Goal: Task Accomplishment & Management: Manage account settings

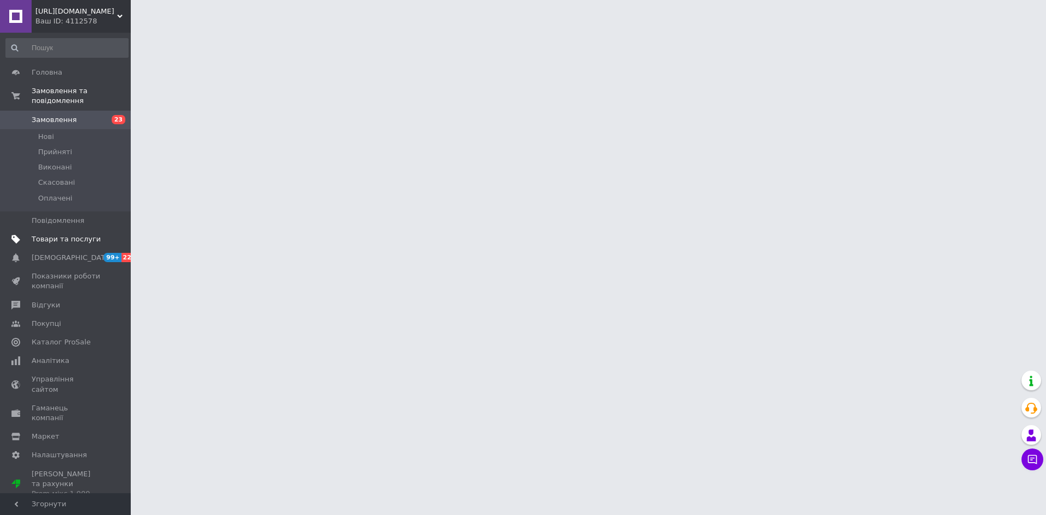
click at [104, 234] on span at bounding box center [116, 239] width 30 height 10
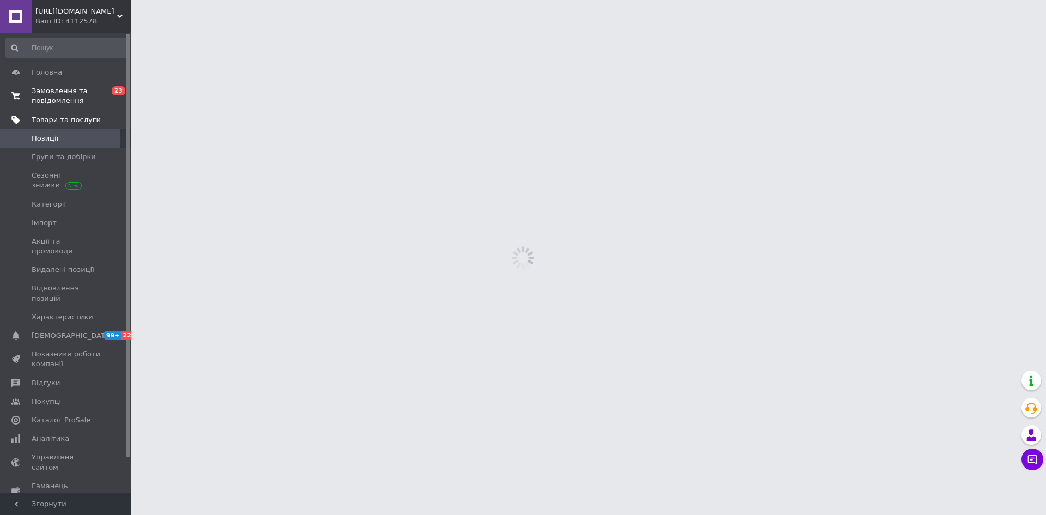
click at [116, 105] on span "0 23" at bounding box center [116, 96] width 30 height 20
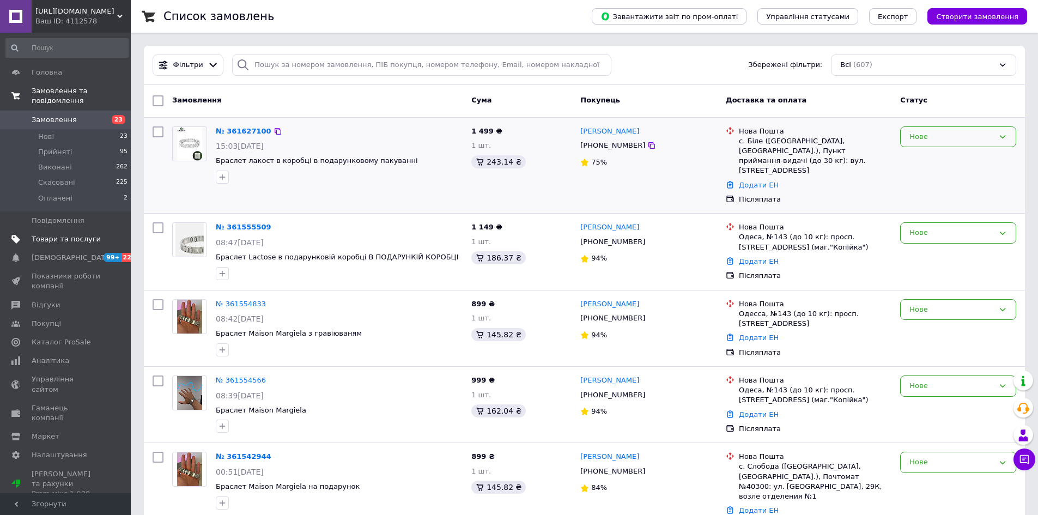
click at [925, 141] on div "Нове" at bounding box center [951, 136] width 84 height 11
click at [933, 156] on li "Прийнято" at bounding box center [958, 159] width 115 height 20
click at [187, 142] on img at bounding box center [190, 144] width 26 height 34
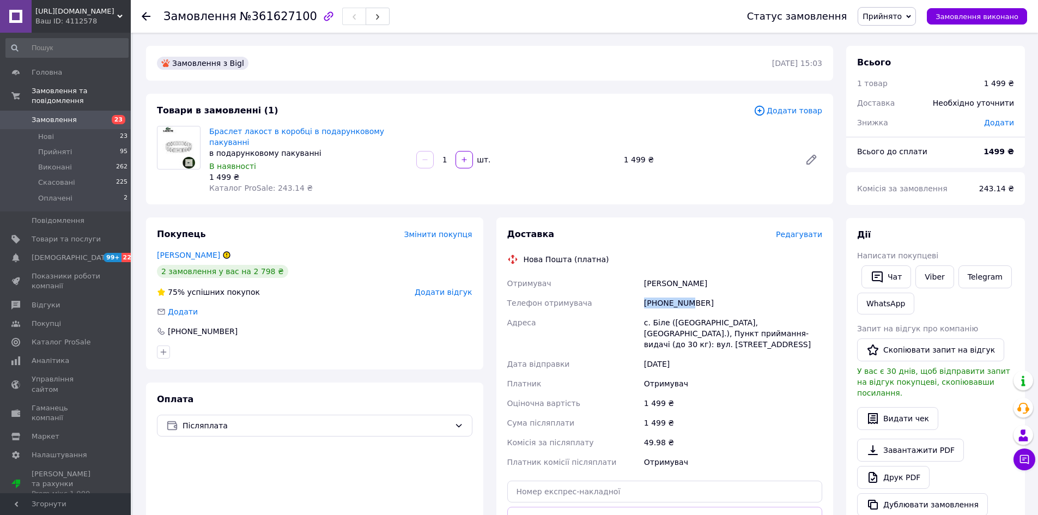
drag, startPoint x: 640, startPoint y: 287, endPoint x: 722, endPoint y: 294, distance: 82.5
click at [722, 294] on div "Отримувач [PERSON_NAME] Телефон отримувача [PHONE_NUMBER] Адреса [PERSON_NAME].…" at bounding box center [665, 373] width 320 height 198
copy div "Телефон отримувача [PHONE_NUMBER]"
drag, startPoint x: 644, startPoint y: 268, endPoint x: 681, endPoint y: 270, distance: 36.5
click at [681, 274] on div "Левитська Анна" at bounding box center [733, 284] width 183 height 20
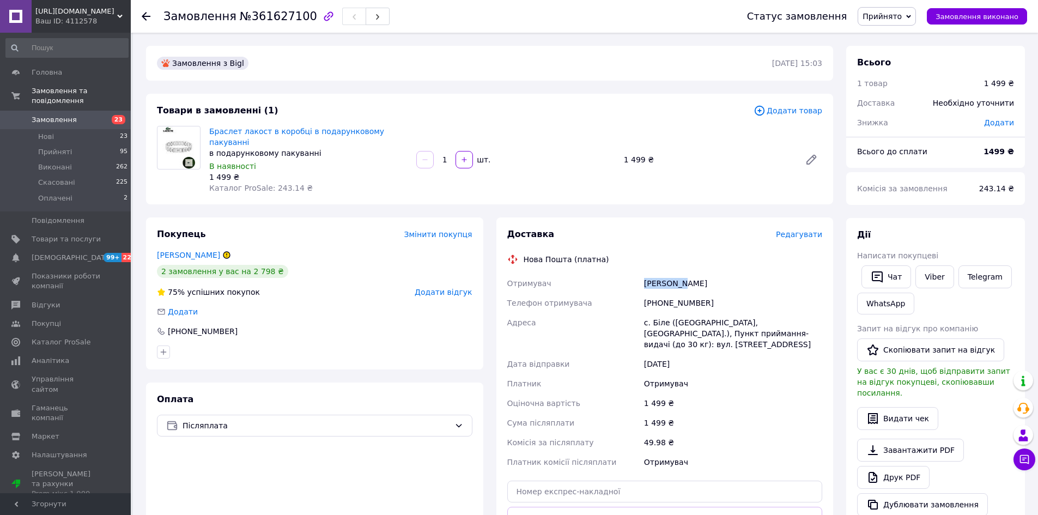
copy div "Левитська"
drag, startPoint x: 636, startPoint y: 288, endPoint x: 650, endPoint y: 275, distance: 18.9
click at [663, 287] on div "Отримувач Левитська Анна Телефон отримувача +380981341446 Адреса с. Біле (Рівне…" at bounding box center [665, 373] width 320 height 198
drag, startPoint x: 636, startPoint y: 268, endPoint x: 678, endPoint y: 274, distance: 42.4
click at [678, 274] on div "Отримувач Левитська Анна Телефон отримувача +380981341446 Адреса с. Біле (Рівне…" at bounding box center [665, 373] width 320 height 198
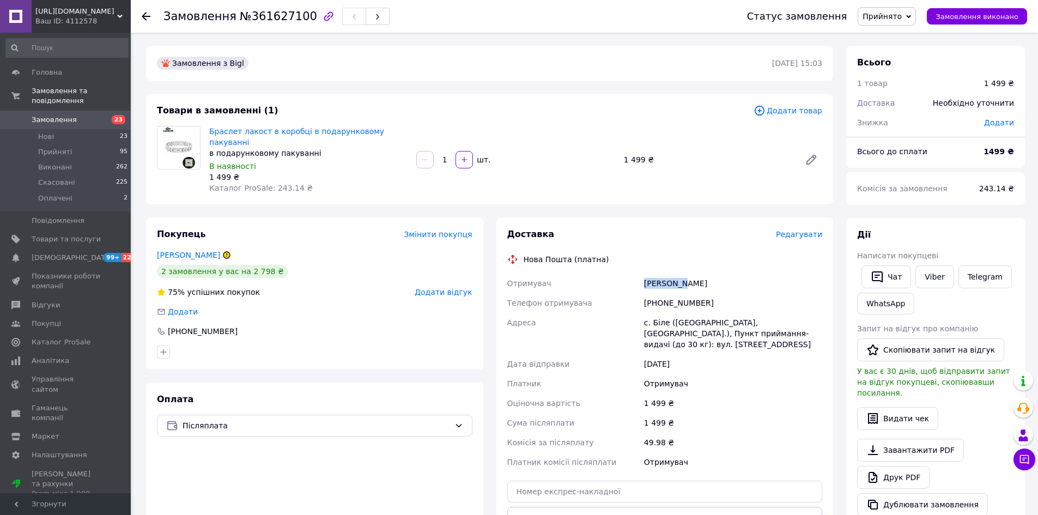
copy div "Отримувач Левитська"
drag, startPoint x: 641, startPoint y: 290, endPoint x: 717, endPoint y: 284, distance: 76.0
click at [717, 293] on div "[PHONE_NUMBER]" at bounding box center [733, 303] width 183 height 20
copy div "+380981341446"
drag, startPoint x: 636, startPoint y: 270, endPoint x: 683, endPoint y: 268, distance: 47.5
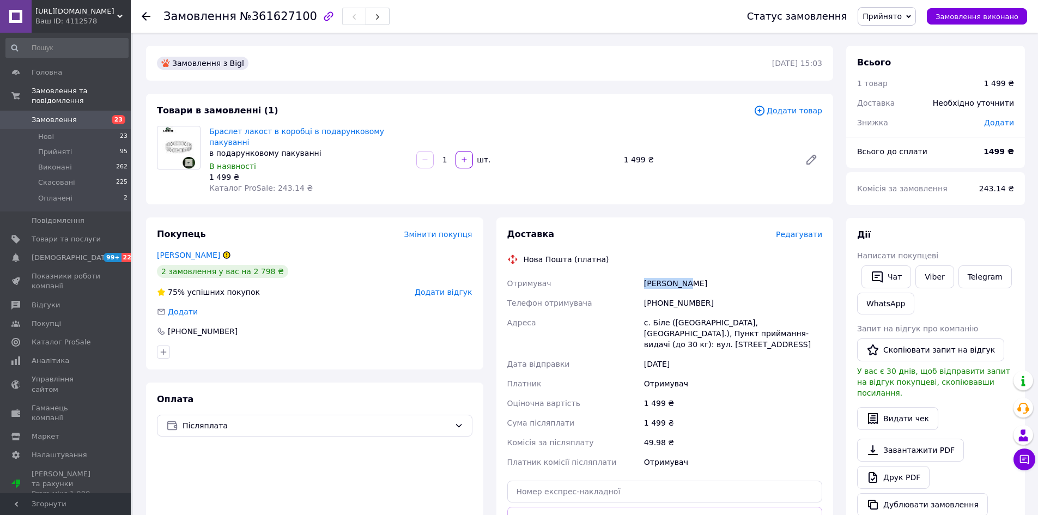
click at [683, 274] on div "Отримувач Левитська Анна Телефон отримувача +380981341446 Адреса с. Біле (Рівне…" at bounding box center [665, 373] width 320 height 198
copy div "Отримувач Левитська"
click at [725, 274] on div "Левитська Анна" at bounding box center [733, 284] width 183 height 20
drag, startPoint x: 681, startPoint y: 269, endPoint x: 707, endPoint y: 272, distance: 25.8
click at [707, 274] on div "Левитська Анна" at bounding box center [733, 284] width 183 height 20
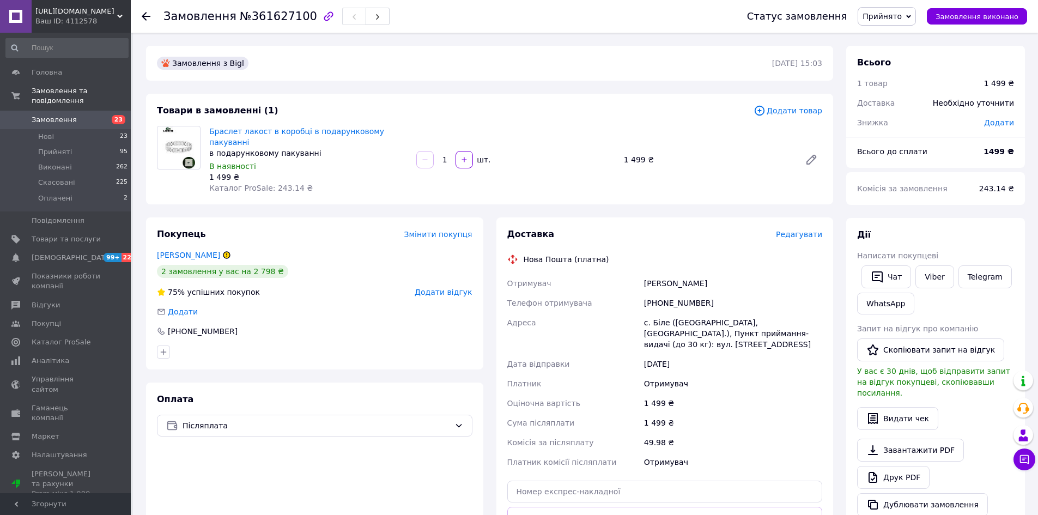
copy div "Анна"
drag, startPoint x: 649, startPoint y: 309, endPoint x: 667, endPoint y: 311, distance: 18.6
click at [667, 313] on div "с. Біле (Рівненська обл., Сарненський р-н.), Пункт приймання-видачі (до 30 кг):…" at bounding box center [733, 333] width 183 height 41
copy div "Біле"
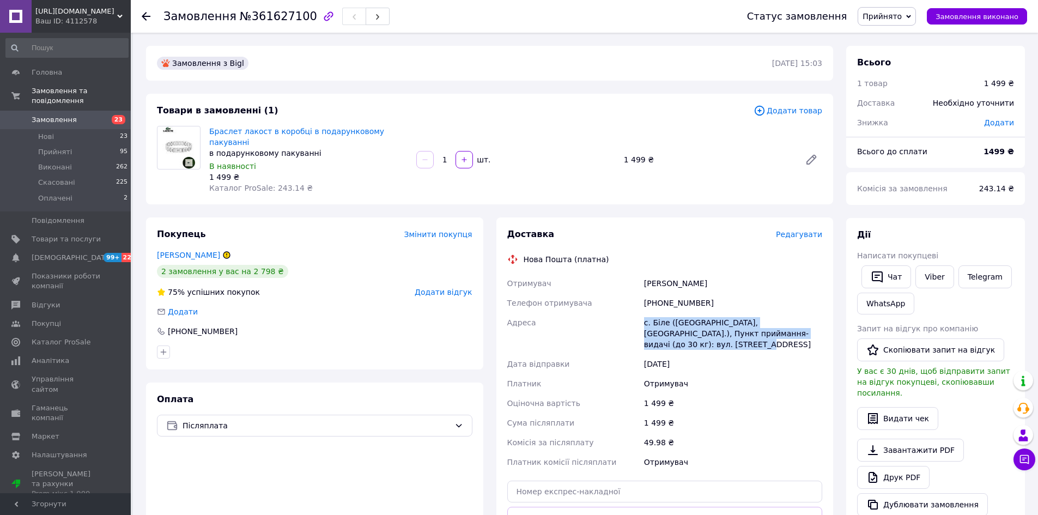
drag, startPoint x: 641, startPoint y: 308, endPoint x: 825, endPoint y: 330, distance: 184.9
click at [825, 330] on div "Доставка Редагувати Нова Пошта (платна) Отримувач Левитська Анна Телефон отриму…" at bounding box center [664, 402] width 337 height 370
copy div "с. Біле (Рівненська обл., Сарненський р-н.), Пункт приймання-видачі (до 30 кг):…"
click at [147, 16] on use at bounding box center [146, 16] width 9 height 9
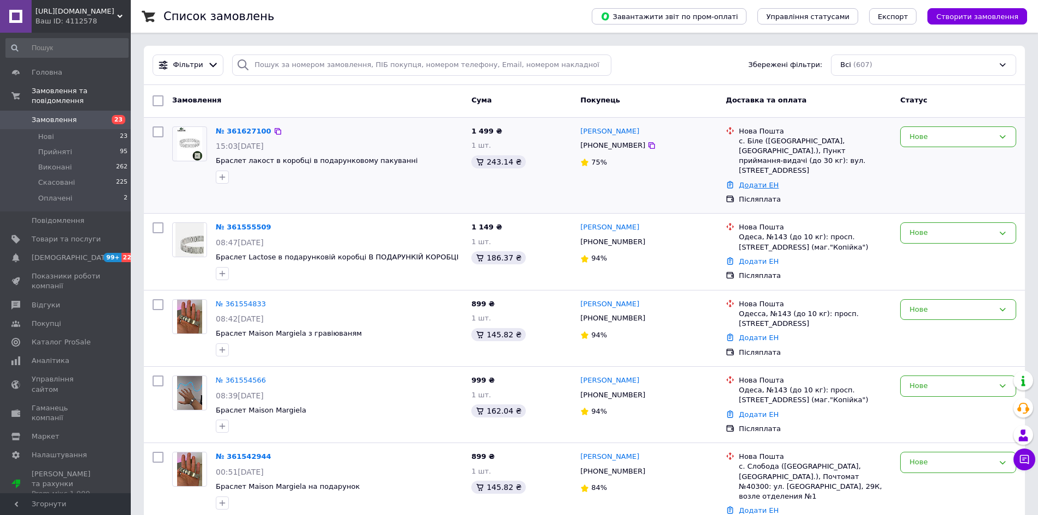
click at [765, 181] on link "Додати ЕН" at bounding box center [759, 185] width 40 height 8
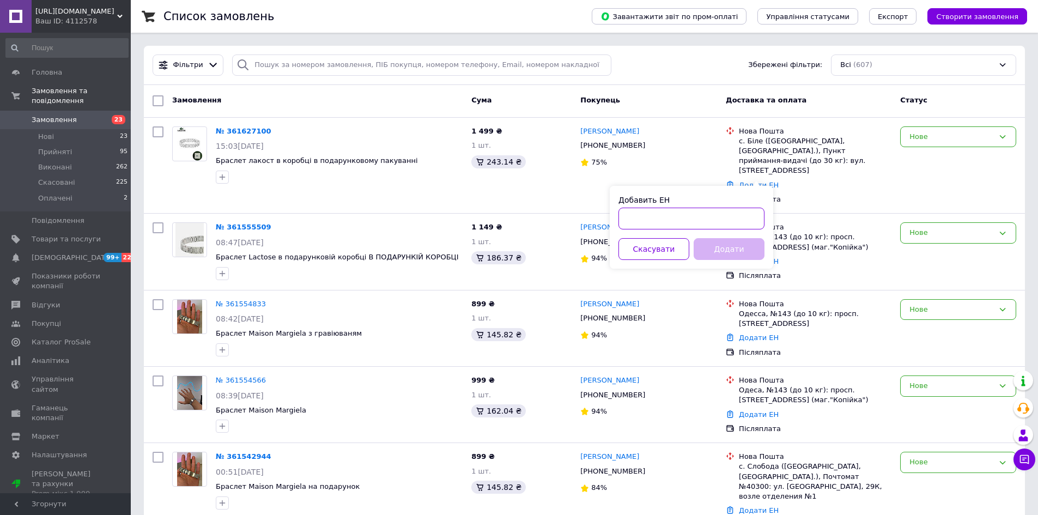
drag, startPoint x: 732, startPoint y: 225, endPoint x: 725, endPoint y: 225, distance: 6.5
paste input "20451247237829"
type input "20451247237829"
drag, startPoint x: 722, startPoint y: 242, endPoint x: 721, endPoint y: 248, distance: 6.6
click at [722, 243] on button "Додати" at bounding box center [729, 249] width 71 height 22
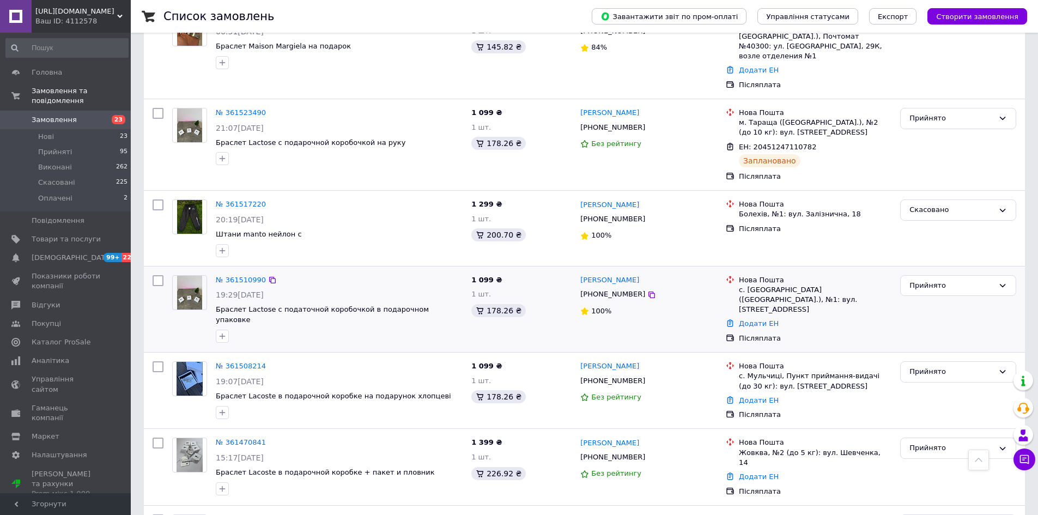
scroll to position [490, 0]
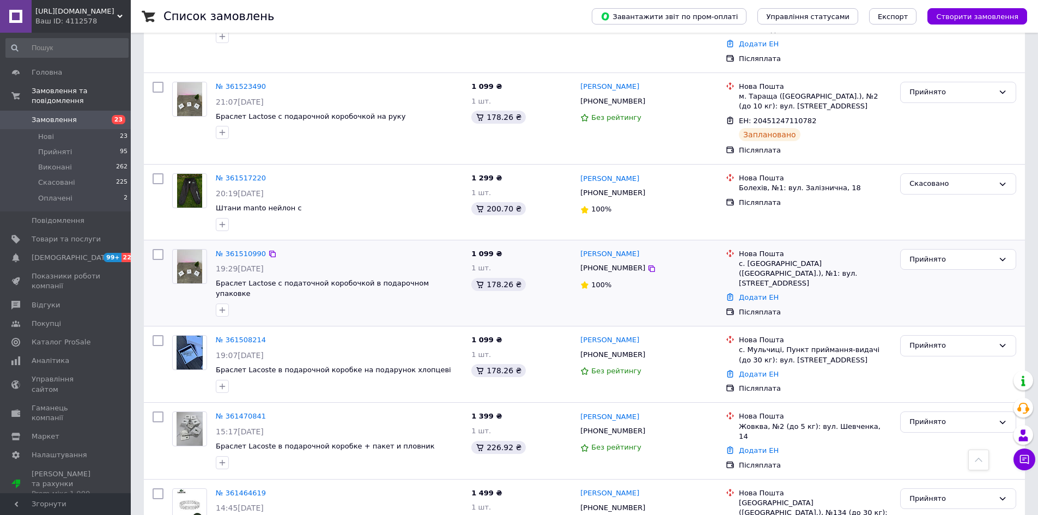
click at [186, 250] on img at bounding box center [190, 267] width 26 height 34
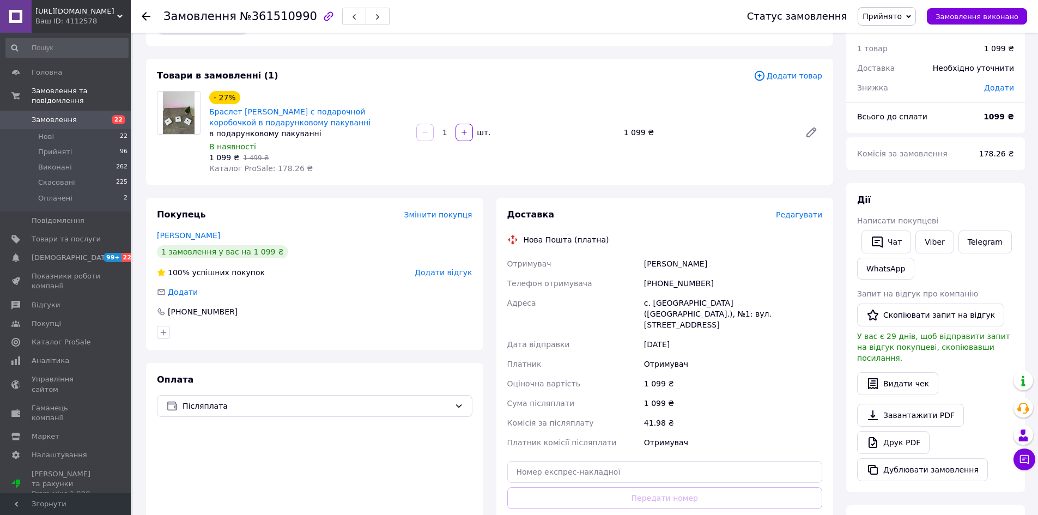
scroll to position [54, 0]
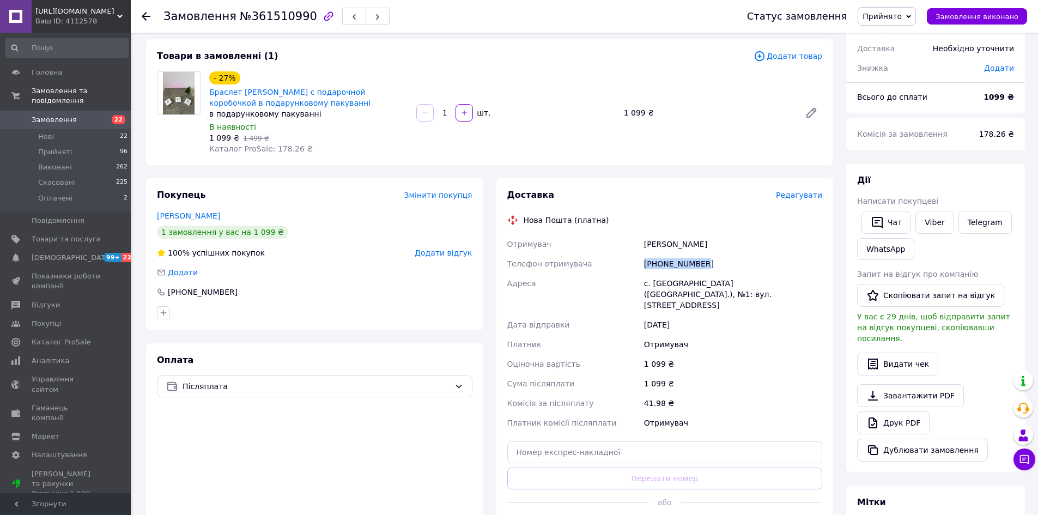
drag, startPoint x: 642, startPoint y: 264, endPoint x: 715, endPoint y: 259, distance: 72.6
click at [715, 259] on div "+380974840619" at bounding box center [733, 264] width 183 height 20
copy div "+380974840619"
drag, startPoint x: 639, startPoint y: 241, endPoint x: 663, endPoint y: 246, distance: 25.0
click at [669, 239] on div "Отримувач Мунтян Марія Телефон отримувача +380974840619 Адреса с. Випасне (Одес…" at bounding box center [665, 333] width 320 height 198
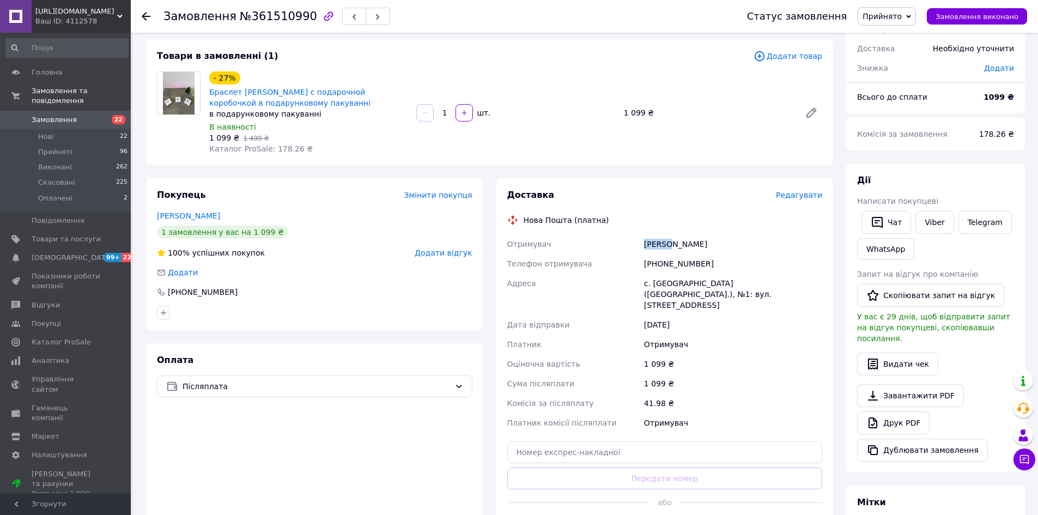
drag, startPoint x: 649, startPoint y: 251, endPoint x: 654, endPoint y: 244, distance: 7.9
copy div "Отримувач Мунтян"
drag, startPoint x: 687, startPoint y: 245, endPoint x: 673, endPoint y: 244, distance: 13.7
click at [686, 245] on div "Мунтян Марія" at bounding box center [733, 244] width 183 height 20
drag, startPoint x: 671, startPoint y: 244, endPoint x: 684, endPoint y: 245, distance: 13.7
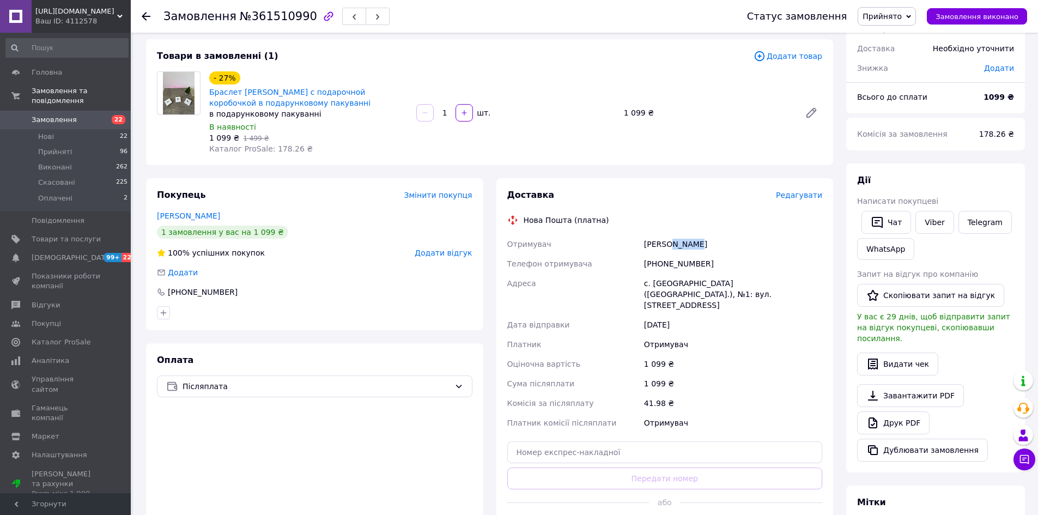
click at [701, 240] on div "Мунтян Марія" at bounding box center [733, 244] width 183 height 20
copy div "Марія"
drag, startPoint x: 648, startPoint y: 281, endPoint x: 683, endPoint y: 282, distance: 34.9
click at [683, 282] on div "с. Випасне (Одеська обл.), №1: вул. Кишинівська, 159а" at bounding box center [733, 294] width 183 height 41
copy div ". Випасне"
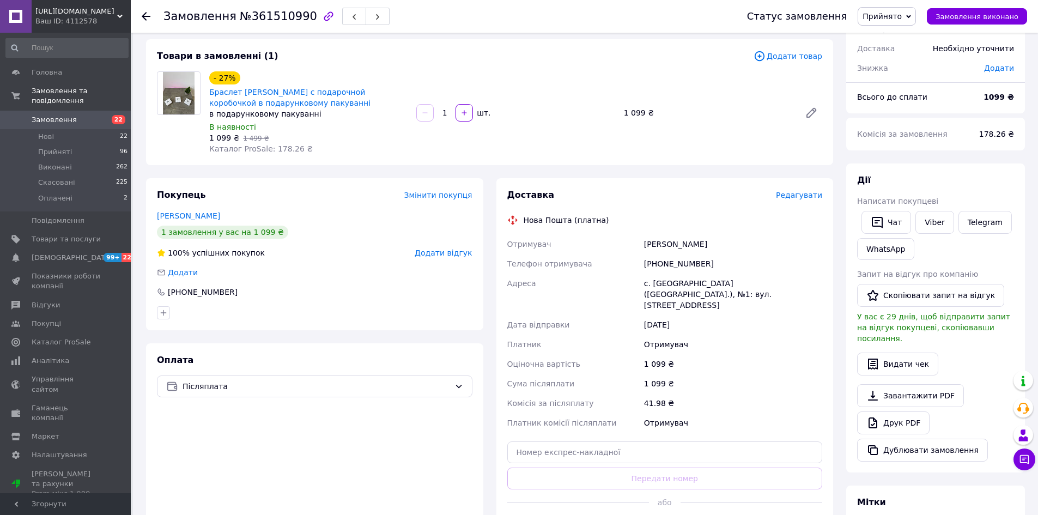
click at [145, 15] on icon at bounding box center [146, 16] width 9 height 9
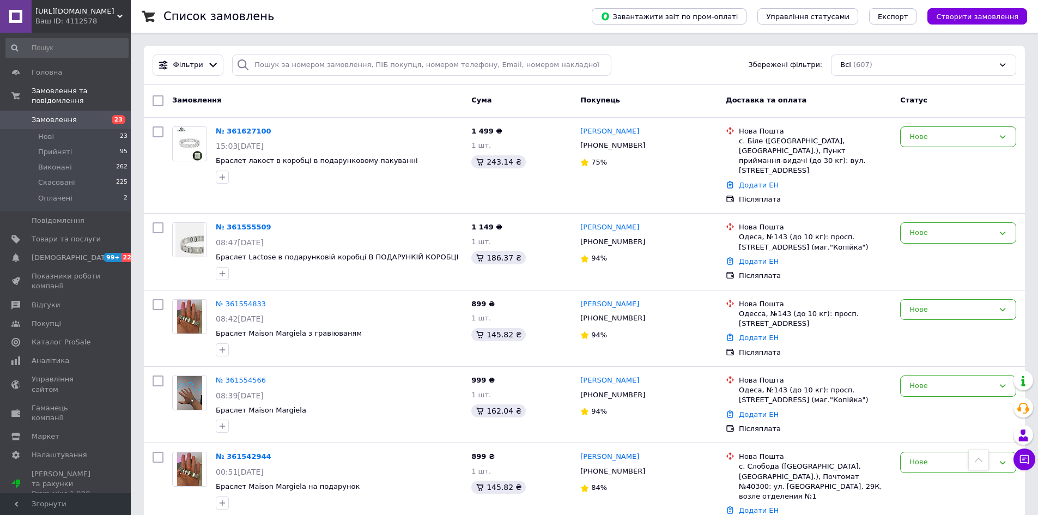
scroll to position [490, 0]
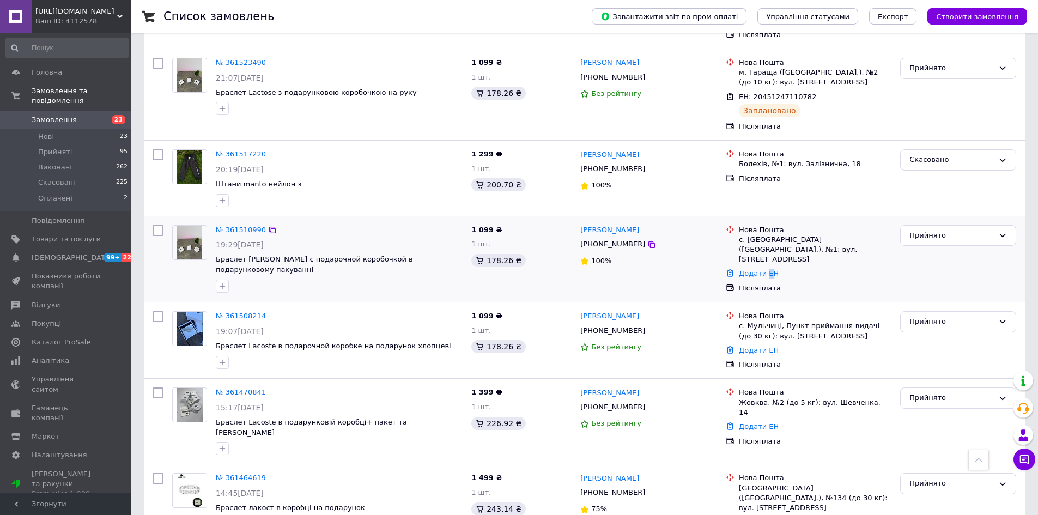
drag, startPoint x: 767, startPoint y: 241, endPoint x: 775, endPoint y: 256, distance: 16.8
click at [764, 269] on link "Додати ЕН" at bounding box center [759, 273] width 40 height 8
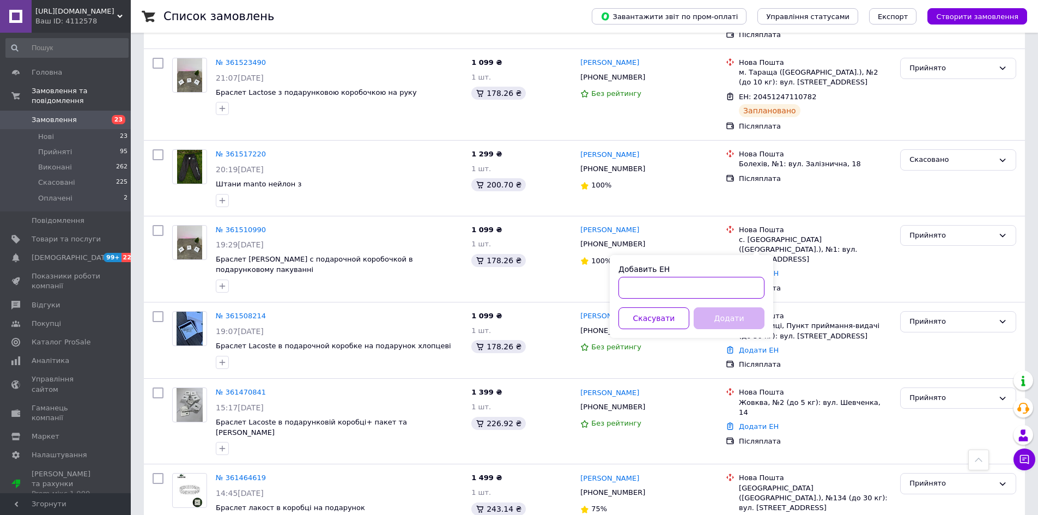
paste input "20451247240561"
type input "20451247240561"
click at [719, 319] on button "Додати" at bounding box center [729, 318] width 71 height 22
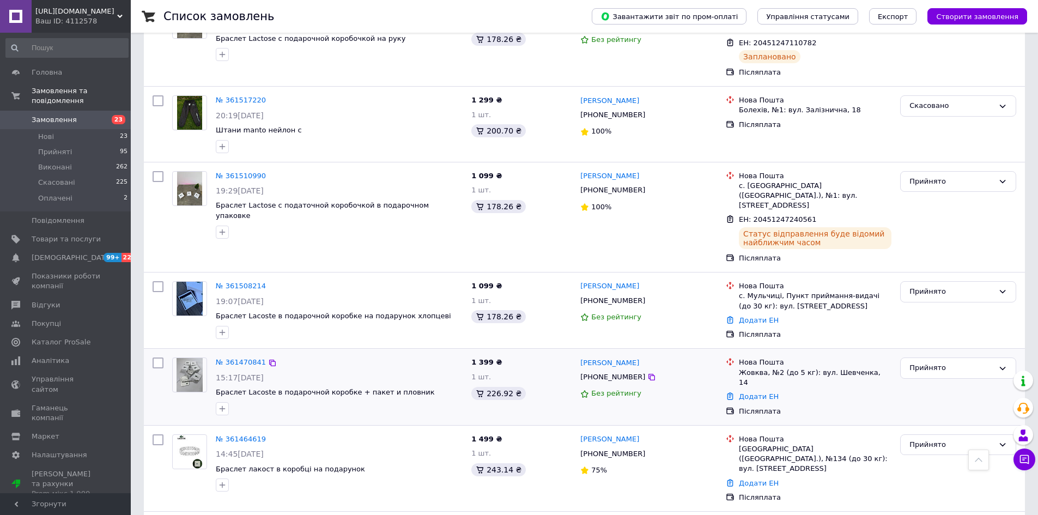
scroll to position [560, 0]
click at [197, 281] on img at bounding box center [190, 298] width 26 height 34
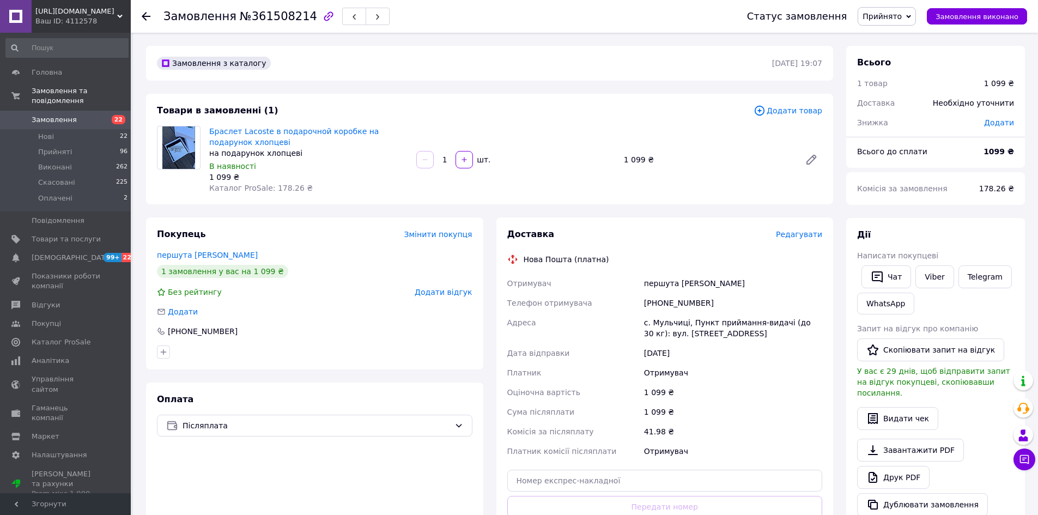
click at [143, 14] on icon at bounding box center [146, 16] width 9 height 9
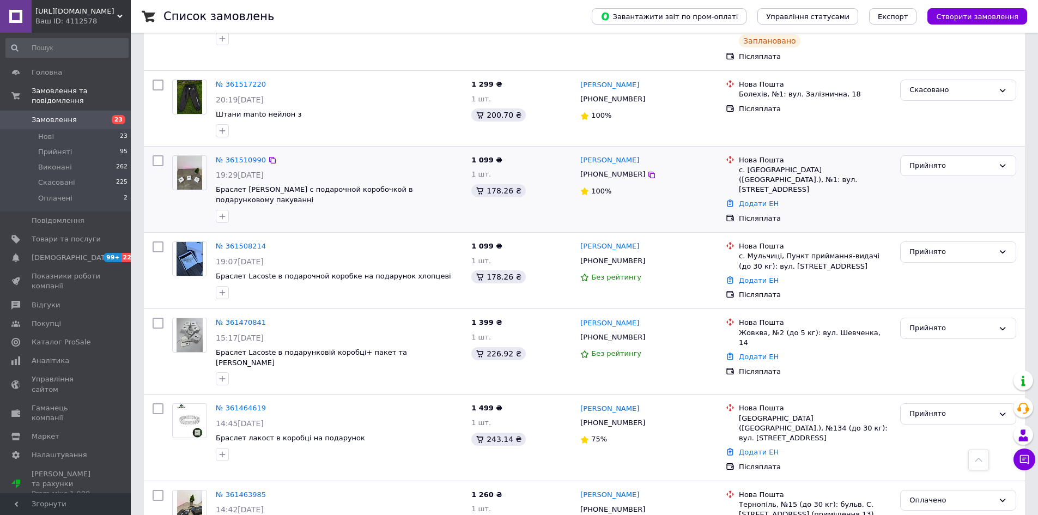
scroll to position [560, 0]
click at [738, 197] on div "Додати ЕН" at bounding box center [815, 204] width 157 height 15
click at [755, 199] on link "Додати ЕН" at bounding box center [759, 203] width 40 height 8
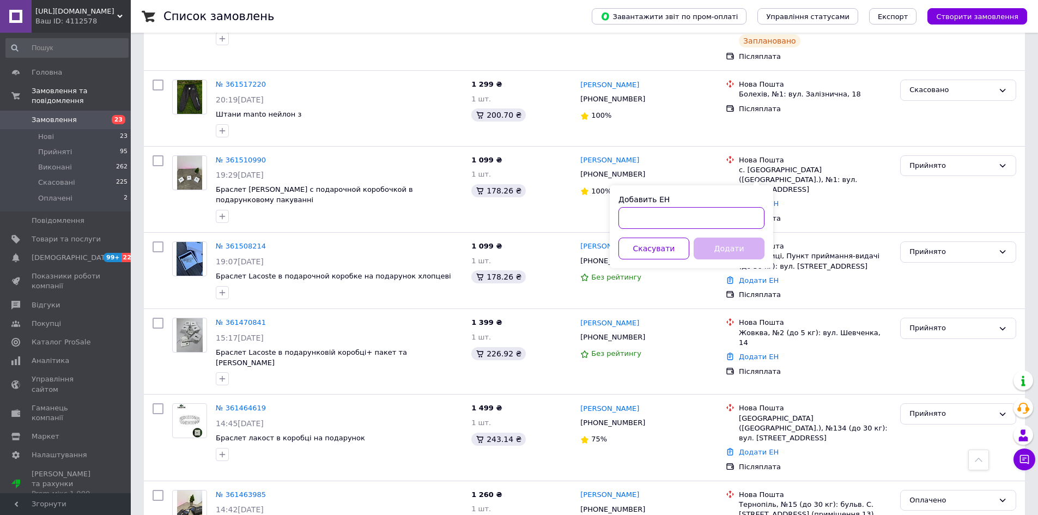
click at [747, 218] on input "Добавить ЕН" at bounding box center [691, 218] width 146 height 22
paste input "20451247240561"
type input "20451247240561"
click at [718, 242] on button "Додати" at bounding box center [729, 249] width 71 height 22
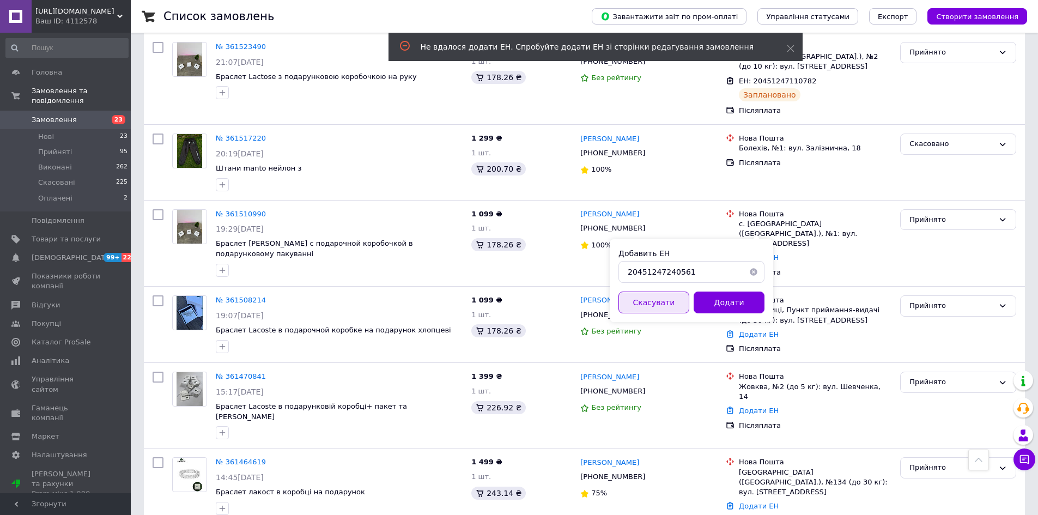
scroll to position [506, 0]
click at [654, 307] on button "Скасувати" at bounding box center [653, 303] width 71 height 22
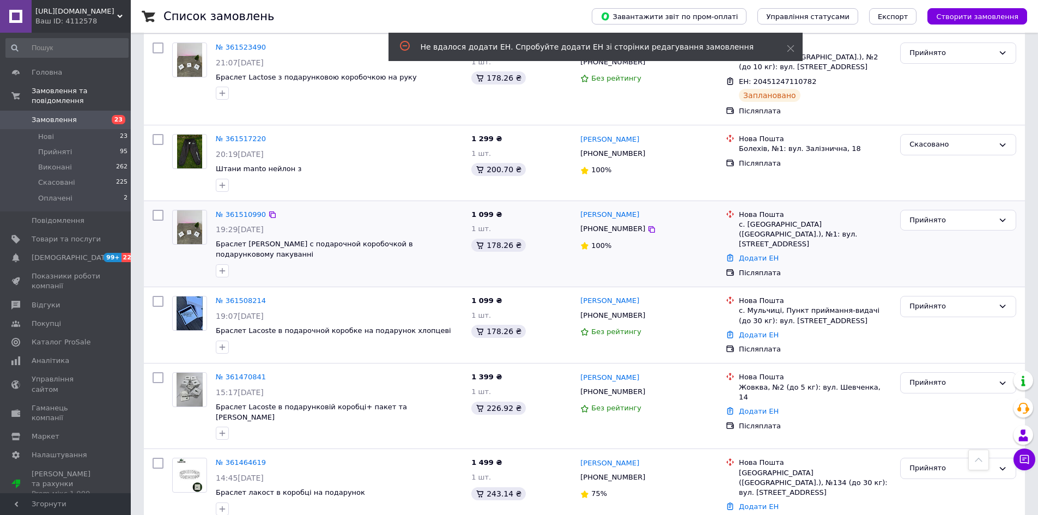
click at [754, 251] on div "Додати ЕН" at bounding box center [815, 258] width 157 height 15
click at [755, 254] on link "Додати ЕН" at bounding box center [759, 258] width 40 height 8
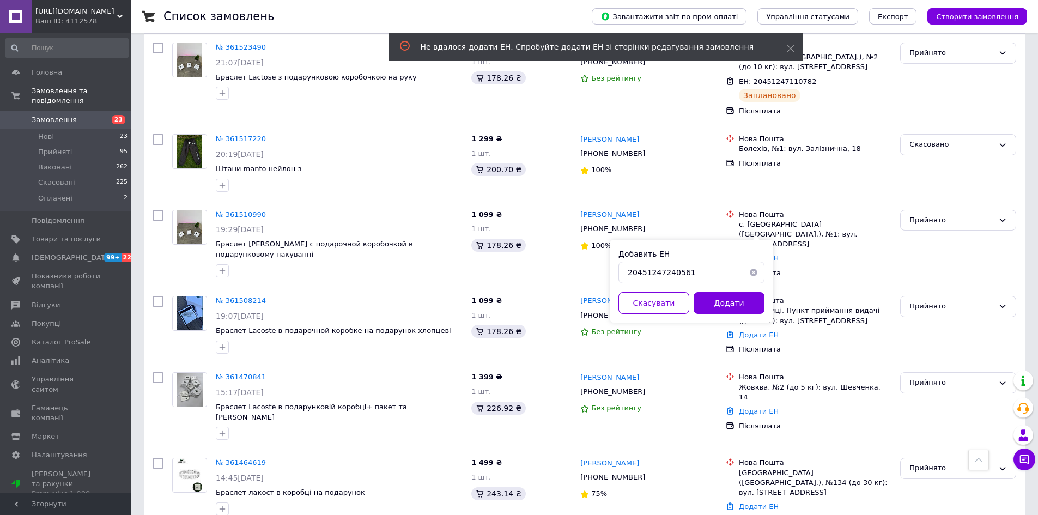
click at [750, 269] on button "button" at bounding box center [754, 273] width 22 height 22
paste input "20451247240561"
type input "20451247240561"
click at [749, 303] on button "Додати" at bounding box center [729, 303] width 71 height 22
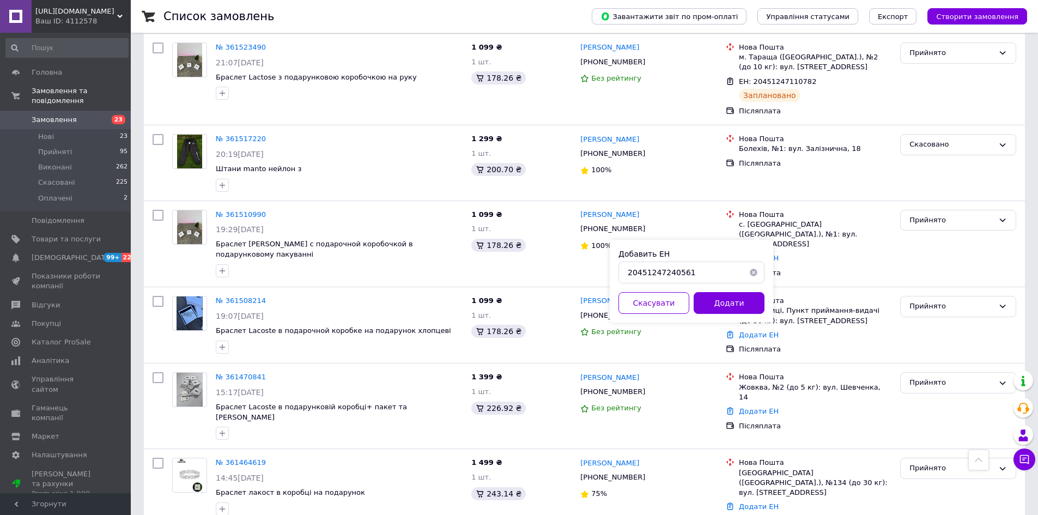
click at [722, 301] on button "Додати" at bounding box center [729, 303] width 71 height 22
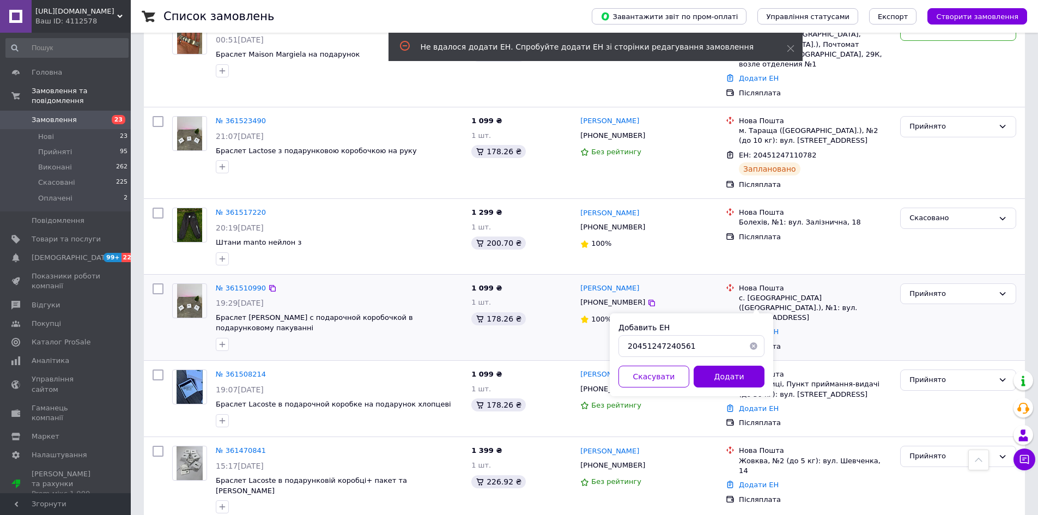
scroll to position [451, 0]
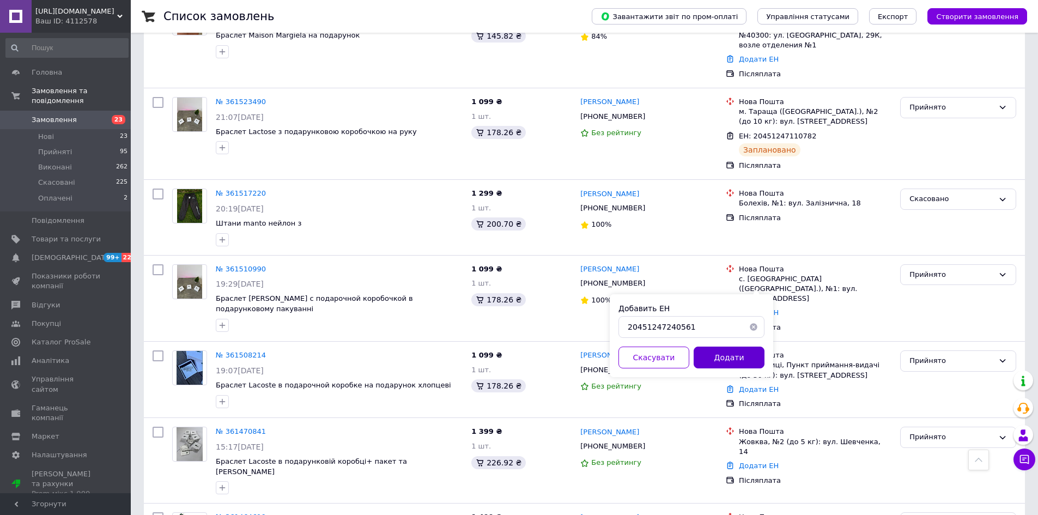
click at [708, 359] on button "Додати" at bounding box center [729, 358] width 71 height 22
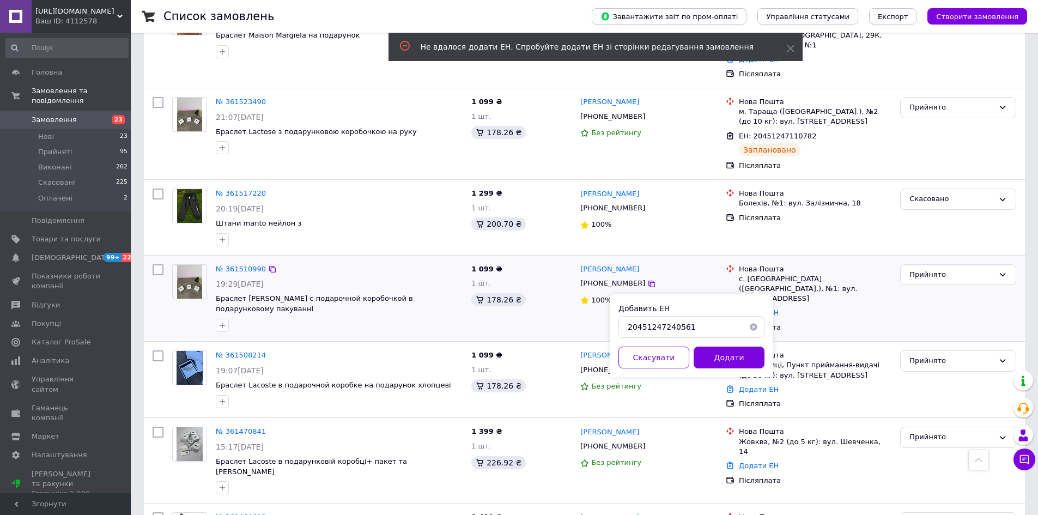
click at [191, 265] on img at bounding box center [190, 282] width 26 height 34
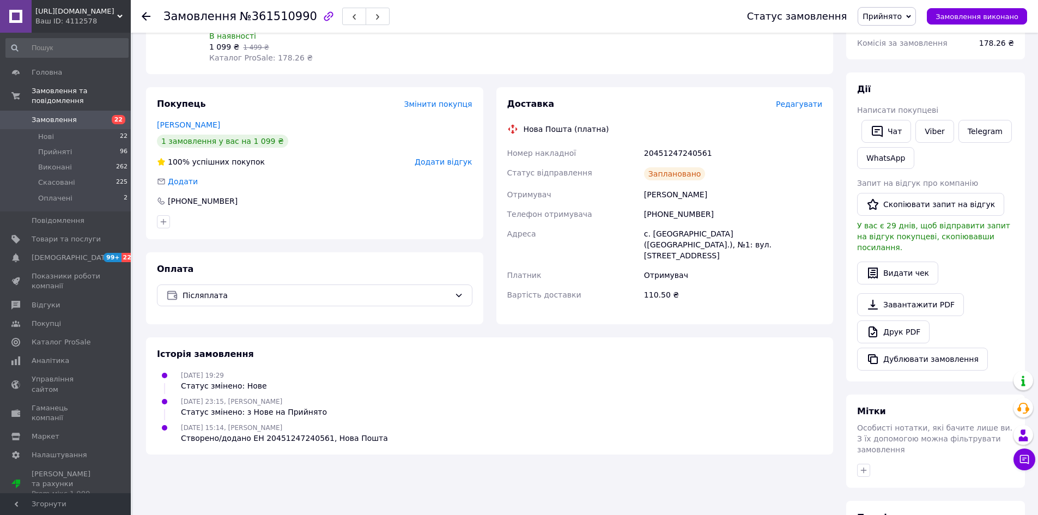
scroll to position [267, 0]
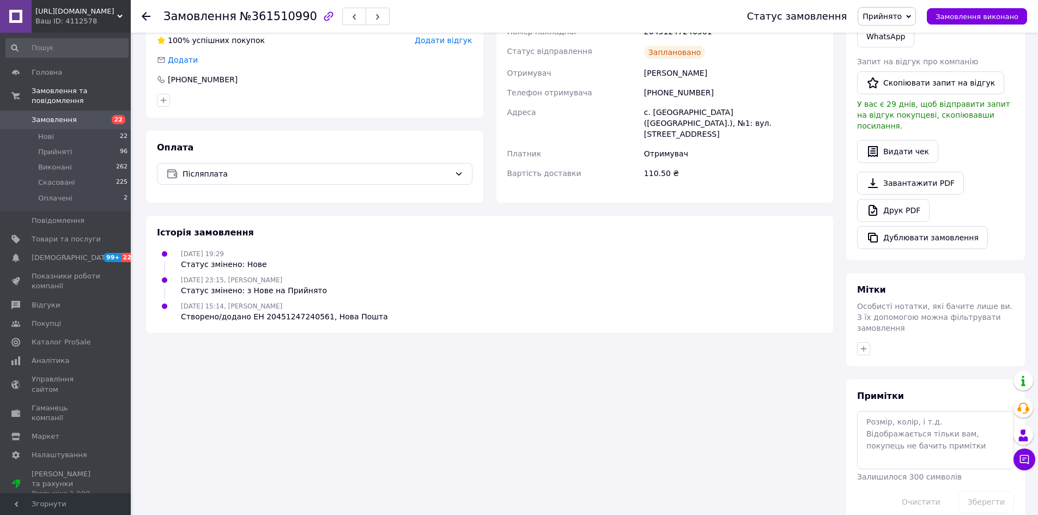
click at [140, 17] on div "Замовлення №361510990 Статус замовлення Прийнято Виконано Скасовано Оплачено За…" at bounding box center [584, 16] width 907 height 33
click at [141, 17] on div "Замовлення №361510990 Статус замовлення Прийнято Виконано Скасовано Оплачено За…" at bounding box center [584, 16] width 907 height 33
click at [145, 13] on use at bounding box center [146, 16] width 9 height 9
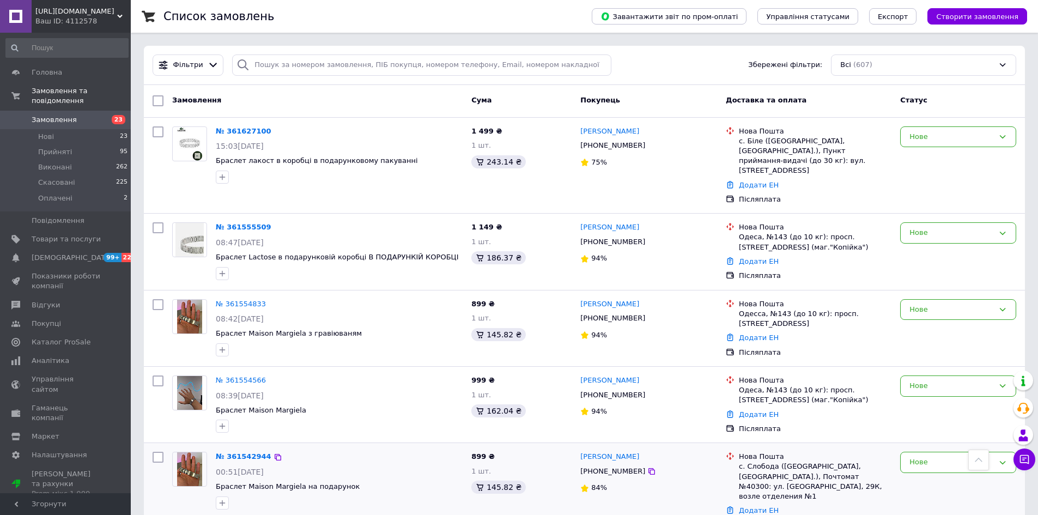
scroll to position [451, 0]
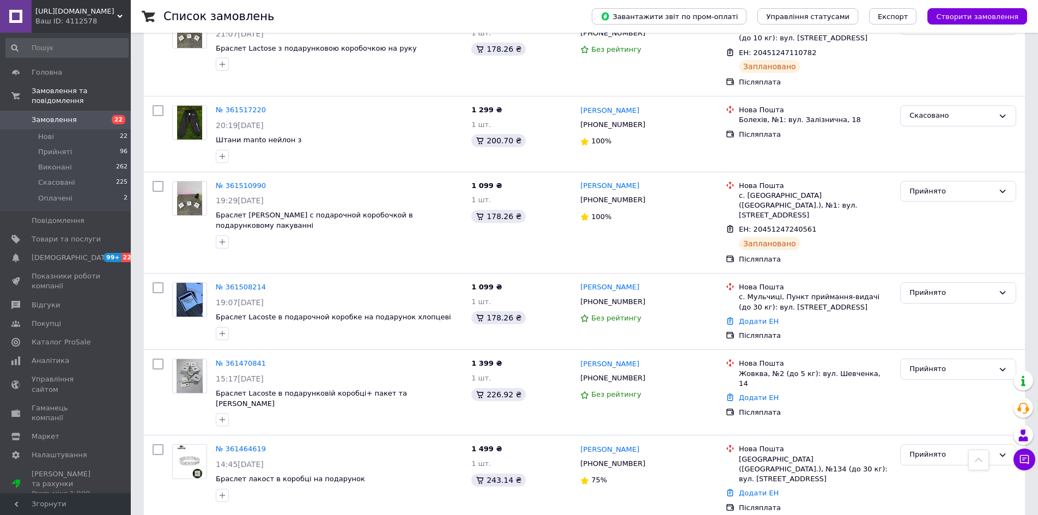
scroll to position [545, 0]
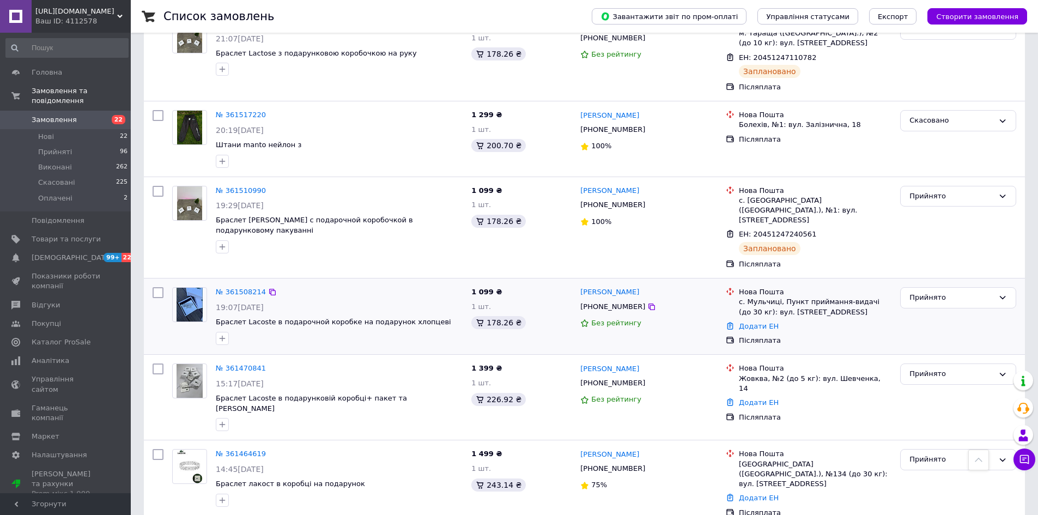
click at [192, 288] on img at bounding box center [190, 305] width 26 height 34
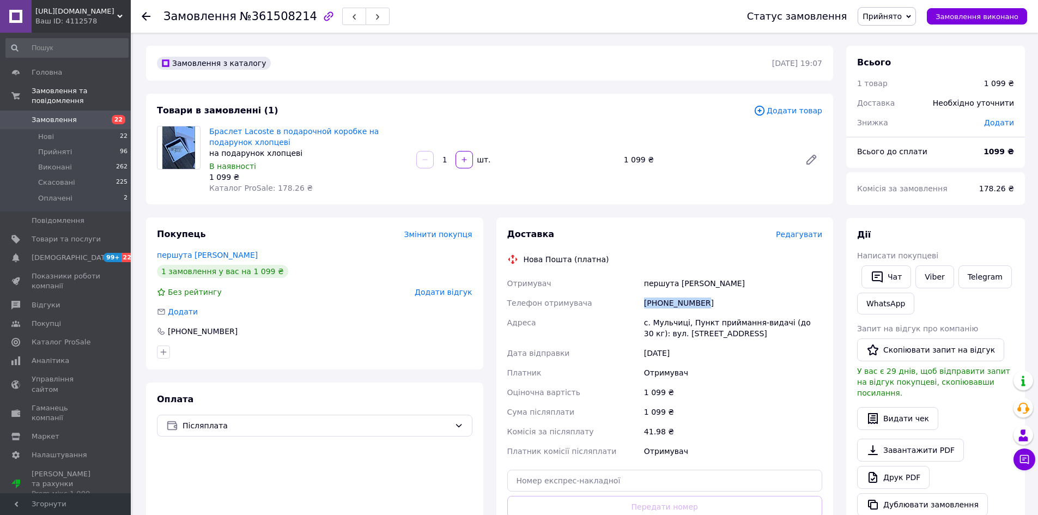
drag, startPoint x: 636, startPoint y: 301, endPoint x: 709, endPoint y: 299, distance: 73.6
click at [709, 299] on div "Отримувач першута [PERSON_NAME] Телефон отримувача [PHONE_NUMBER] Адреса [PERSO…" at bounding box center [665, 367] width 320 height 187
drag, startPoint x: 655, startPoint y: 281, endPoint x: 673, endPoint y: 281, distance: 18.0
click at [673, 281] on div "першута [PERSON_NAME]" at bounding box center [733, 284] width 183 height 20
copy div "першута"
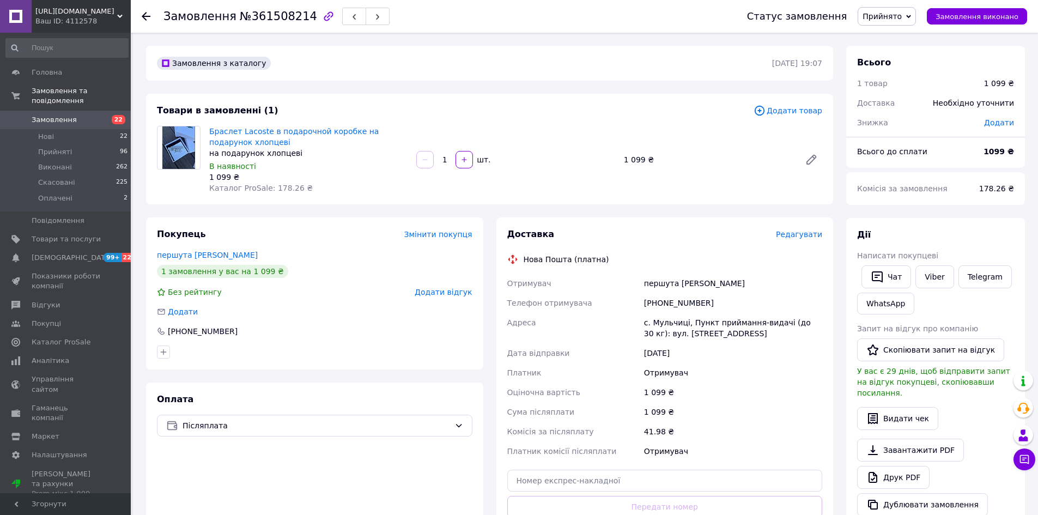
drag, startPoint x: 765, startPoint y: 284, endPoint x: 716, endPoint y: 290, distance: 48.8
click at [764, 284] on div "першута [PERSON_NAME]" at bounding box center [733, 284] width 183 height 20
drag, startPoint x: 674, startPoint y: 284, endPoint x: 706, endPoint y: 283, distance: 32.2
click at [706, 283] on div "першута [PERSON_NAME]" at bounding box center [733, 284] width 183 height 20
copy div "[PERSON_NAME]"
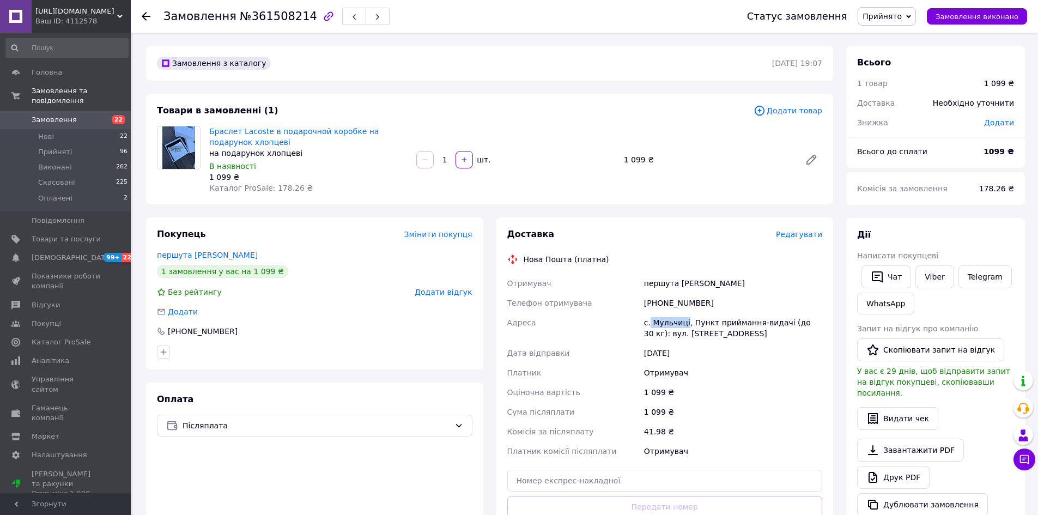
drag, startPoint x: 650, startPoint y: 323, endPoint x: 685, endPoint y: 326, distance: 35.6
click at [685, 326] on div "с. Мульчиці, Пункт приймання-видачі (до 30 кг): вул. [STREET_ADDRESS]" at bounding box center [733, 328] width 183 height 31
drag, startPoint x: 677, startPoint y: 324, endPoint x: 722, endPoint y: 332, distance: 46.0
click at [722, 329] on div "с. Мульчиці, Пункт приймання-видачі (до 30 кг): вул. [STREET_ADDRESS]" at bounding box center [733, 328] width 183 height 31
drag, startPoint x: 646, startPoint y: 323, endPoint x: 685, endPoint y: 325, distance: 38.7
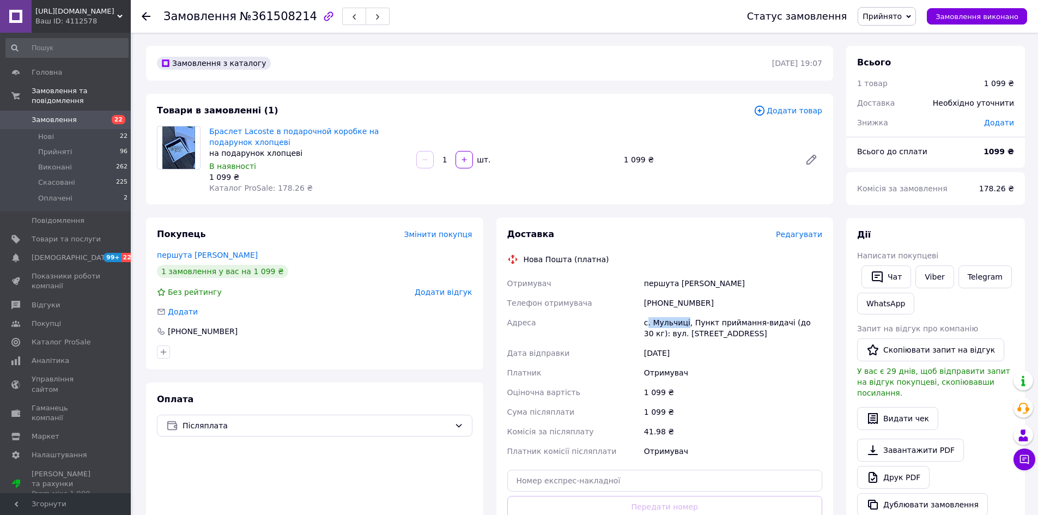
click at [685, 325] on div "с. Мульчиці, Пункт приймання-видачі (до 30 кг): вул. [STREET_ADDRESS]" at bounding box center [733, 328] width 183 height 31
click at [634, 336] on div "Адреса" at bounding box center [573, 328] width 137 height 31
drag, startPoint x: 653, startPoint y: 323, endPoint x: 685, endPoint y: 323, distance: 32.2
click at [685, 323] on div "с. Мульчиці, Пункт приймання-видачі (до 30 кг): вул. [STREET_ADDRESS]" at bounding box center [733, 328] width 183 height 31
drag, startPoint x: 667, startPoint y: 322, endPoint x: 673, endPoint y: 323, distance: 5.5
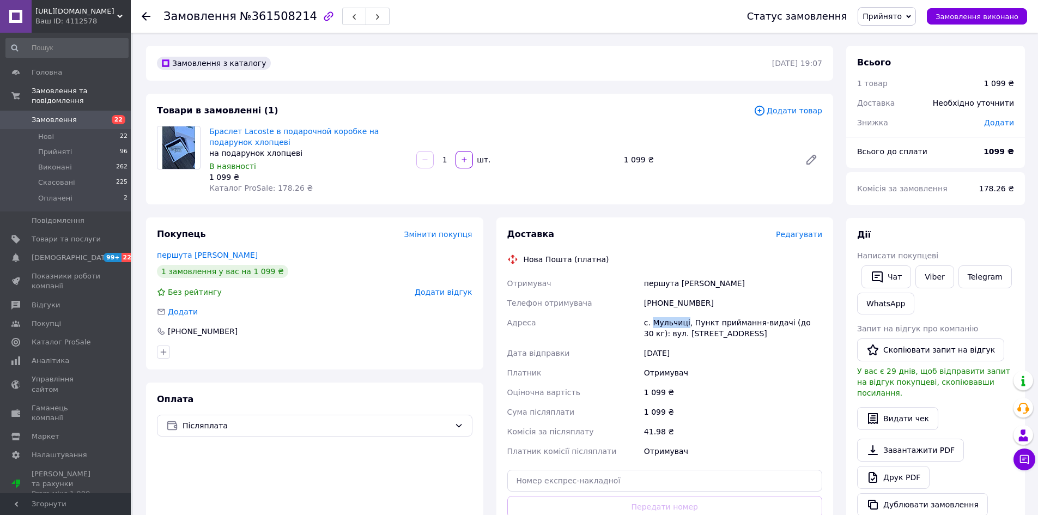
copy div "Мульчиці"
click at [148, 14] on icon at bounding box center [146, 16] width 9 height 9
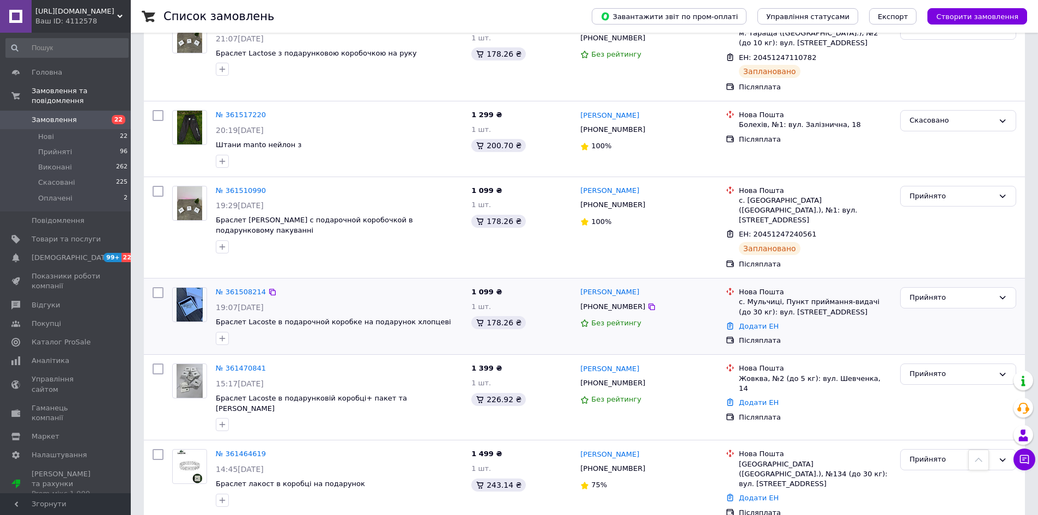
scroll to position [545, 0]
click at [745, 322] on link "Додати ЕН" at bounding box center [759, 326] width 40 height 8
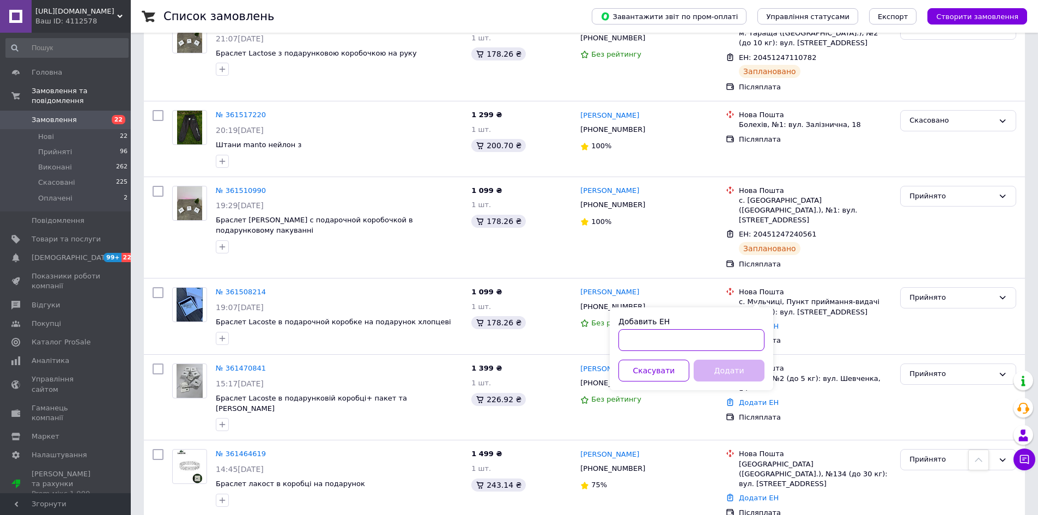
paste input "20451247252151"
type input "20451247252151"
click at [727, 368] on button "Додати" at bounding box center [729, 371] width 71 height 22
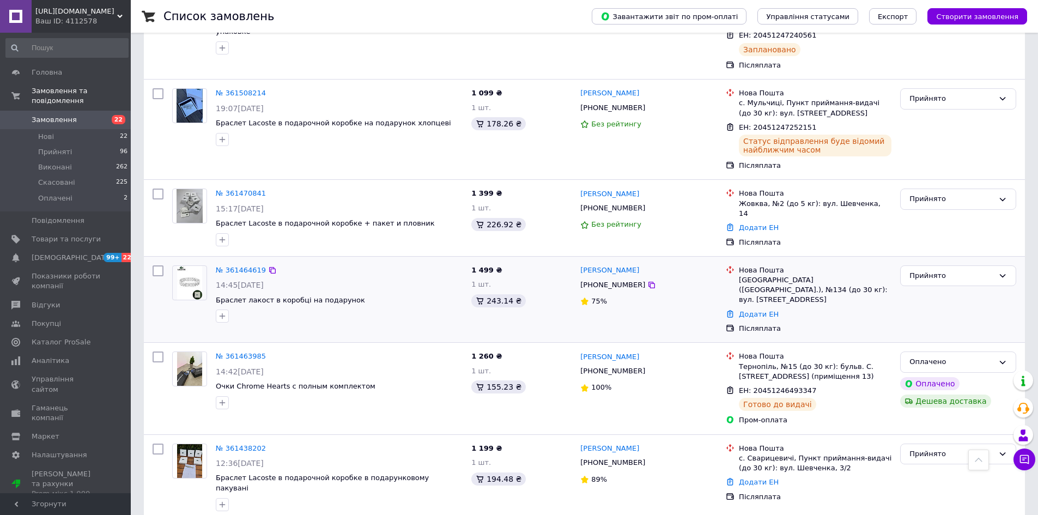
scroll to position [763, 0]
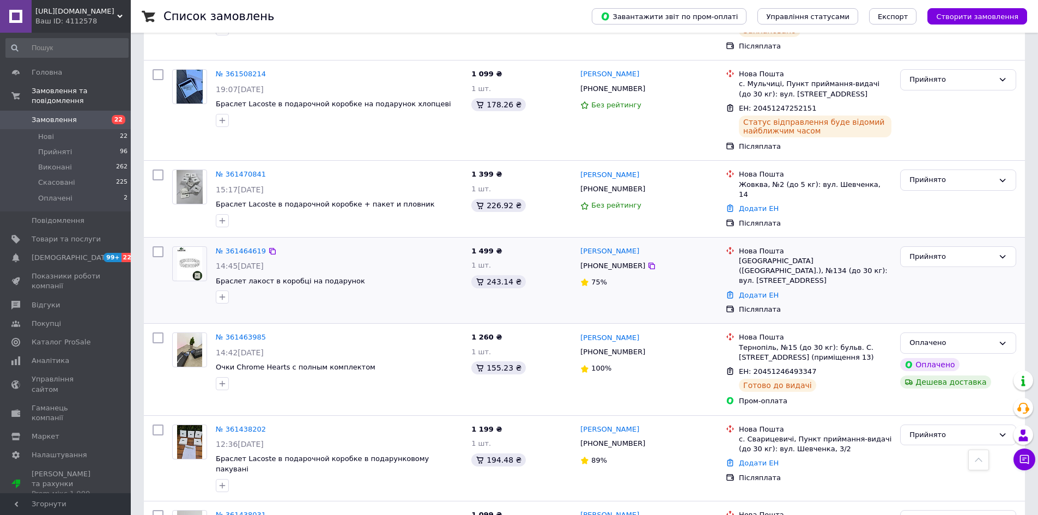
click at [191, 247] on img at bounding box center [190, 264] width 26 height 34
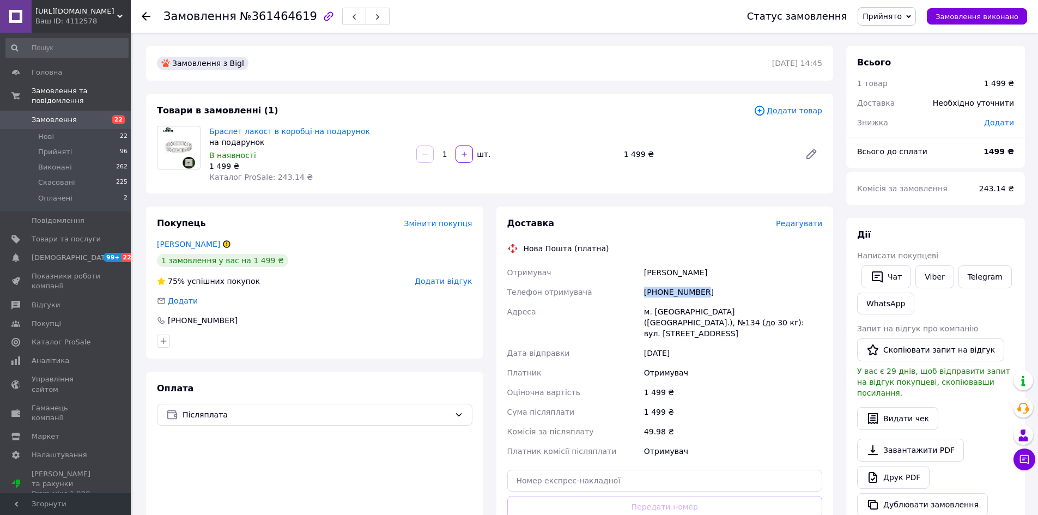
drag, startPoint x: 647, startPoint y: 290, endPoint x: 713, endPoint y: 290, distance: 66.5
click at [713, 290] on div "Отримувач [PERSON_NAME] Телефон отримувача [PHONE_NUMBER] Адреса м. [GEOGRAPHIC…" at bounding box center [665, 362] width 320 height 198
drag, startPoint x: 643, startPoint y: 272, endPoint x: 653, endPoint y: 272, distance: 9.3
click at [666, 271] on div "[PERSON_NAME]" at bounding box center [733, 273] width 183 height 20
copy div "[PERSON_NAME]"
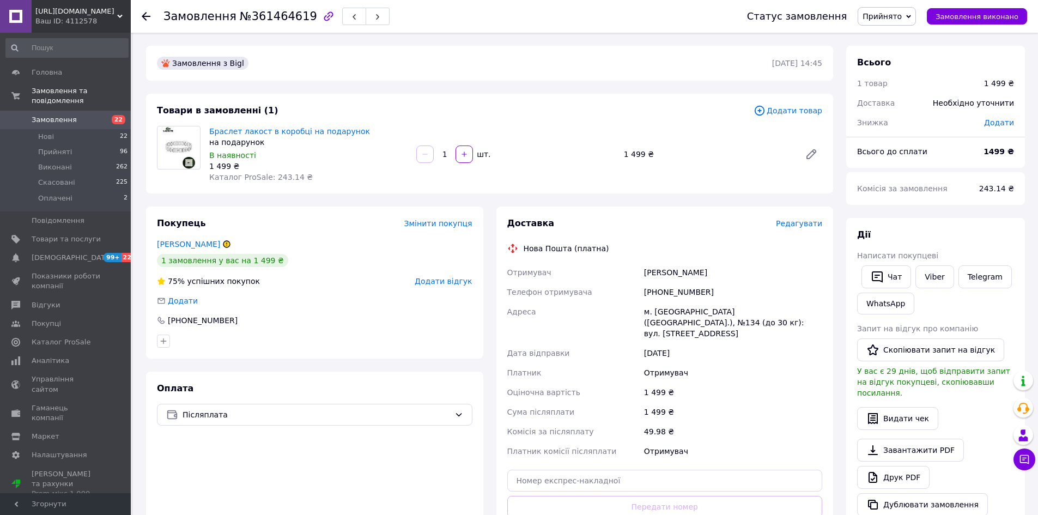
drag, startPoint x: 708, startPoint y: 269, endPoint x: 644, endPoint y: 277, distance: 64.3
click at [706, 269] on div "[PERSON_NAME]" at bounding box center [733, 273] width 183 height 20
drag, startPoint x: 667, startPoint y: 269, endPoint x: 686, endPoint y: 272, distance: 19.3
click at [686, 272] on div "[PERSON_NAME]" at bounding box center [733, 273] width 183 height 20
copy div "[PERSON_NAME]"
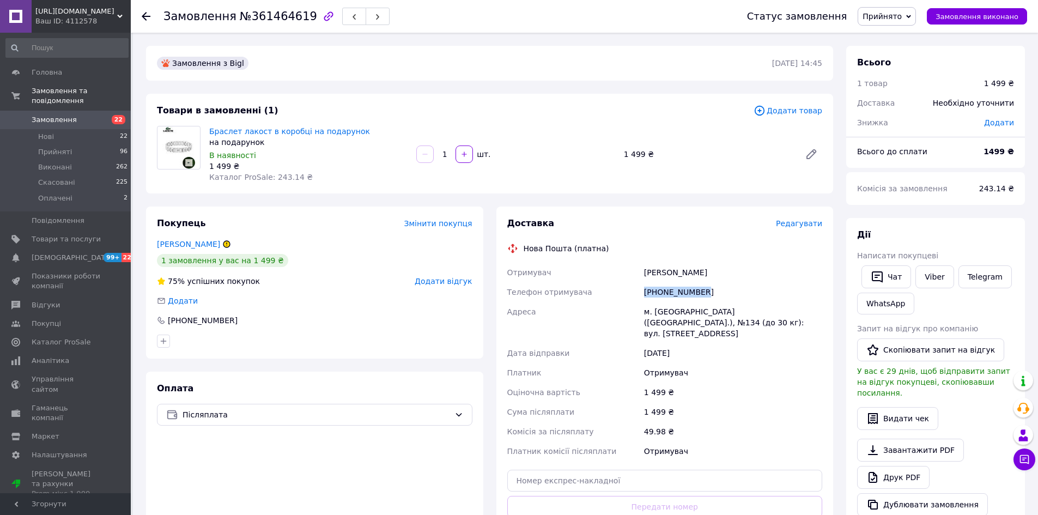
drag, startPoint x: 682, startPoint y: 293, endPoint x: 713, endPoint y: 288, distance: 30.9
click at [713, 288] on div "Отримувач [PERSON_NAME] Телефон отримувача [PHONE_NUMBER] Адреса м. [GEOGRAPHIC…" at bounding box center [665, 362] width 320 height 198
drag, startPoint x: 681, startPoint y: 291, endPoint x: 688, endPoint y: 296, distance: 7.9
copy div "Телефон отримувача [PHONE_NUMBER]"
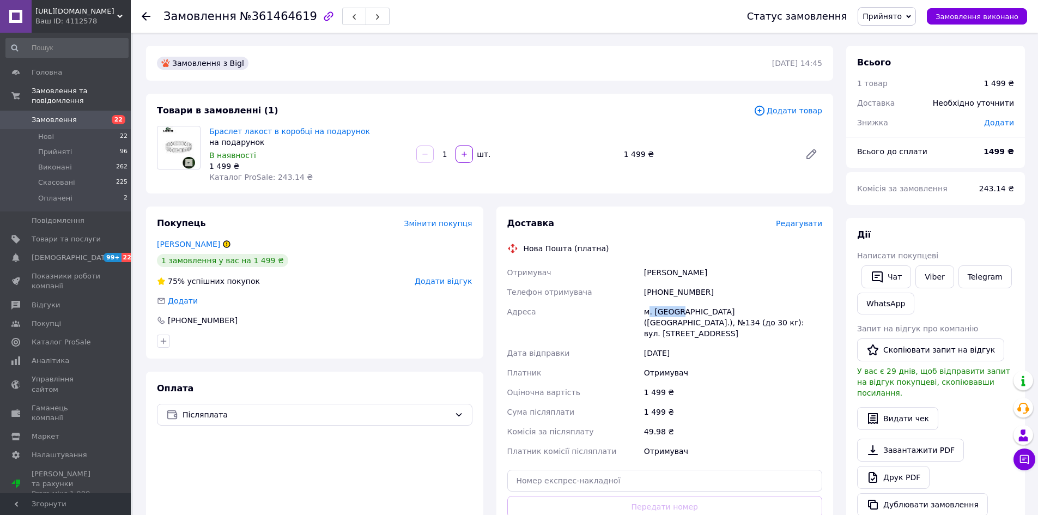
drag, startPoint x: 650, startPoint y: 309, endPoint x: 672, endPoint y: 310, distance: 21.8
click at [672, 310] on div "м. [GEOGRAPHIC_DATA] ([GEOGRAPHIC_DATA].), №134 (до 30 кг): вул. [STREET_ADDRES…" at bounding box center [733, 322] width 183 height 41
copy div ". [GEOGRAPHIC_DATA] ("
click at [150, 13] on icon at bounding box center [146, 16] width 9 height 9
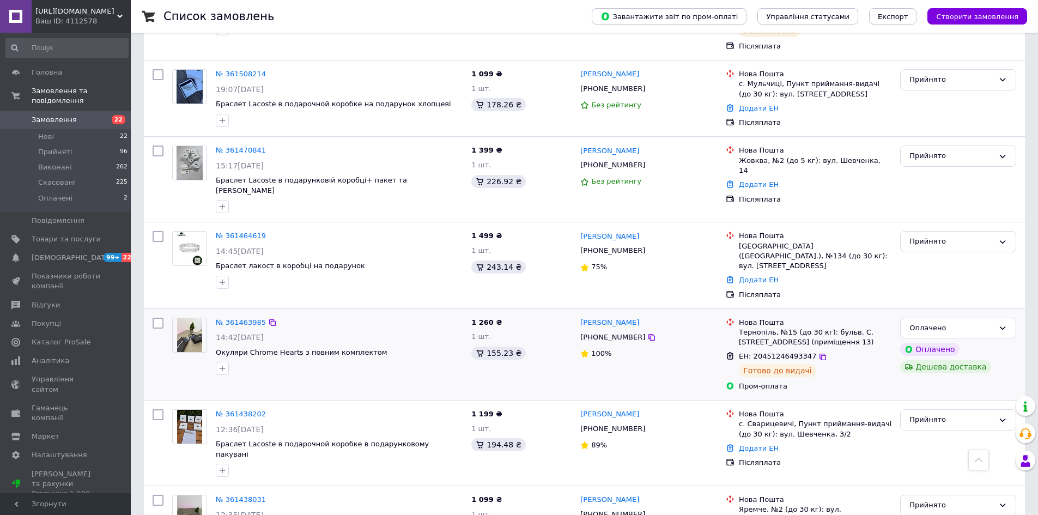
scroll to position [763, 0]
click at [758, 273] on div "Додати ЕН" at bounding box center [815, 280] width 157 height 15
click at [763, 276] on link "Додати ЕН" at bounding box center [759, 280] width 40 height 8
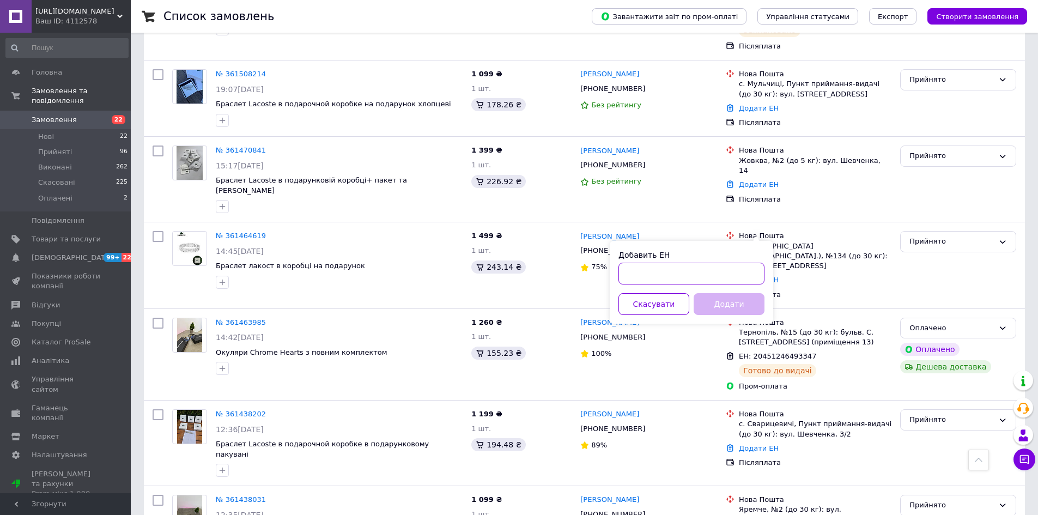
paste input "20451247259732"
type input "20451247259732"
click at [738, 298] on button "Додати" at bounding box center [729, 304] width 71 height 22
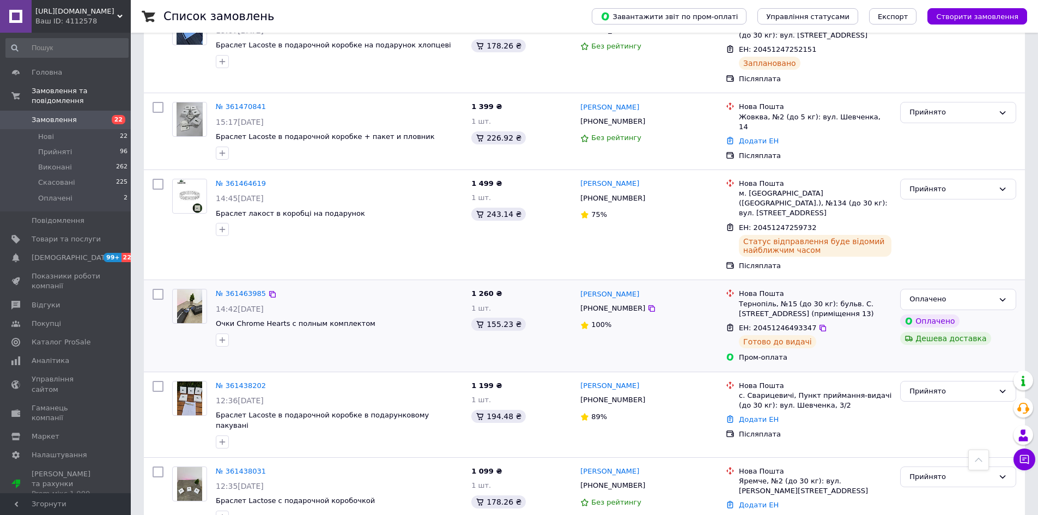
scroll to position [926, 0]
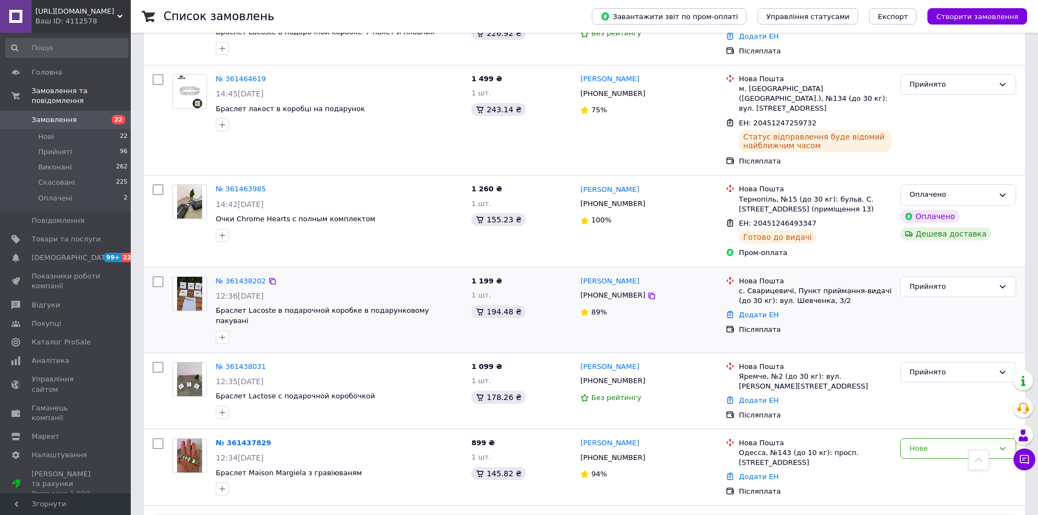
click at [185, 277] on img at bounding box center [190, 294] width 26 height 34
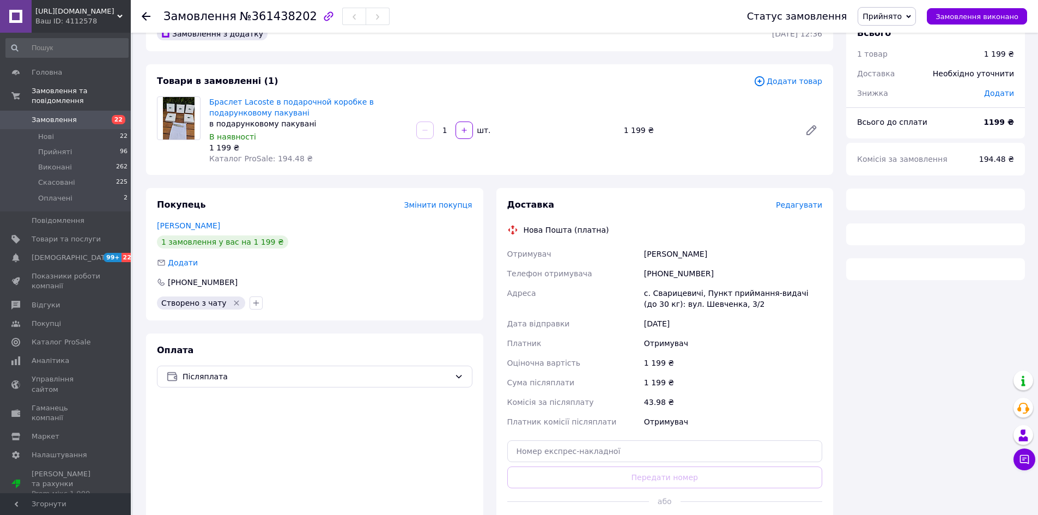
scroll to position [54, 0]
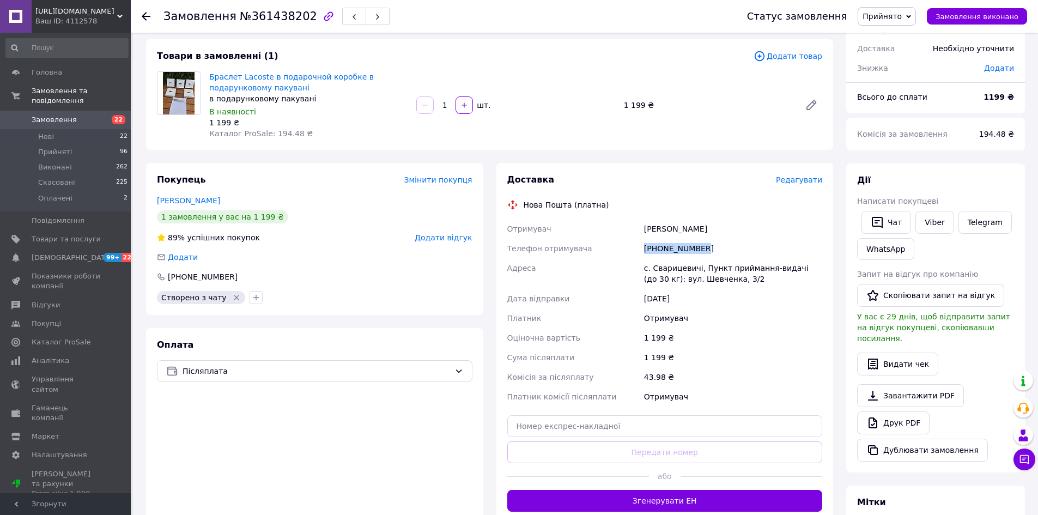
drag, startPoint x: 645, startPoint y: 247, endPoint x: 698, endPoint y: 239, distance: 53.5
click at [698, 239] on div "[PHONE_NUMBER]" at bounding box center [733, 249] width 183 height 20
copy div "[PHONE_NUMBER]"
drag, startPoint x: 641, startPoint y: 226, endPoint x: 687, endPoint y: 223, distance: 45.8
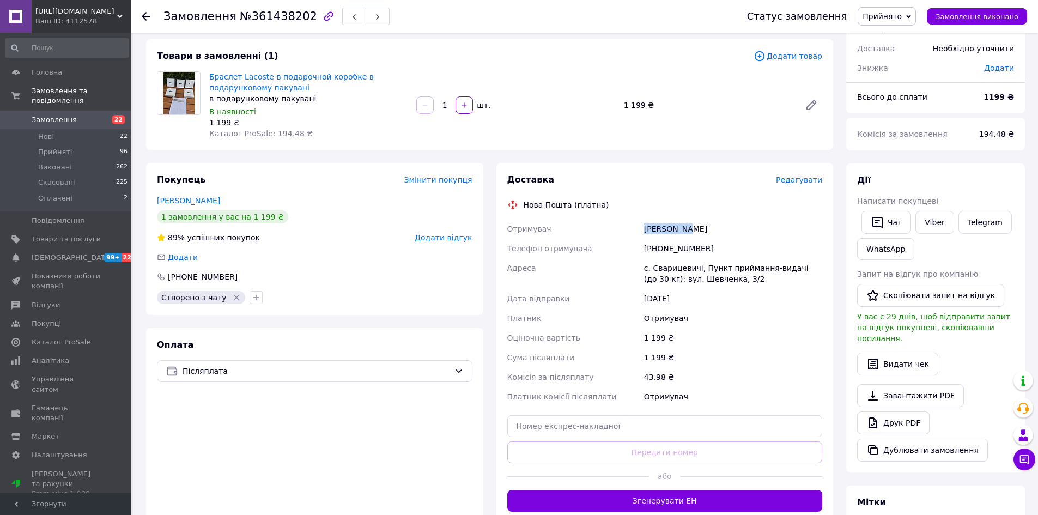
click at [687, 223] on div "Отримувач [PERSON_NAME] Телефон отримувача [PHONE_NUMBER] [GEOGRAPHIC_DATA] [PE…" at bounding box center [665, 312] width 320 height 187
copy div "Отримувач [PERSON_NAME]"
click at [691, 233] on div "[PERSON_NAME]" at bounding box center [733, 229] width 183 height 20
drag, startPoint x: 687, startPoint y: 229, endPoint x: 718, endPoint y: 223, distance: 31.0
click at [721, 223] on div "[PERSON_NAME]" at bounding box center [733, 229] width 183 height 20
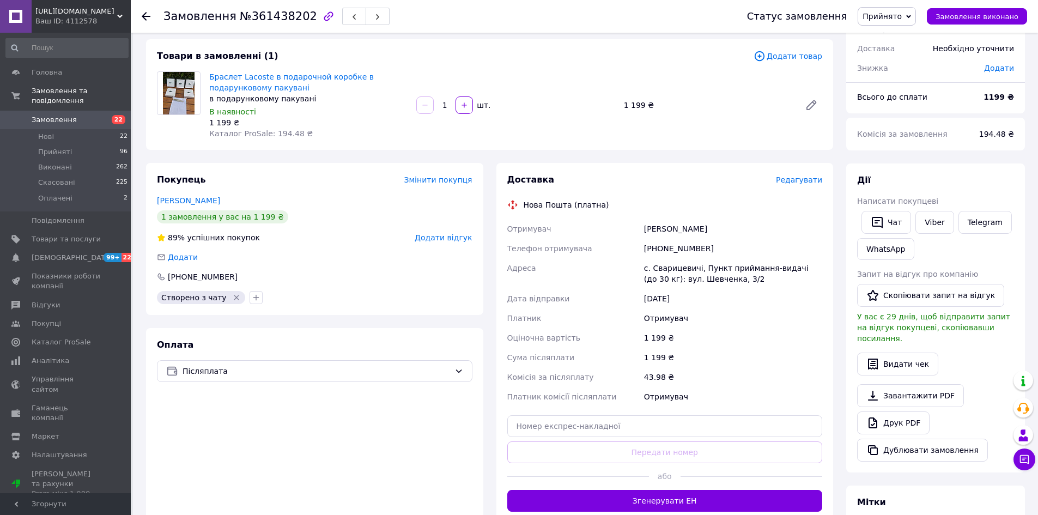
copy div "Вікторія"
drag, startPoint x: 653, startPoint y: 268, endPoint x: 696, endPoint y: 268, distance: 43.6
click at [696, 268] on div "с. Сварицевичі, Пункт приймання-видачі (до 30 кг): вул. Шевченка, 3/2" at bounding box center [733, 273] width 183 height 31
copy div "Сварицевичі"
click at [137, 14] on div "Замовлення №361438202 Статус замовлення Прийнято Виконано Скасовано Оплачено За…" at bounding box center [584, 16] width 907 height 33
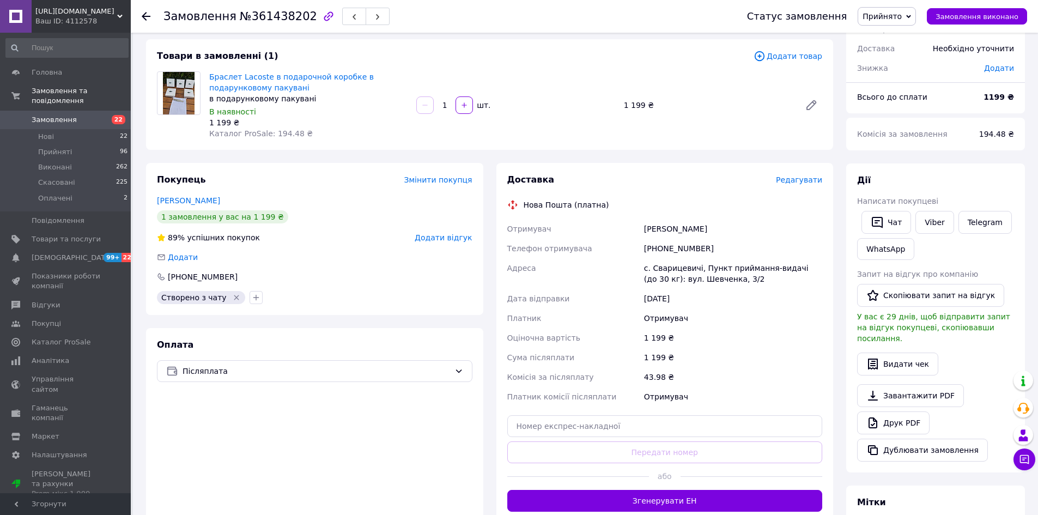
click at [144, 15] on use at bounding box center [146, 16] width 9 height 9
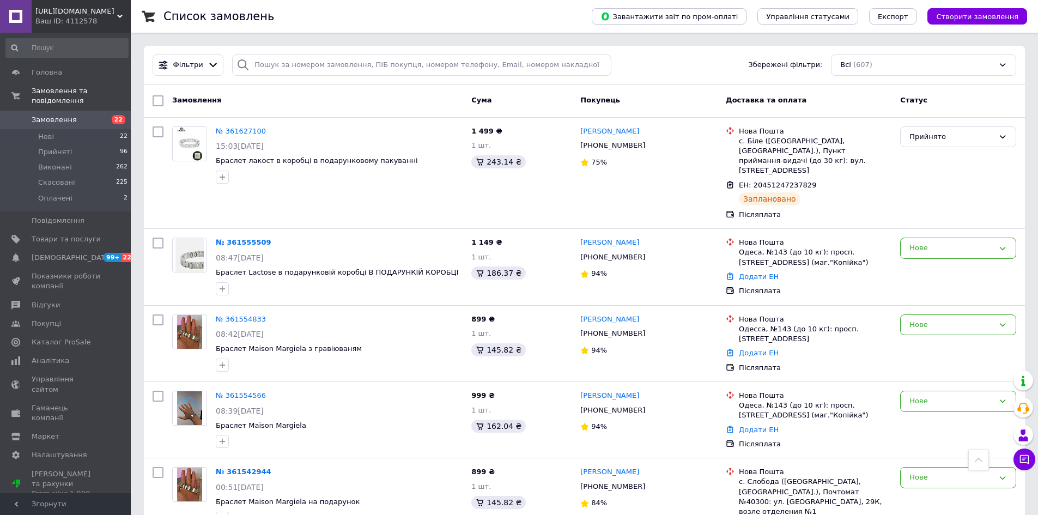
scroll to position [926, 0]
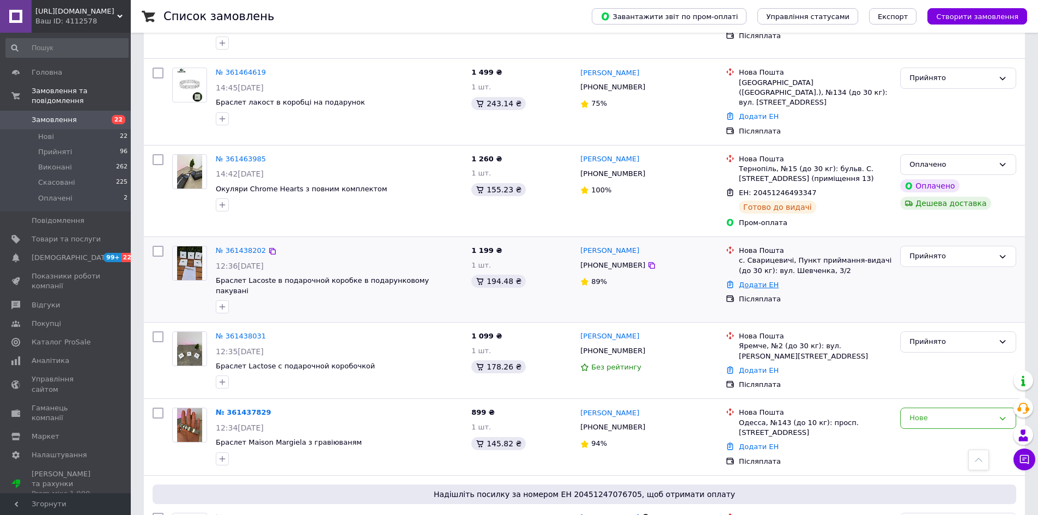
click at [747, 281] on link "Додати ЕН" at bounding box center [759, 285] width 40 height 8
paste input "20451247277615"
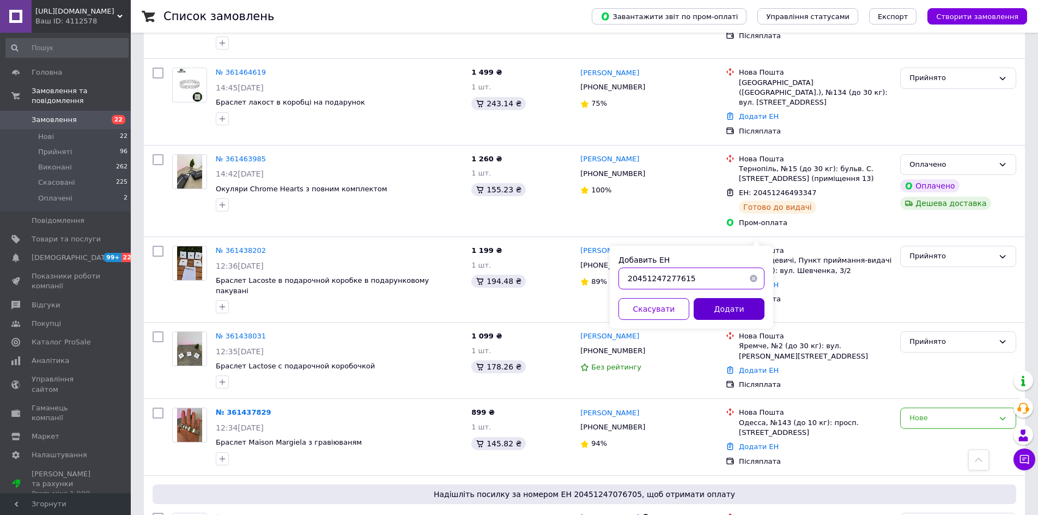
type input "20451247277615"
click at [736, 302] on button "Додати" at bounding box center [729, 309] width 71 height 22
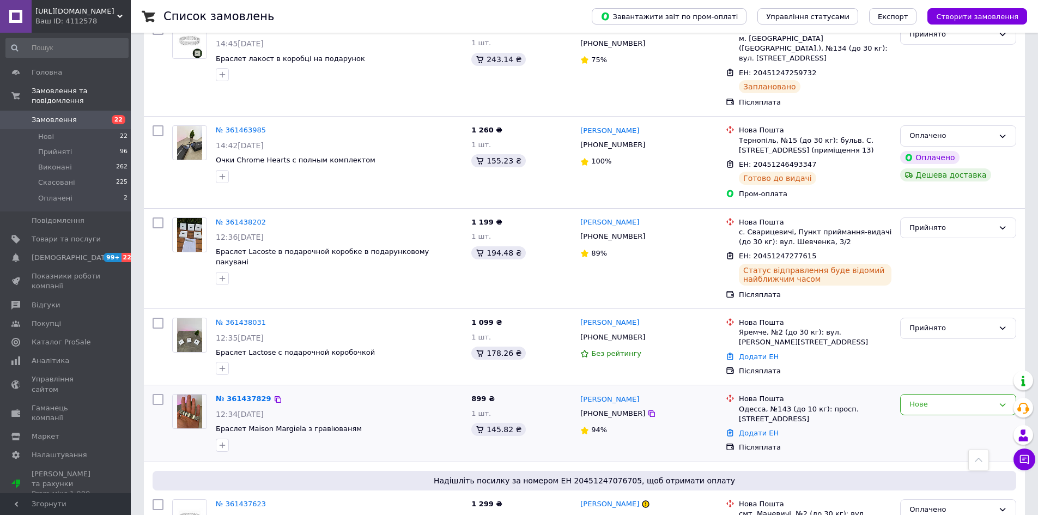
scroll to position [996, 0]
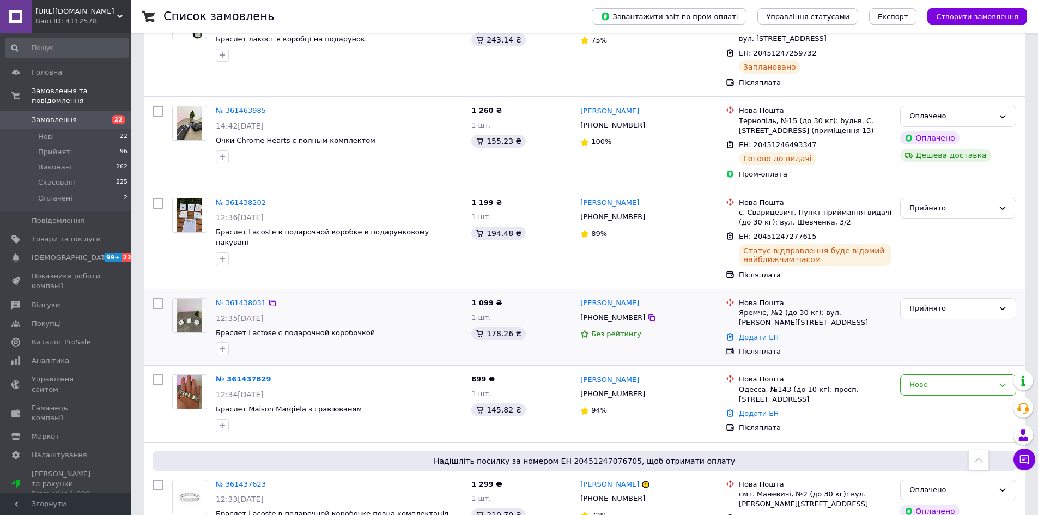
click at [196, 299] on img at bounding box center [190, 316] width 26 height 34
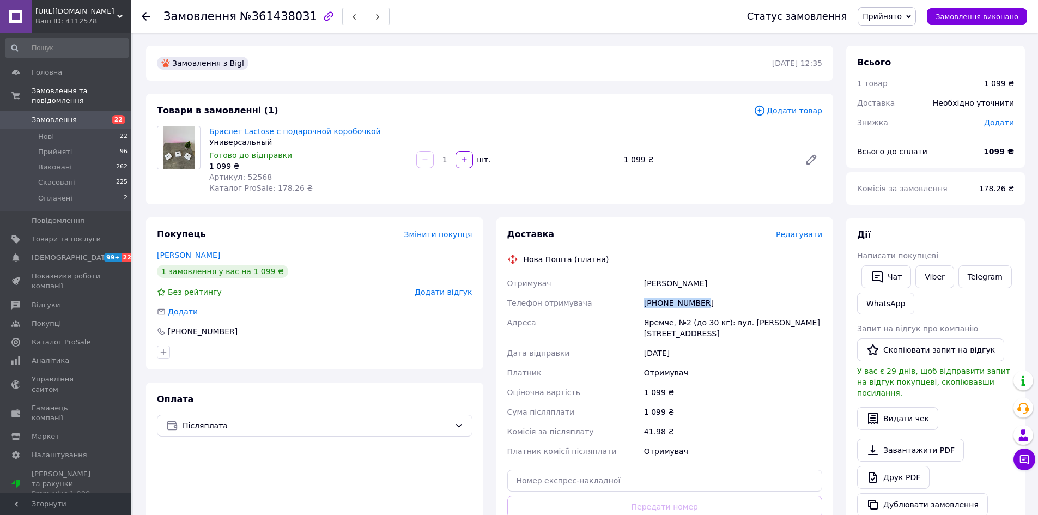
drag, startPoint x: 645, startPoint y: 305, endPoint x: 706, endPoint y: 303, distance: 61.6
click at [724, 303] on div "[PHONE_NUMBER]" at bounding box center [733, 303] width 183 height 20
copy div "[PHONE_NUMBER]"
click at [141, 15] on div "Замовлення №361438031 Статус замовлення Прийнято Виконано Скасовано Оплачено За…" at bounding box center [584, 16] width 907 height 33
click at [139, 9] on div "Замовлення №361438031 Статус замовлення Прийнято Виконано Скасовано Оплачено За…" at bounding box center [584, 16] width 907 height 33
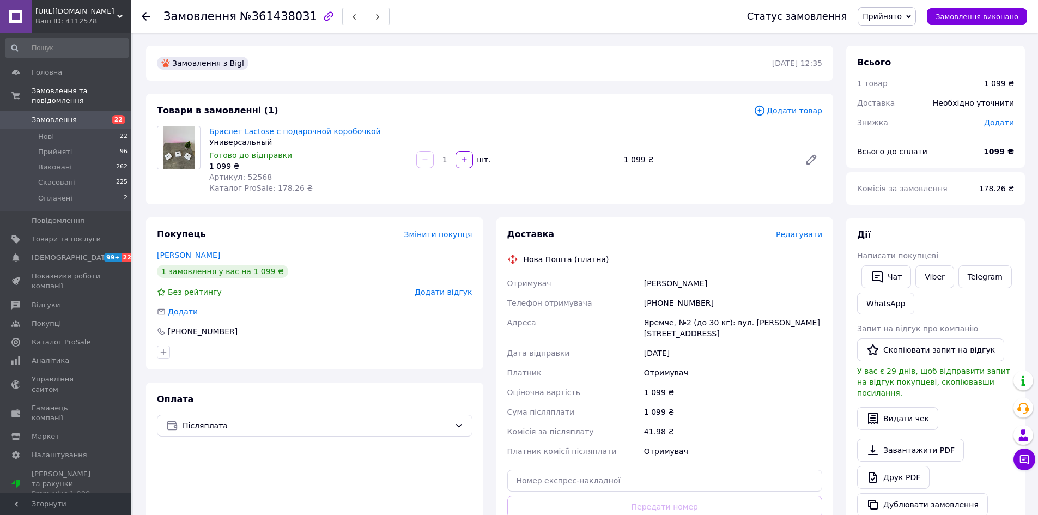
click at [148, 13] on icon at bounding box center [146, 16] width 9 height 9
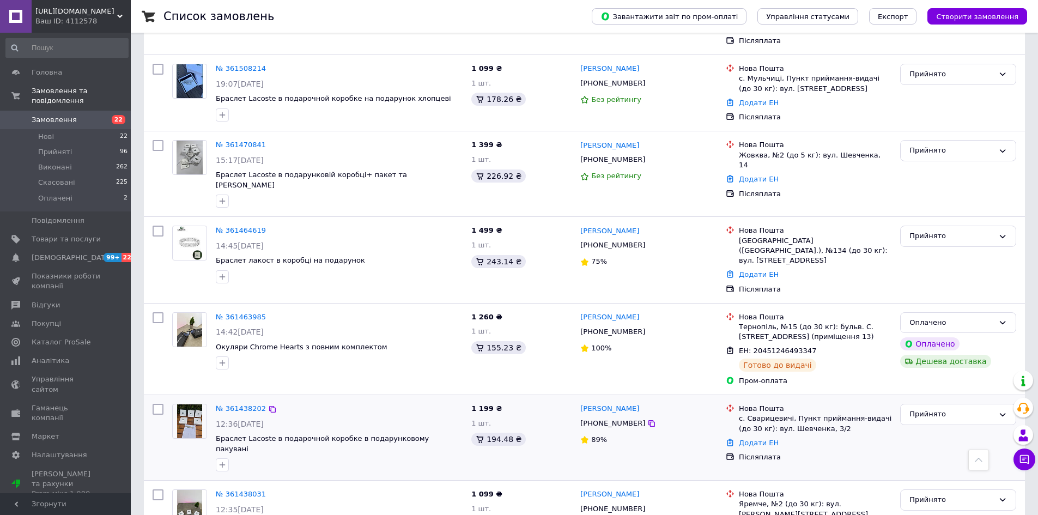
scroll to position [669, 0]
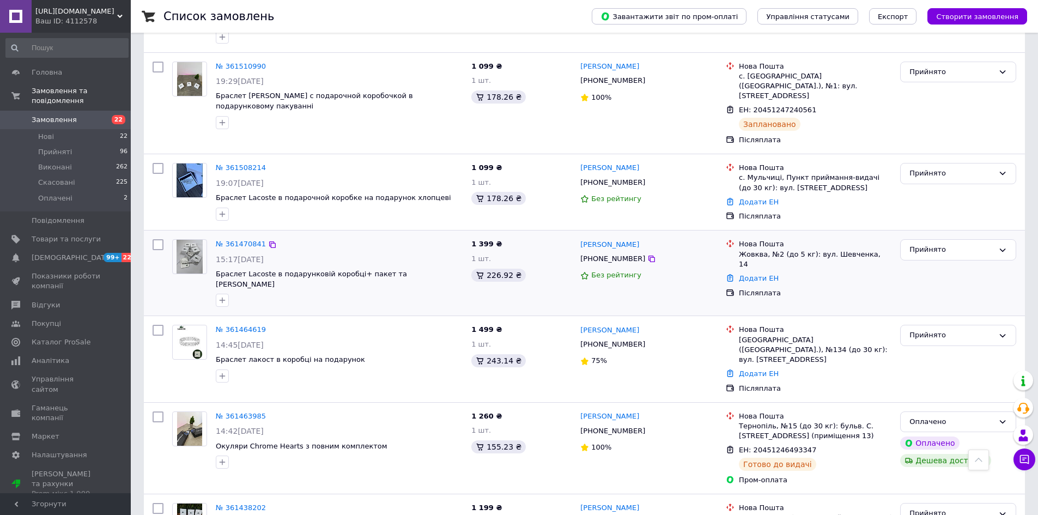
click at [195, 240] on img at bounding box center [190, 257] width 26 height 34
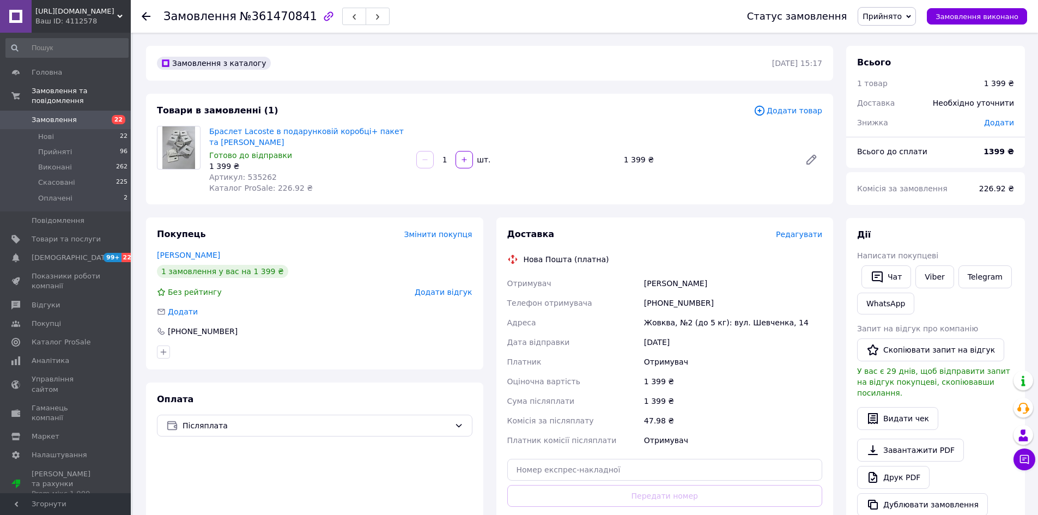
drag, startPoint x: 643, startPoint y: 302, endPoint x: 729, endPoint y: 288, distance: 86.7
click at [729, 288] on div "Отримувач [PERSON_NAME] Телефон отримувача [PHONE_NUMBER] Адреса Жовква, №2 (до…" at bounding box center [665, 362] width 320 height 177
click at [669, 301] on div "[PHONE_NUMBER]" at bounding box center [733, 303] width 183 height 20
drag, startPoint x: 646, startPoint y: 302, endPoint x: 716, endPoint y: 300, distance: 70.3
click at [723, 300] on div "[PHONE_NUMBER]" at bounding box center [733, 303] width 183 height 20
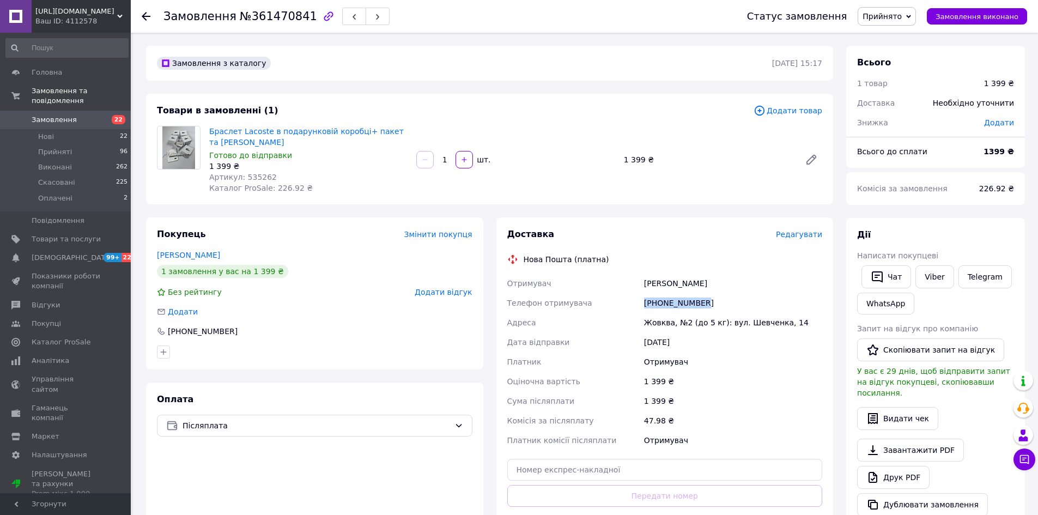
copy div "[PHONE_NUMBER]"
drag, startPoint x: 643, startPoint y: 287, endPoint x: 666, endPoint y: 282, distance: 23.3
click at [666, 282] on div "[PERSON_NAME]" at bounding box center [733, 284] width 183 height 20
copy div "[PERSON_NAME]"
drag, startPoint x: 684, startPoint y: 287, endPoint x: 678, endPoint y: 285, distance: 6.2
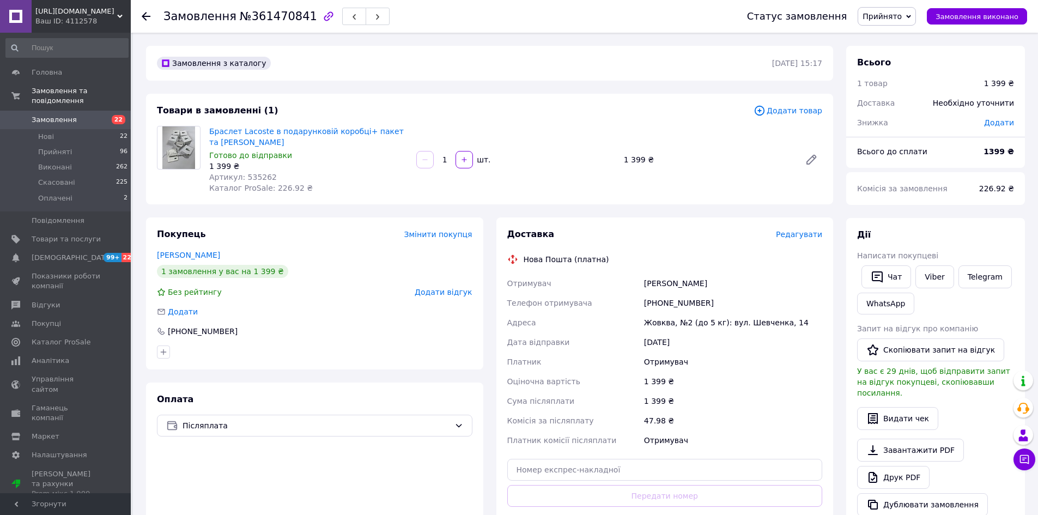
click at [682, 287] on div "[PERSON_NAME]" at bounding box center [733, 284] width 183 height 20
drag, startPoint x: 668, startPoint y: 282, endPoint x: 703, endPoint y: 282, distance: 34.9
click at [703, 282] on div "[PERSON_NAME]" at bounding box center [733, 284] width 183 height 20
copy div "[PERSON_NAME]"
drag, startPoint x: 643, startPoint y: 324, endPoint x: 672, endPoint y: 323, distance: 28.9
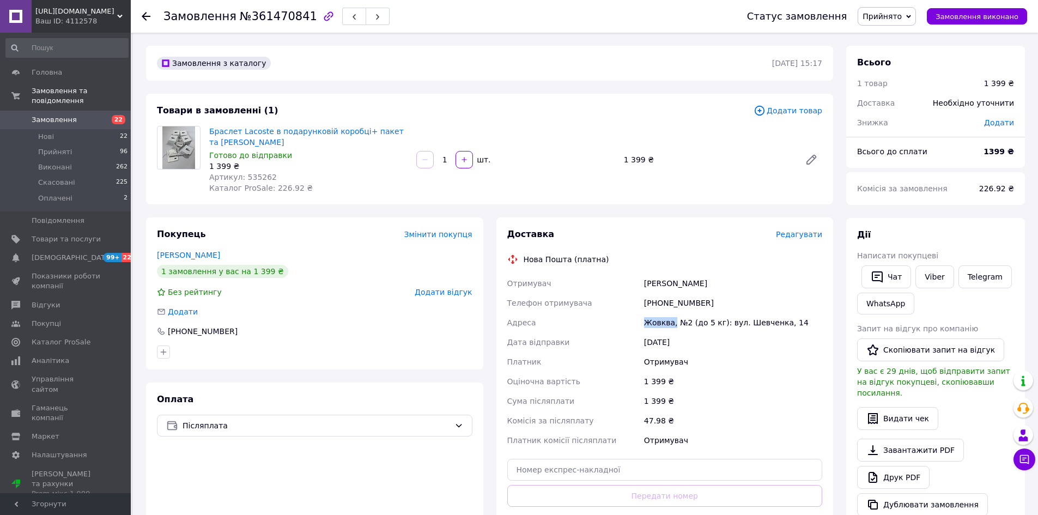
click at [672, 323] on div "Жовква, №2 (до 5 кг): вул. Шевченка, 14" at bounding box center [733, 323] width 183 height 20
copy div "Жовква,"
click at [144, 15] on use at bounding box center [146, 16] width 9 height 9
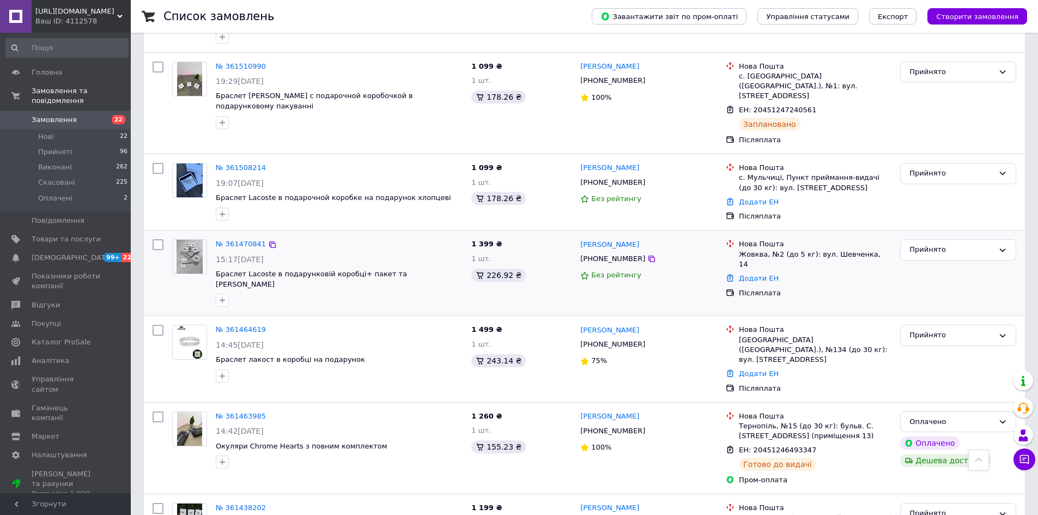
scroll to position [669, 0]
click at [752, 274] on link "Додати ЕН" at bounding box center [759, 278] width 40 height 8
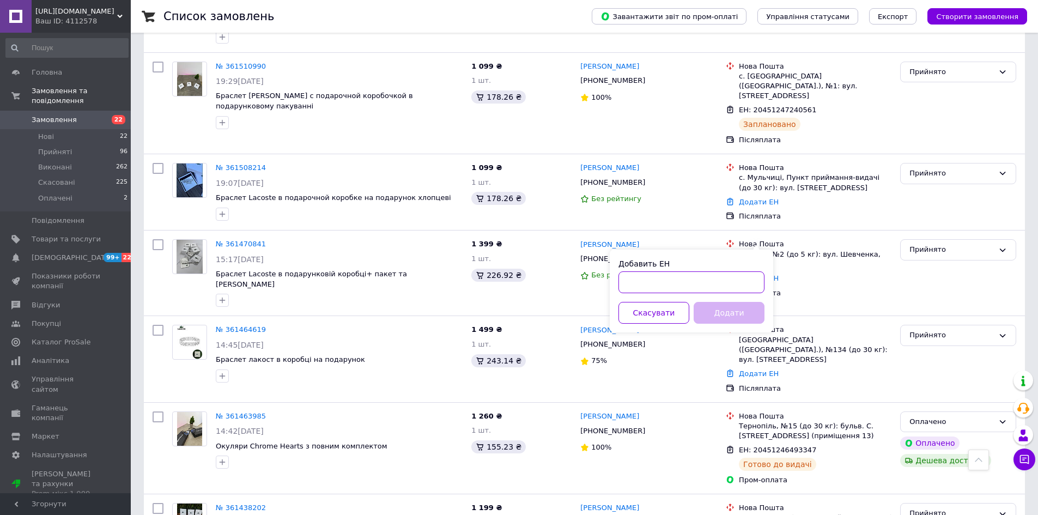
drag, startPoint x: 737, startPoint y: 286, endPoint x: 720, endPoint y: 299, distance: 20.6
drag, startPoint x: 720, startPoint y: 299, endPoint x: 685, endPoint y: 276, distance: 41.4
click at [685, 276] on input "Добавить ЕН" at bounding box center [691, 282] width 146 height 22
paste input "20451247283262"
type input "20451247283262"
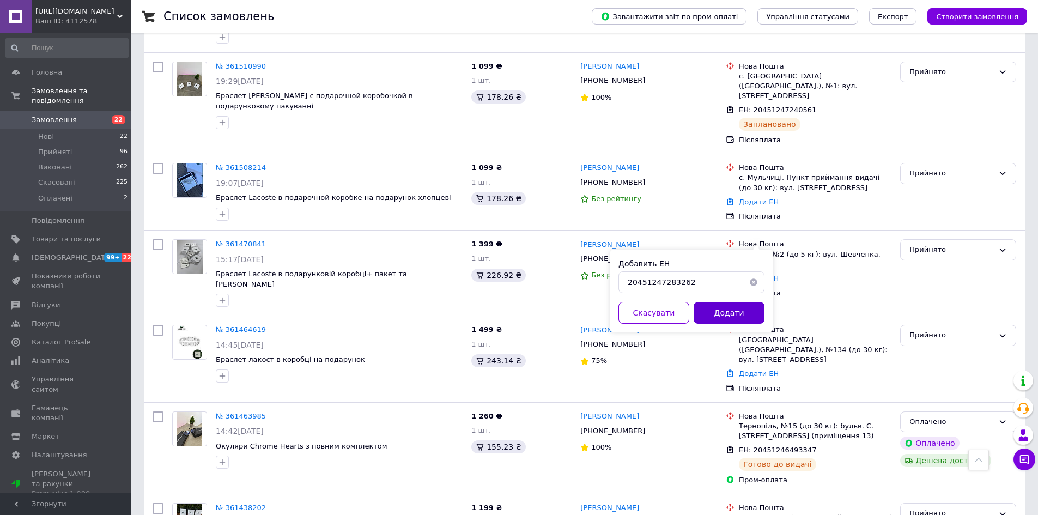
click at [734, 315] on button "Додати" at bounding box center [729, 313] width 71 height 22
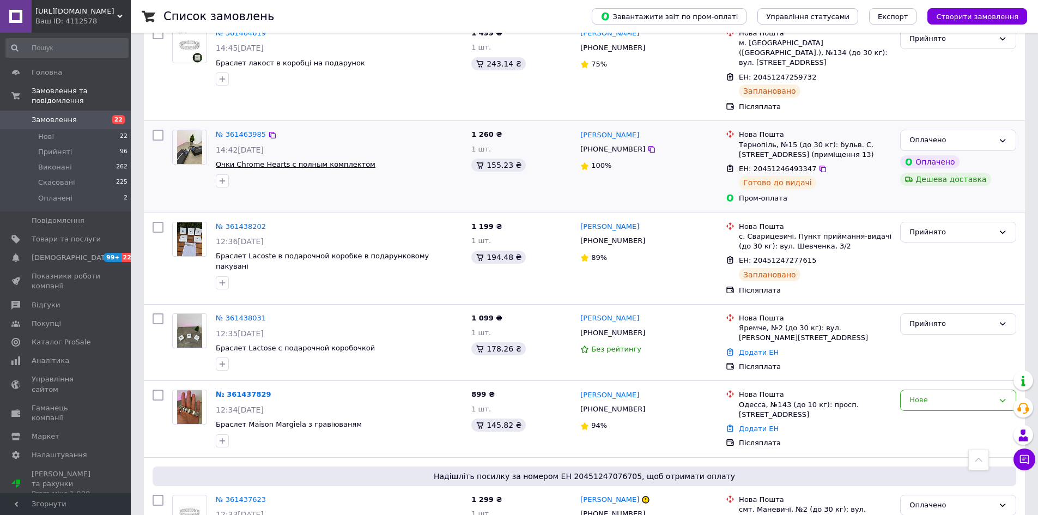
scroll to position [887, 0]
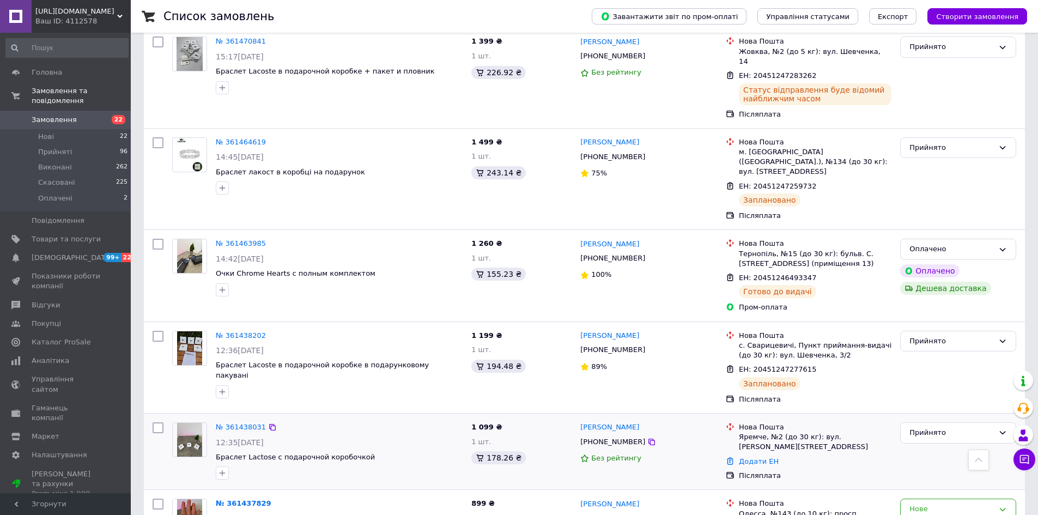
click at [188, 423] on img at bounding box center [190, 440] width 26 height 34
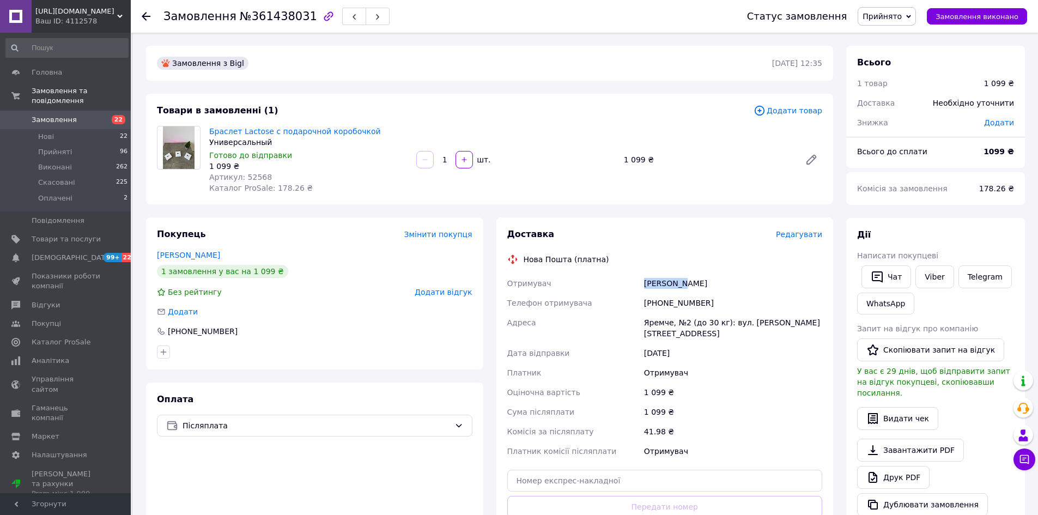
drag, startPoint x: 642, startPoint y: 282, endPoint x: 664, endPoint y: 285, distance: 22.0
click at [681, 282] on div "[PERSON_NAME]" at bounding box center [733, 284] width 183 height 20
drag, startPoint x: 651, startPoint y: 302, endPoint x: 703, endPoint y: 303, distance: 51.8
click at [736, 303] on div "[PHONE_NUMBER]" at bounding box center [733, 303] width 183 height 20
drag, startPoint x: 669, startPoint y: 308, endPoint x: 641, endPoint y: 300, distance: 28.3
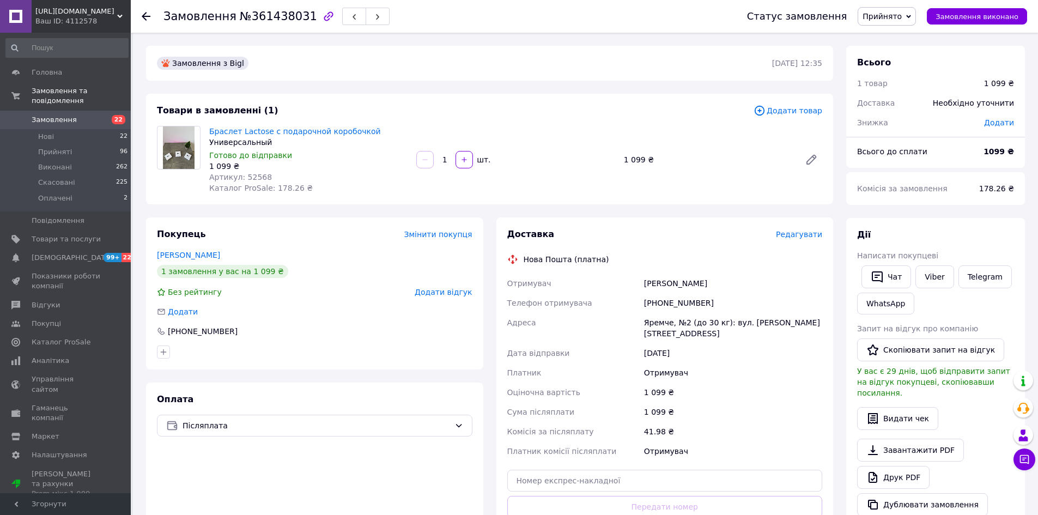
click at [642, 300] on div "[PHONE_NUMBER]" at bounding box center [733, 303] width 183 height 20
drag, startPoint x: 641, startPoint y: 300, endPoint x: 699, endPoint y: 300, distance: 57.2
click at [699, 300] on div "Отримувач Боднарчук Богдана Телефон отримувача +380684868698 Адреса Яремче, №2 …" at bounding box center [665, 367] width 320 height 187
copy div "Телефон отримувача +380684868698"
drag, startPoint x: 646, startPoint y: 281, endPoint x: 681, endPoint y: 283, distance: 35.5
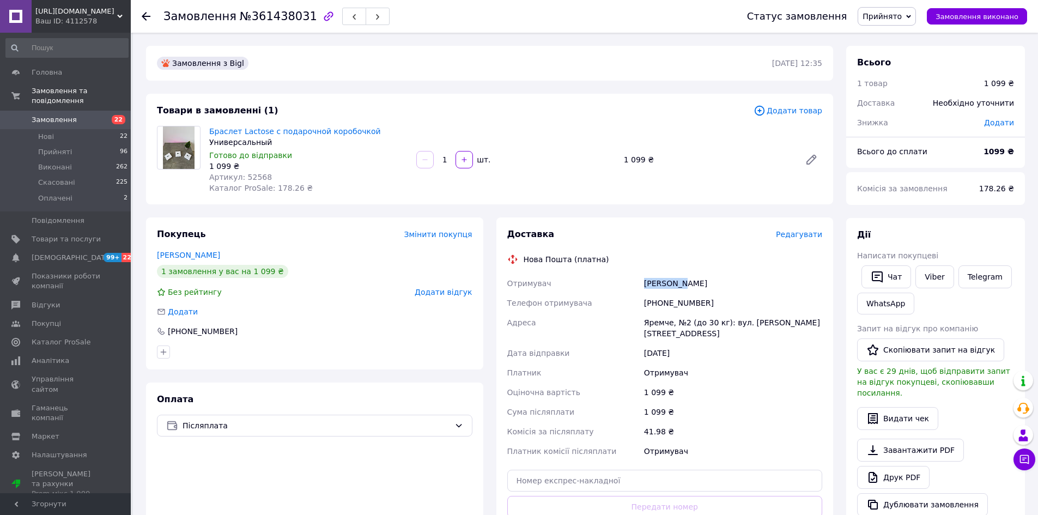
click at [681, 283] on div "Боднарчук Богдана" at bounding box center [733, 284] width 183 height 20
copy div "Боднарчук"
click at [732, 259] on div "Нова Пошта (платна)" at bounding box center [665, 259] width 321 height 11
drag, startPoint x: 683, startPoint y: 282, endPoint x: 708, endPoint y: 286, distance: 25.4
click at [716, 281] on div "Боднарчук Богдана" at bounding box center [733, 284] width 183 height 20
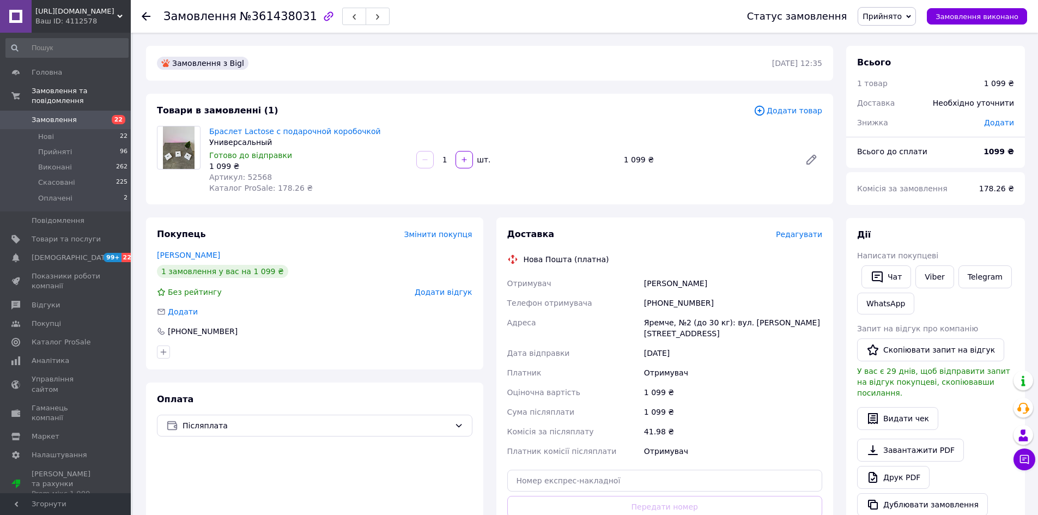
copy div "Богдана"
drag, startPoint x: 640, startPoint y: 313, endPoint x: 672, endPoint y: 324, distance: 33.3
click at [672, 324] on div "Отримувач Боднарчук Богдана Телефон отримувача +380684868698 Адреса Яремче, №2 …" at bounding box center [665, 367] width 320 height 187
copy div "Адреса Яремче,"
click at [140, 16] on div "Замовлення №361438031 Статус замовлення Прийнято Виконано Скасовано Оплачено За…" at bounding box center [584, 16] width 907 height 33
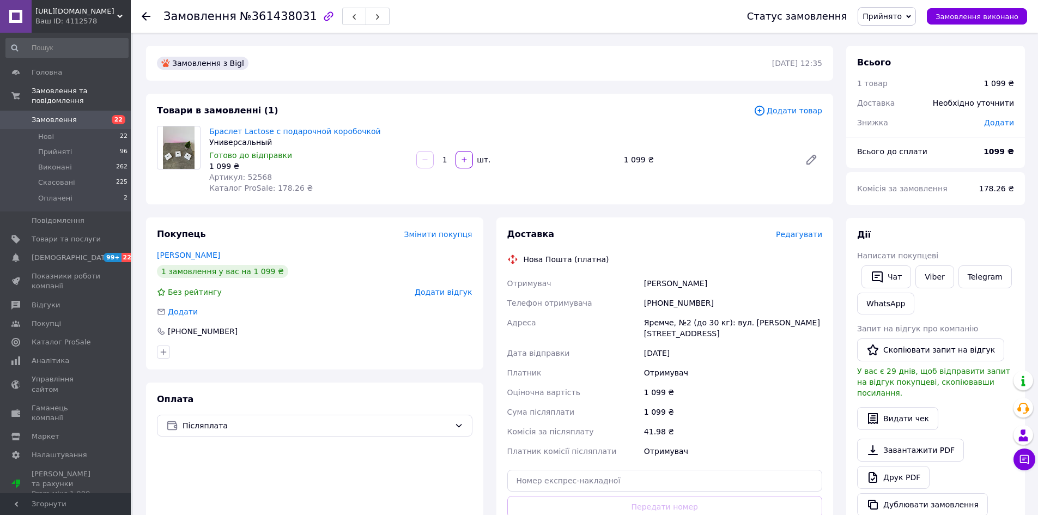
click at [146, 15] on icon at bounding box center [146, 16] width 9 height 9
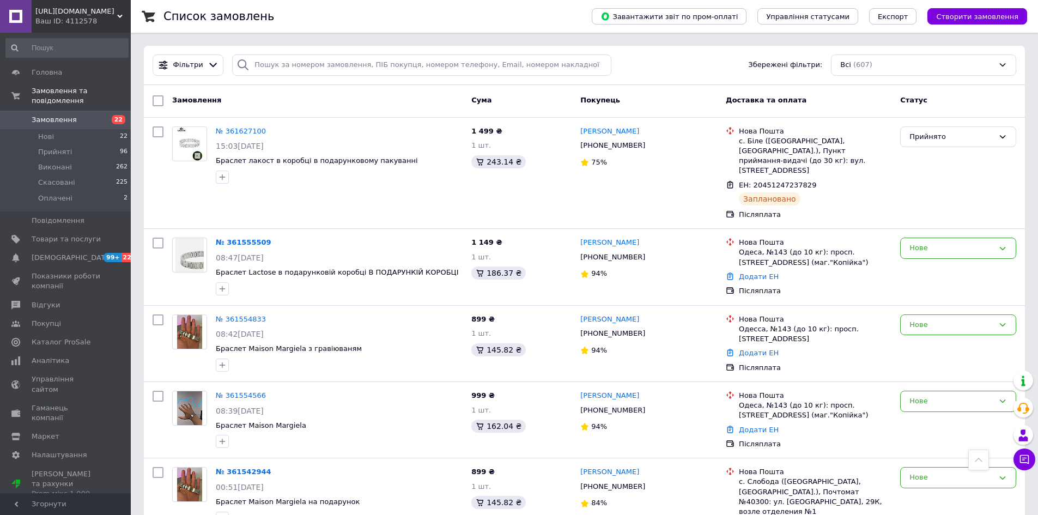
scroll to position [887, 0]
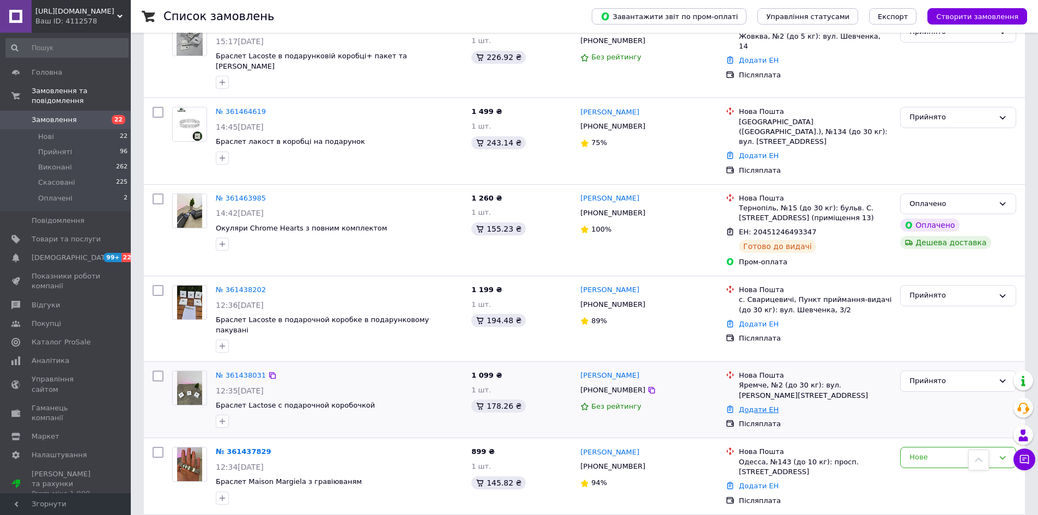
click at [759, 403] on div "Додати ЕН" at bounding box center [815, 410] width 157 height 15
click at [761, 405] on link "Додати ЕН" at bounding box center [759, 409] width 40 height 8
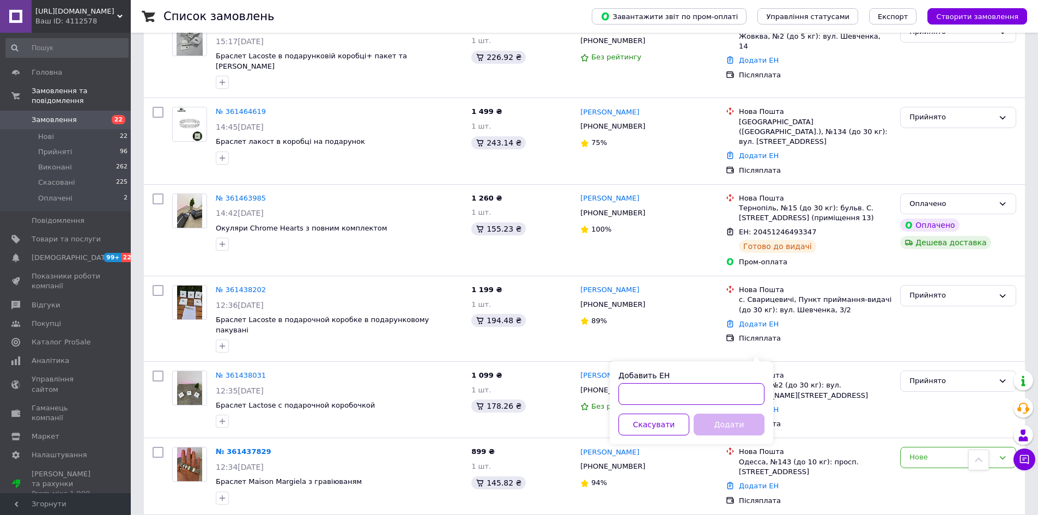
paste input "20451247286145"
type input "20451247286145"
click at [728, 426] on button "Додати" at bounding box center [729, 425] width 71 height 22
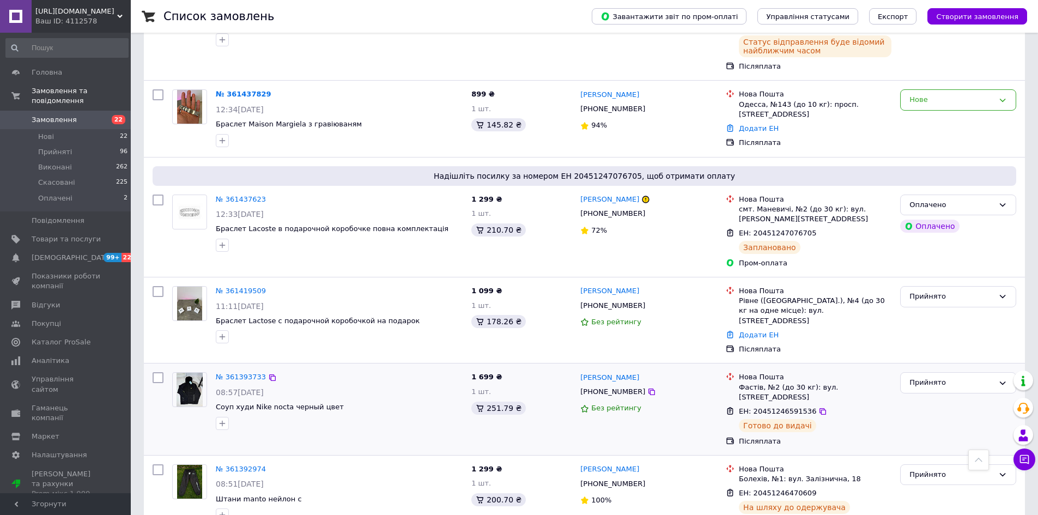
scroll to position [1338, 0]
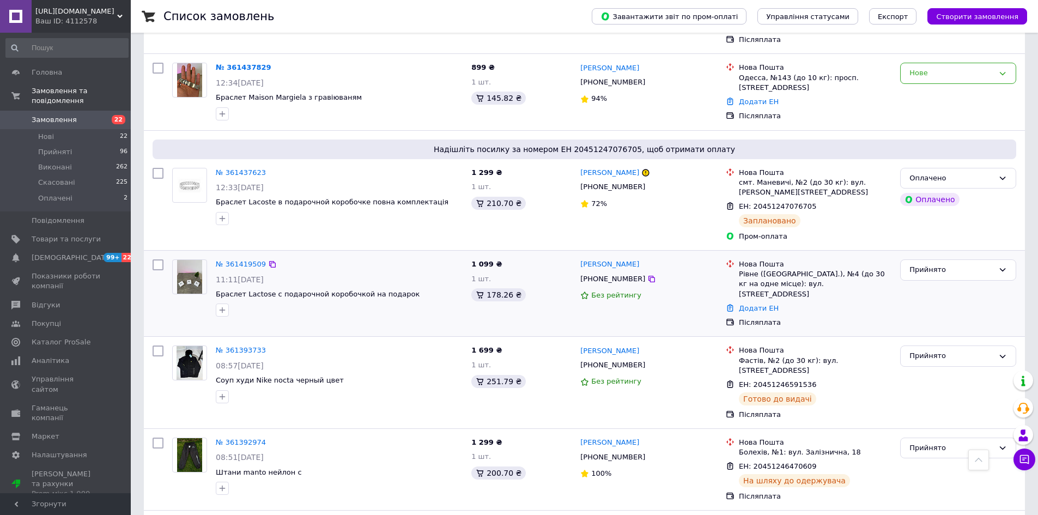
click at [190, 260] on img at bounding box center [190, 277] width 26 height 34
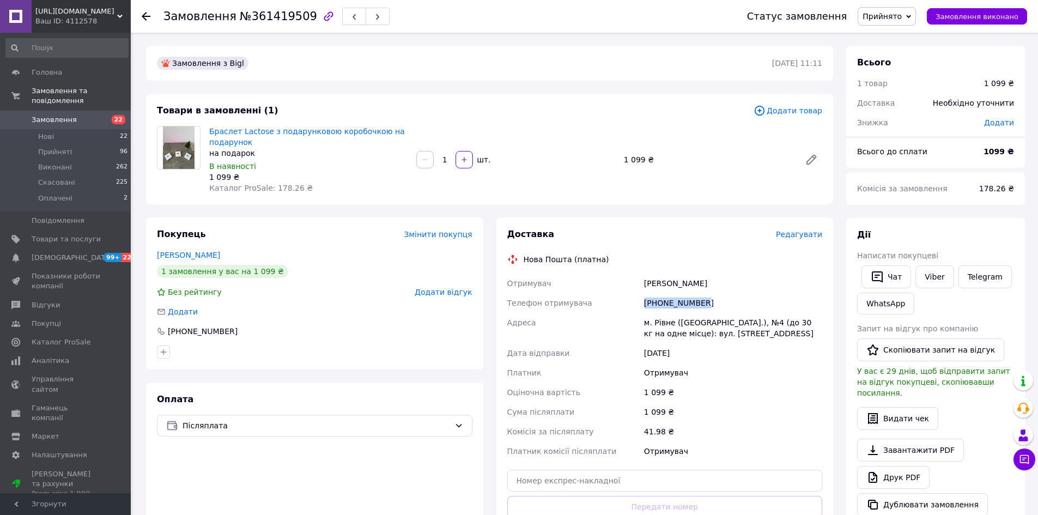
drag, startPoint x: 644, startPoint y: 300, endPoint x: 739, endPoint y: 300, distance: 95.4
click at [739, 300] on div "[PHONE_NUMBER]" at bounding box center [733, 303] width 183 height 20
copy div "[PHONE_NUMBER]"
drag, startPoint x: 645, startPoint y: 284, endPoint x: 669, endPoint y: 286, distance: 24.0
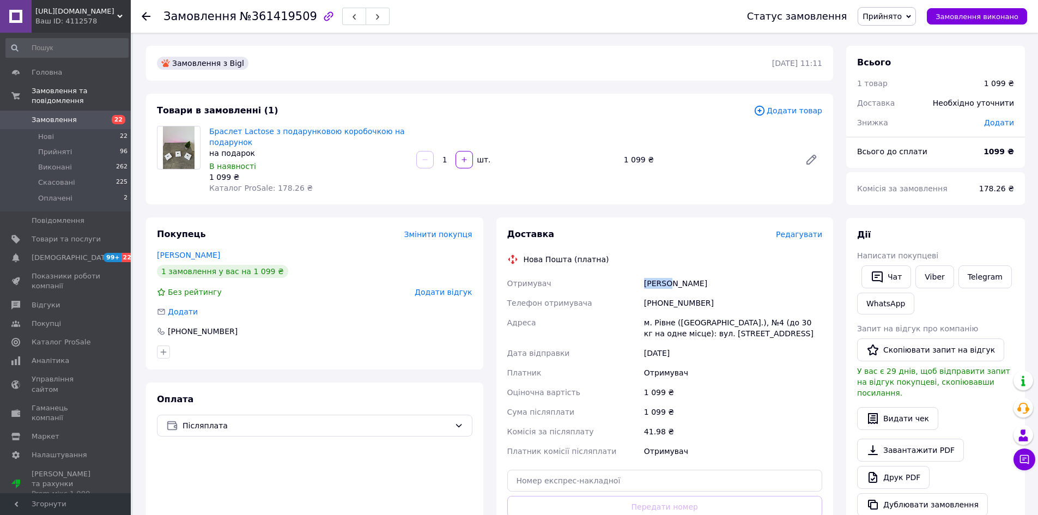
click at [669, 286] on div "[PERSON_NAME]" at bounding box center [733, 284] width 183 height 20
copy div "[PERSON_NAME]"
click at [680, 282] on div "[PERSON_NAME]" at bounding box center [733, 284] width 183 height 20
drag, startPoint x: 667, startPoint y: 281, endPoint x: 694, endPoint y: 281, distance: 26.7
click at [701, 282] on div "Збирун Марина" at bounding box center [733, 284] width 183 height 20
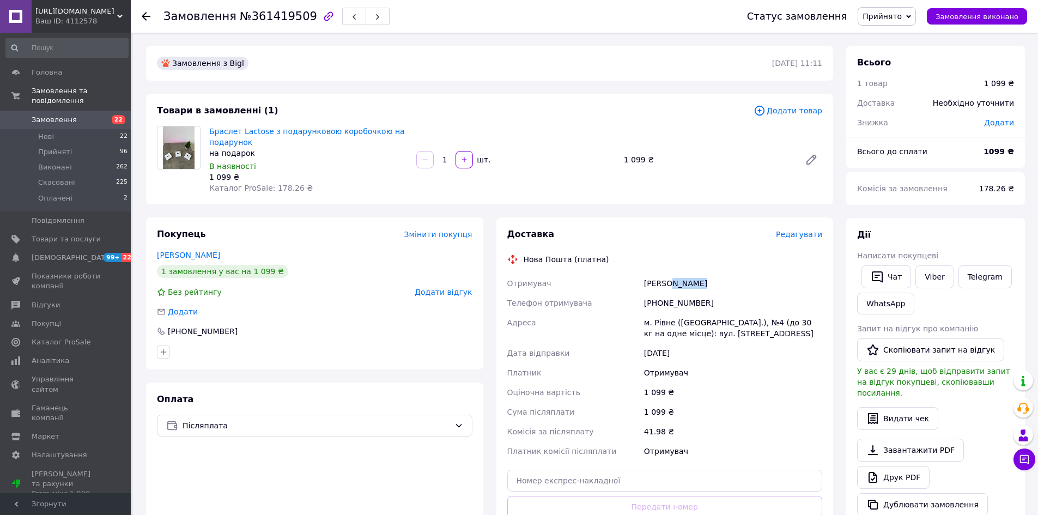
copy div "Марина"
drag, startPoint x: 653, startPoint y: 323, endPoint x: 675, endPoint y: 324, distance: 21.9
click at [675, 324] on div "м. Рівне ([GEOGRAPHIC_DATA].), №4 (до 30 кг на одне місце): вул. [STREET_ADDRES…" at bounding box center [733, 328] width 183 height 31
copy div "Рівне"
click at [145, 14] on use at bounding box center [146, 16] width 9 height 9
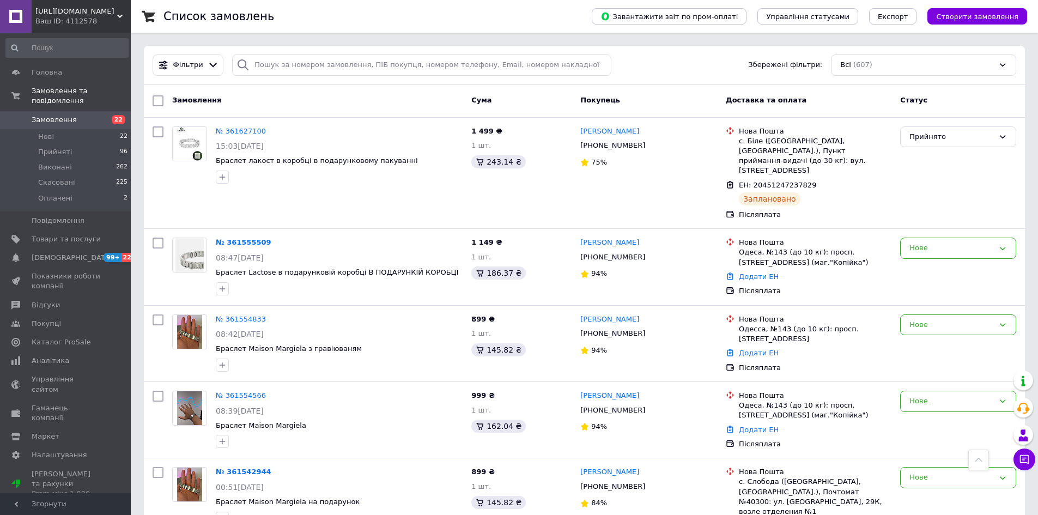
scroll to position [1338, 0]
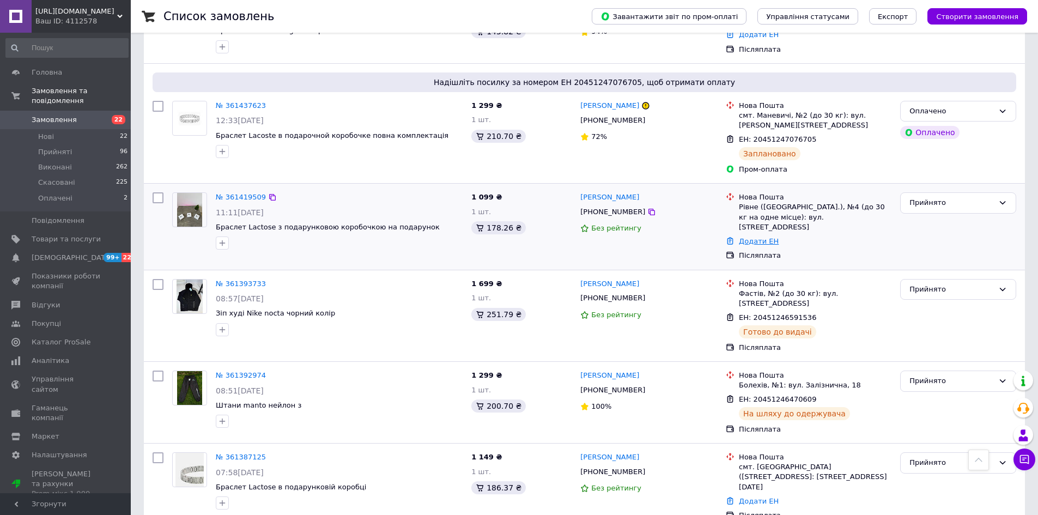
click at [748, 237] on link "Додати ЕН" at bounding box center [759, 241] width 40 height 8
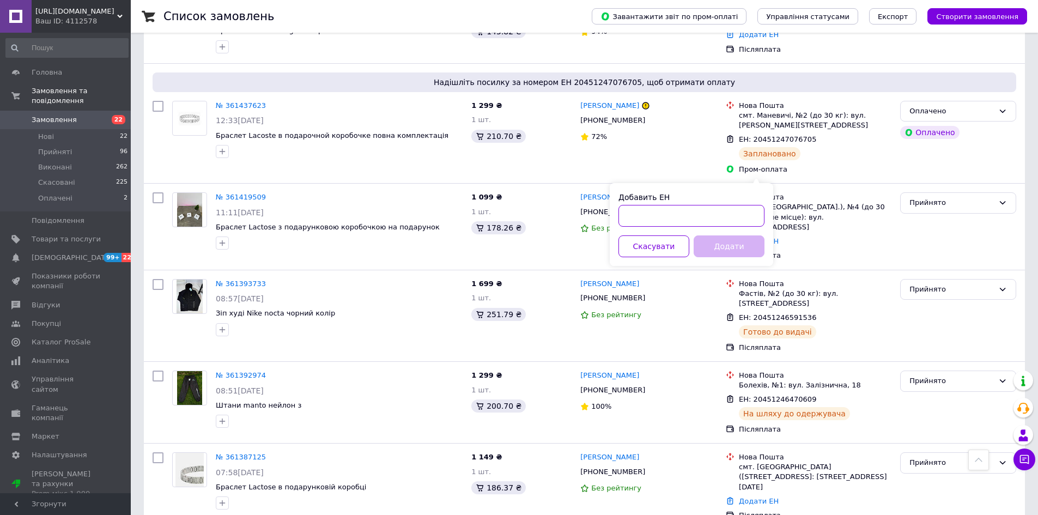
paste input "20451247292103"
type input "20451247292103"
click at [738, 247] on button "Додати" at bounding box center [729, 246] width 71 height 22
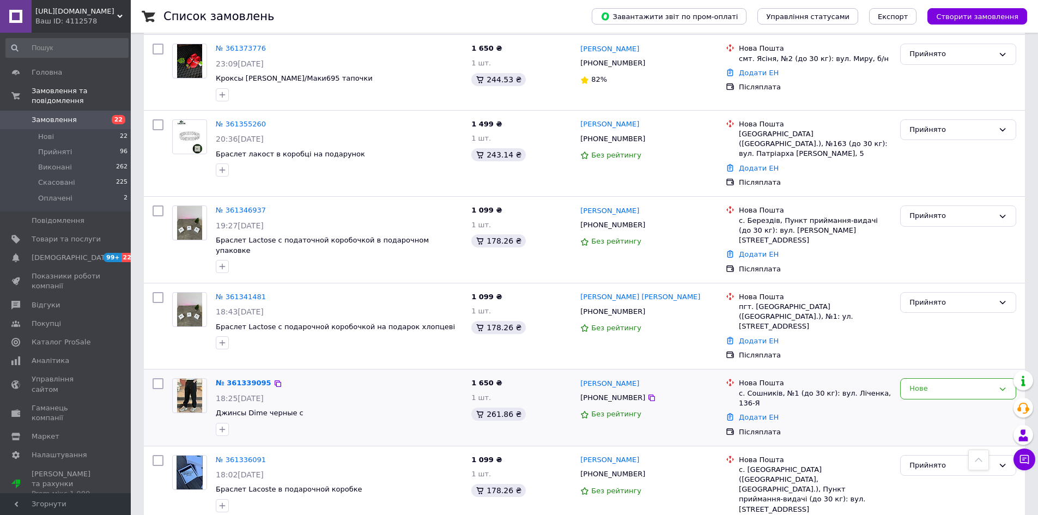
scroll to position [1896, 0]
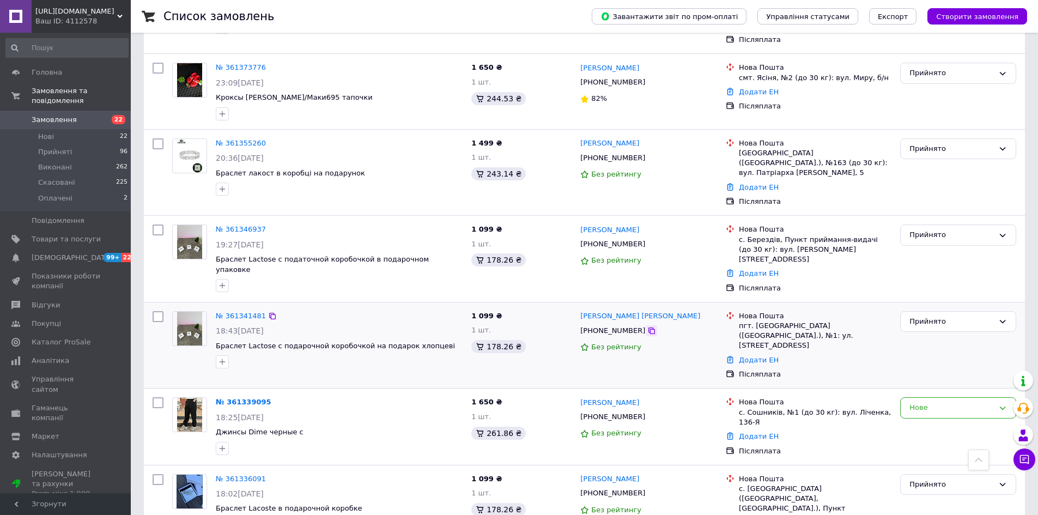
click at [647, 326] on icon at bounding box center [651, 330] width 9 height 9
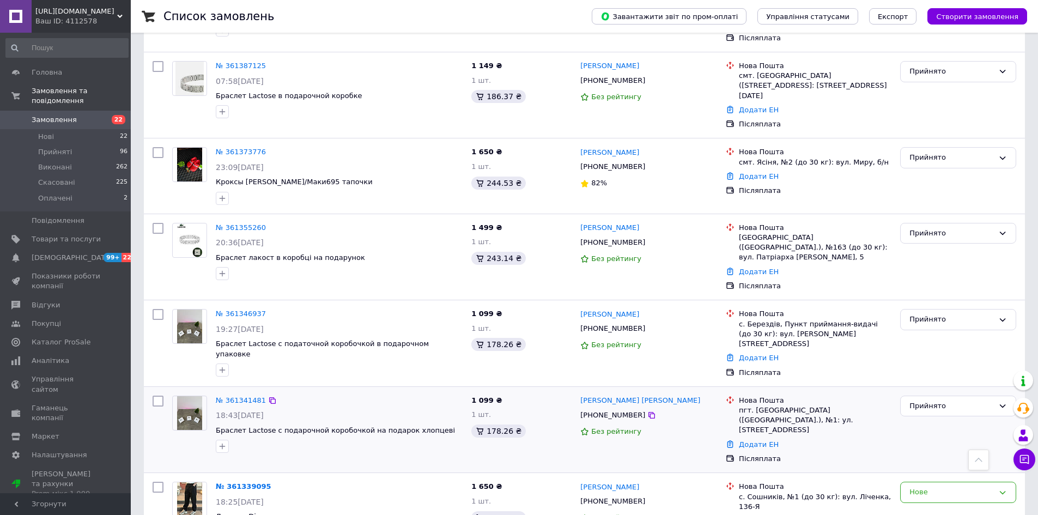
scroll to position [1787, 0]
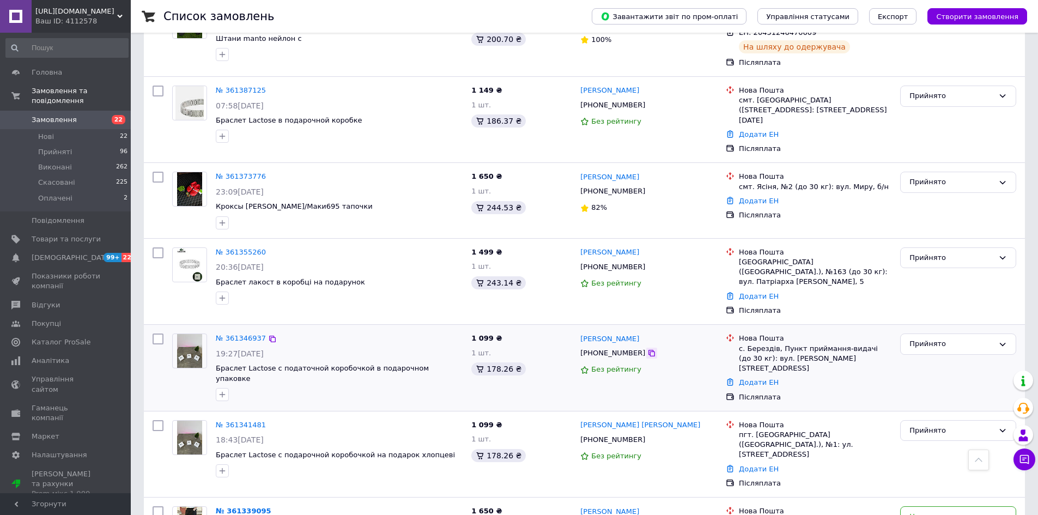
click at [647, 349] on icon at bounding box center [651, 353] width 9 height 9
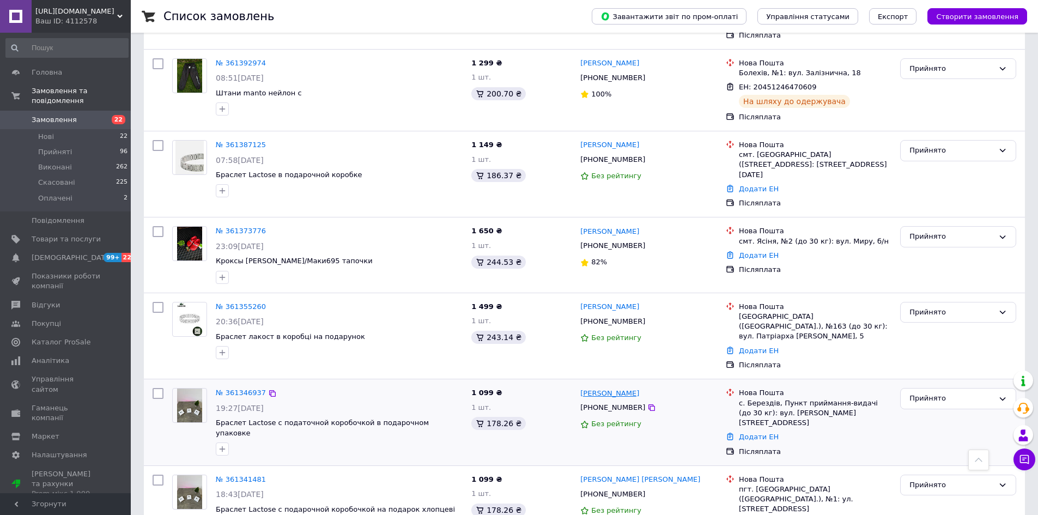
scroll to position [1678, 0]
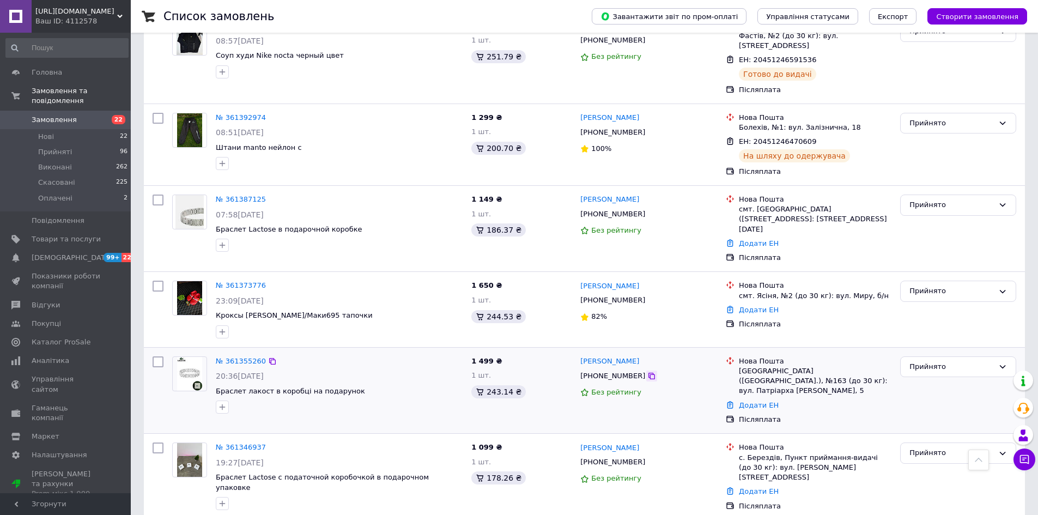
click at [647, 372] on icon at bounding box center [651, 376] width 9 height 9
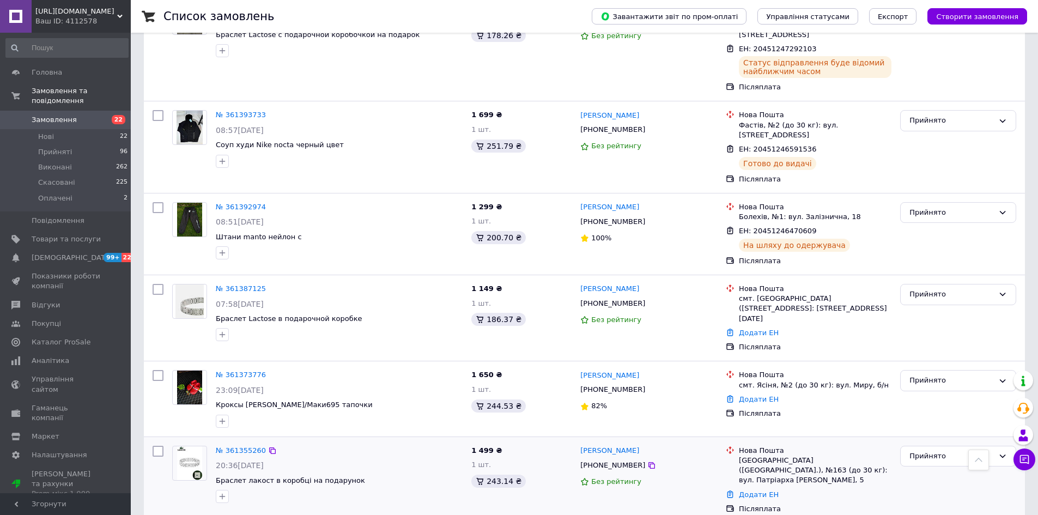
scroll to position [1569, 0]
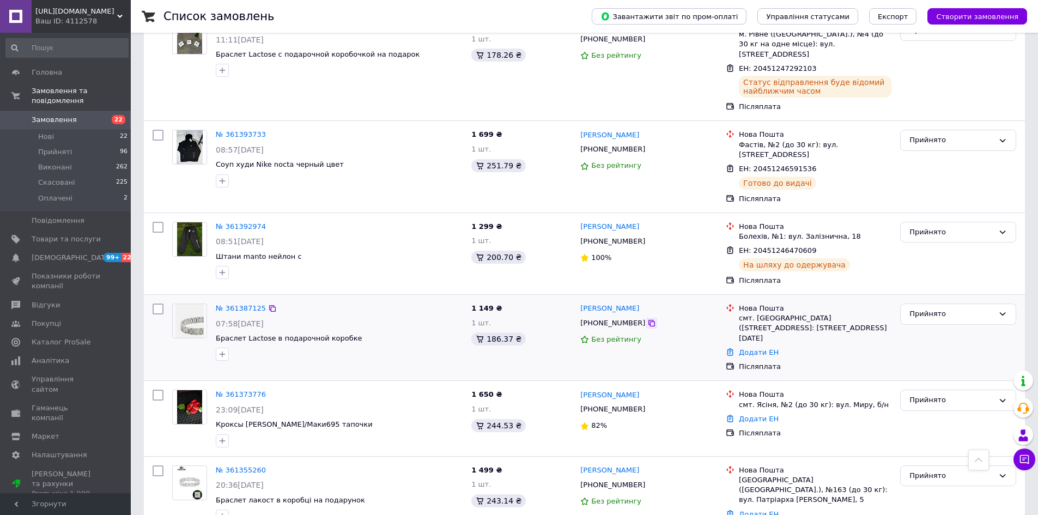
click at [647, 319] on icon at bounding box center [651, 323] width 9 height 9
click at [199, 304] on img at bounding box center [189, 321] width 29 height 34
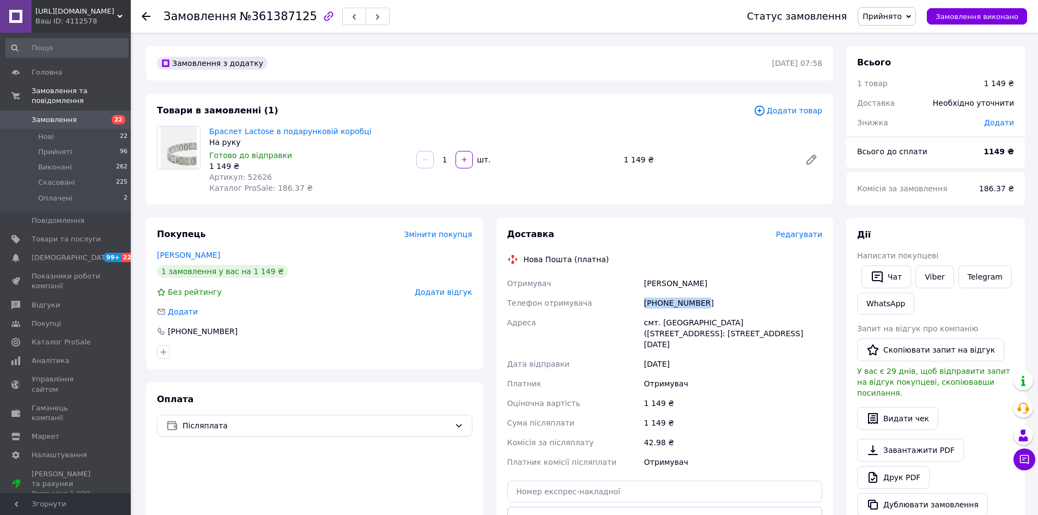
drag, startPoint x: 644, startPoint y: 300, endPoint x: 745, endPoint y: 299, distance: 101.4
click at [745, 299] on div "[PHONE_NUMBER]" at bounding box center [733, 303] width 183 height 20
copy div "[PHONE_NUMBER]"
drag, startPoint x: 642, startPoint y: 279, endPoint x: 666, endPoint y: 281, distance: 24.6
click at [666, 281] on div "[PERSON_NAME]" at bounding box center [733, 284] width 183 height 20
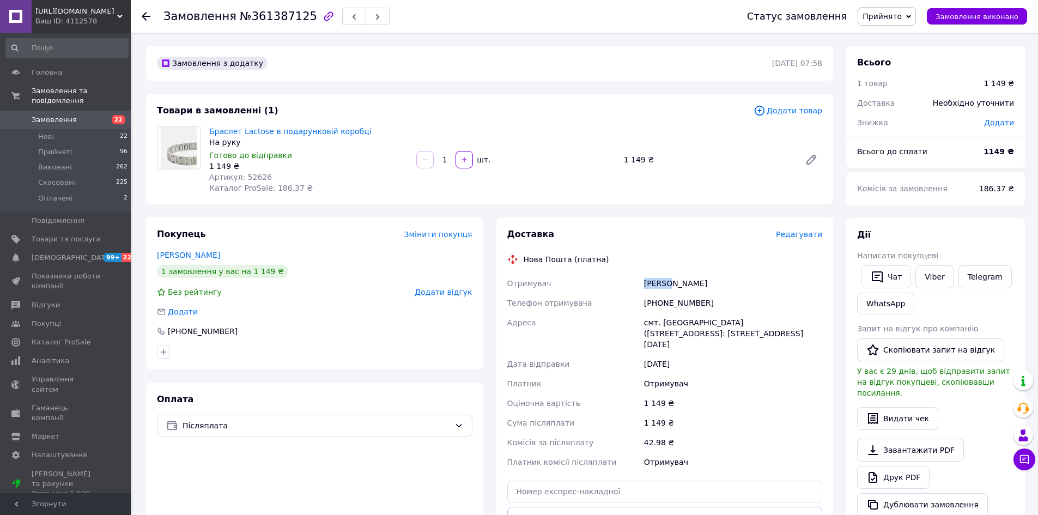
copy div "[PERSON_NAME]"
drag, startPoint x: 699, startPoint y: 296, endPoint x: 694, endPoint y: 294, distance: 6.1
click at [699, 295] on div "[PHONE_NUMBER]" at bounding box center [733, 303] width 183 height 20
drag, startPoint x: 664, startPoint y: 283, endPoint x: 688, endPoint y: 283, distance: 23.4
click at [688, 283] on div "[PERSON_NAME]" at bounding box center [733, 284] width 183 height 20
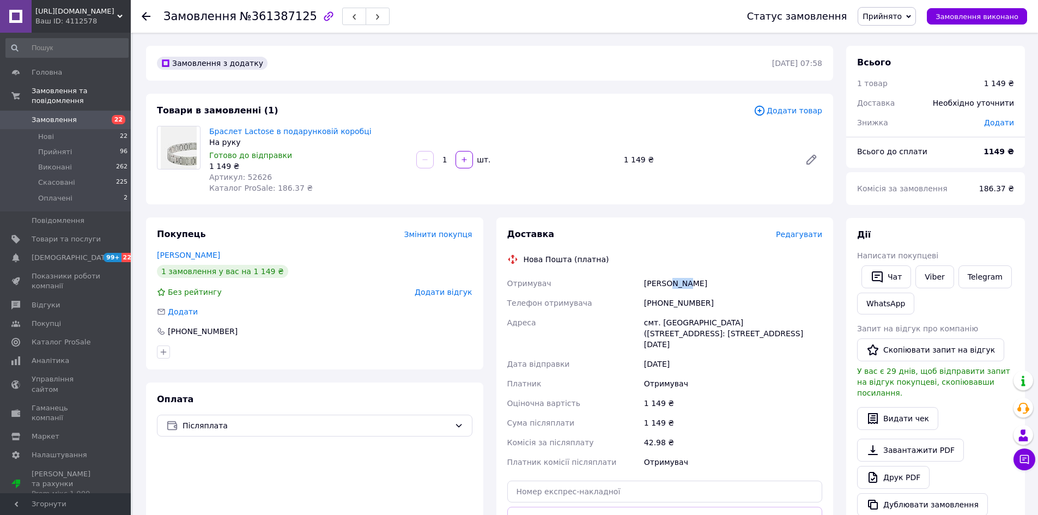
copy div "[PERSON_NAME]"
drag, startPoint x: 659, startPoint y: 323, endPoint x: 681, endPoint y: 318, distance: 22.3
click at [681, 318] on div "смт. [GEOGRAPHIC_DATA] ([STREET_ADDRESS]: [STREET_ADDRESS][DATE]" at bounding box center [733, 333] width 183 height 41
copy div "Колки"
click at [140, 15] on div "Замовлення №361387125 Статус замовлення Прийнято Виконано Скасовано Оплачено За…" at bounding box center [584, 16] width 907 height 33
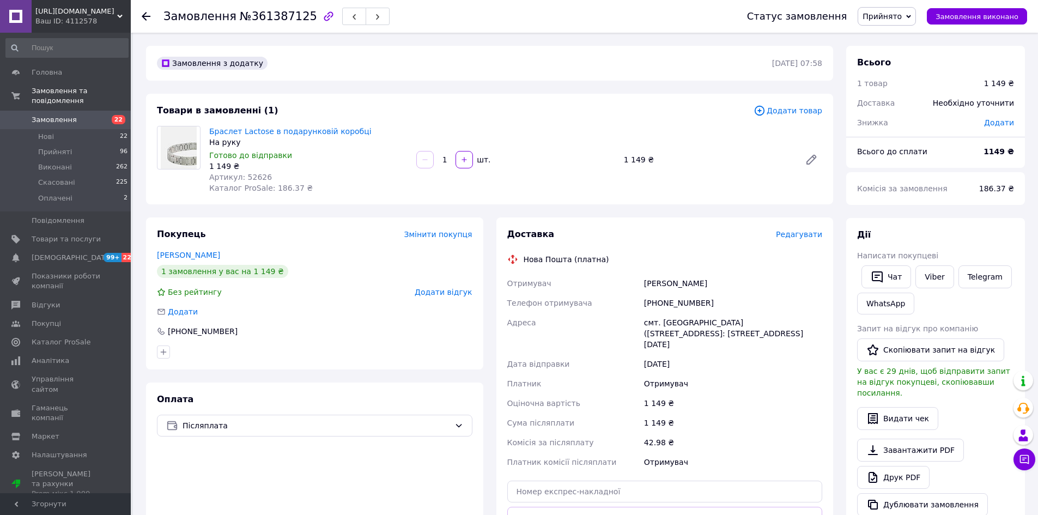
click at [151, 15] on div at bounding box center [153, 16] width 22 height 33
click at [142, 12] on icon at bounding box center [146, 16] width 9 height 9
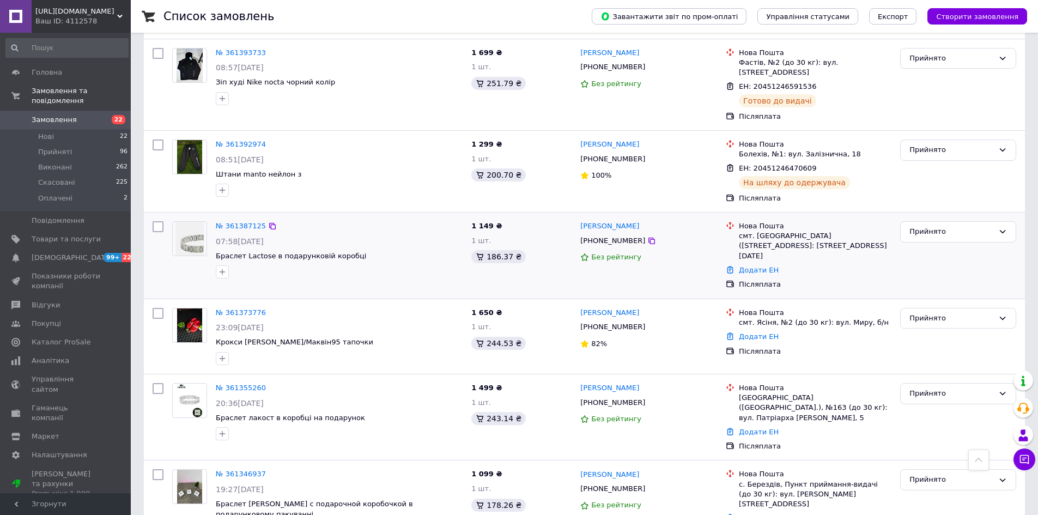
scroll to position [1569, 0]
click at [750, 266] on link "Додати ЕН" at bounding box center [759, 270] width 40 height 8
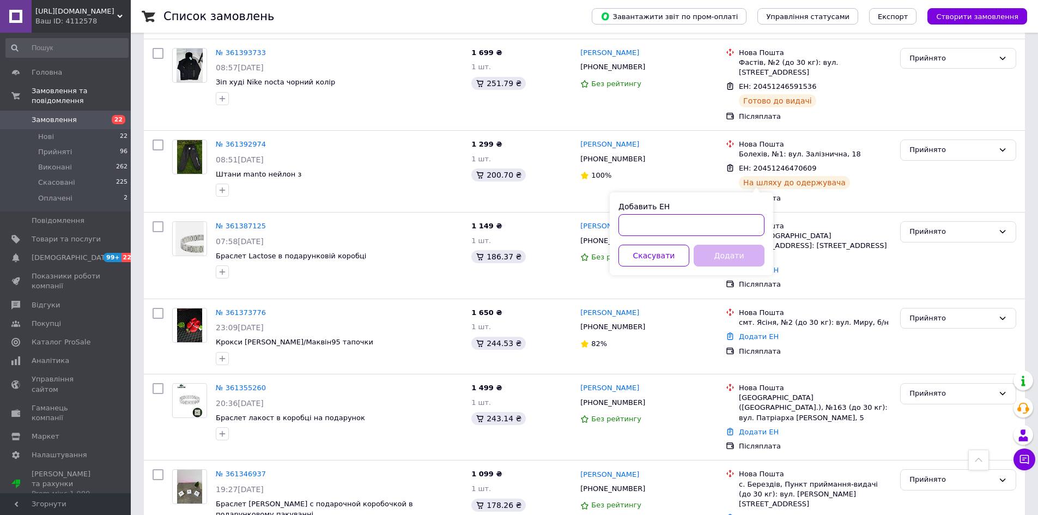
paste input "20451247296210"
type input "20451247296210"
click at [721, 252] on button "Додати" at bounding box center [729, 256] width 71 height 22
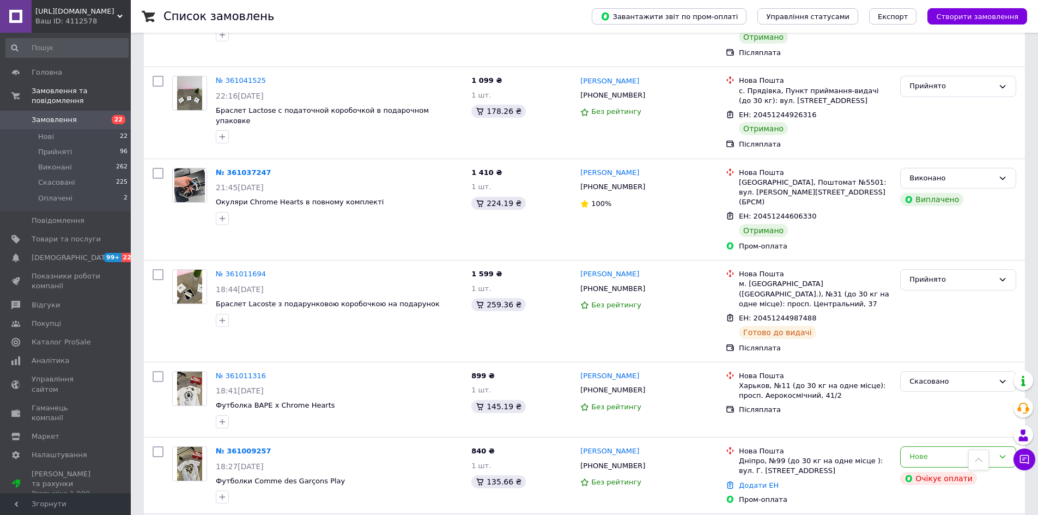
scroll to position [4468, 0]
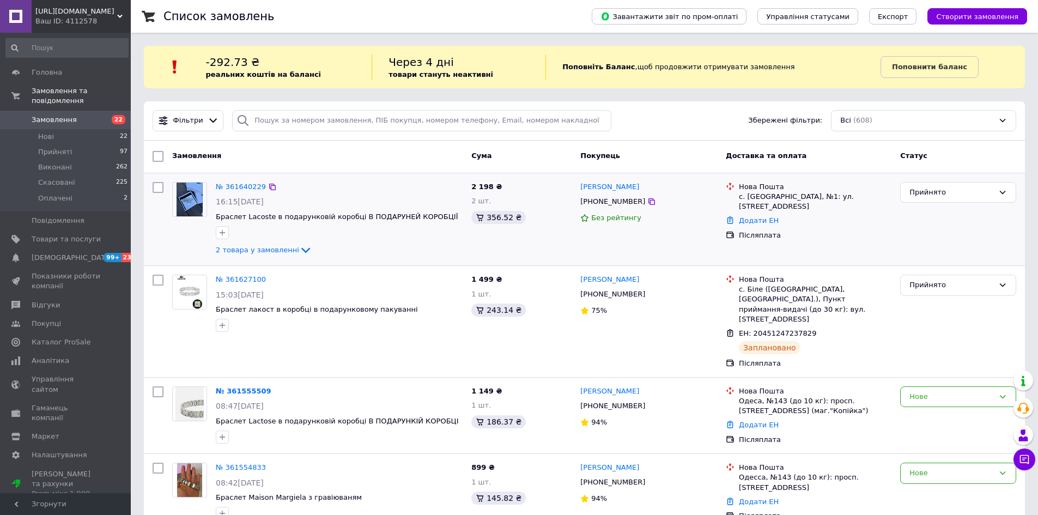
click at [188, 202] on img at bounding box center [190, 200] width 26 height 34
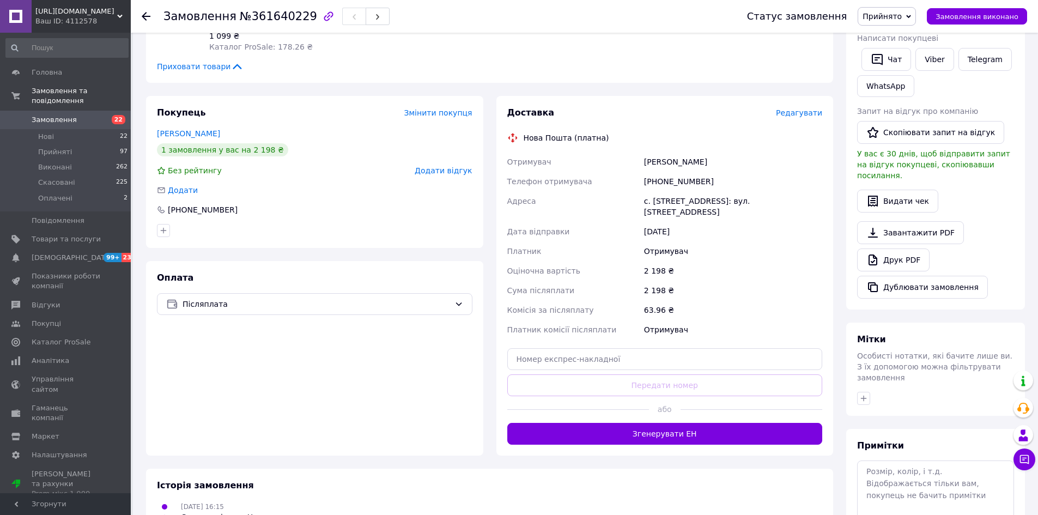
scroll to position [218, 0]
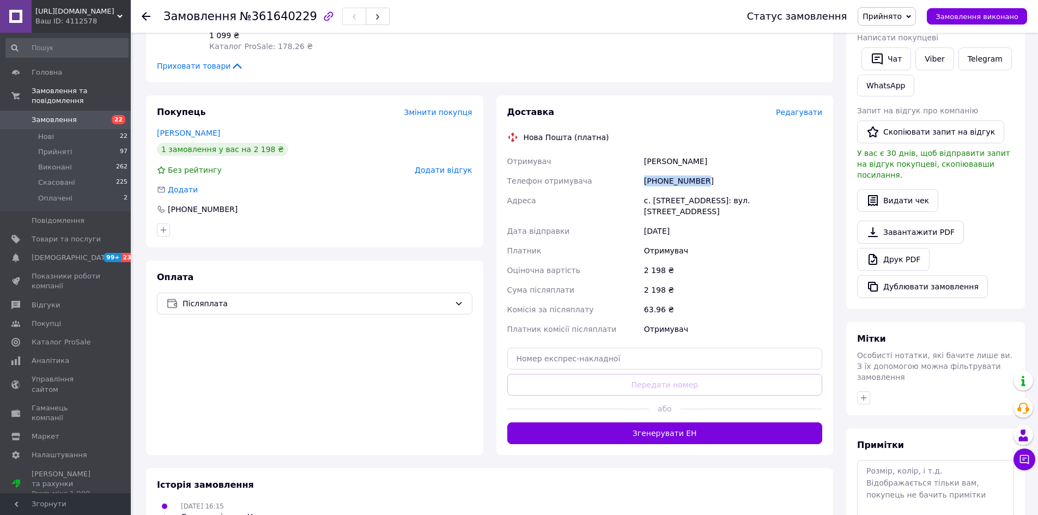
drag, startPoint x: 639, startPoint y: 177, endPoint x: 707, endPoint y: 174, distance: 68.2
click at [707, 174] on div "Отримувач [PERSON_NAME] Телефон отримувача [PHONE_NUMBER] Адреса [PERSON_NAME].…" at bounding box center [665, 244] width 320 height 187
copy div "Телефон отримувача [PHONE_NUMBER]"
drag, startPoint x: 638, startPoint y: 154, endPoint x: 669, endPoint y: 159, distance: 31.4
click at [669, 159] on div "Отримувач [PERSON_NAME] Телефон отримувача [PHONE_NUMBER] Адреса [PERSON_NAME].…" at bounding box center [665, 244] width 320 height 187
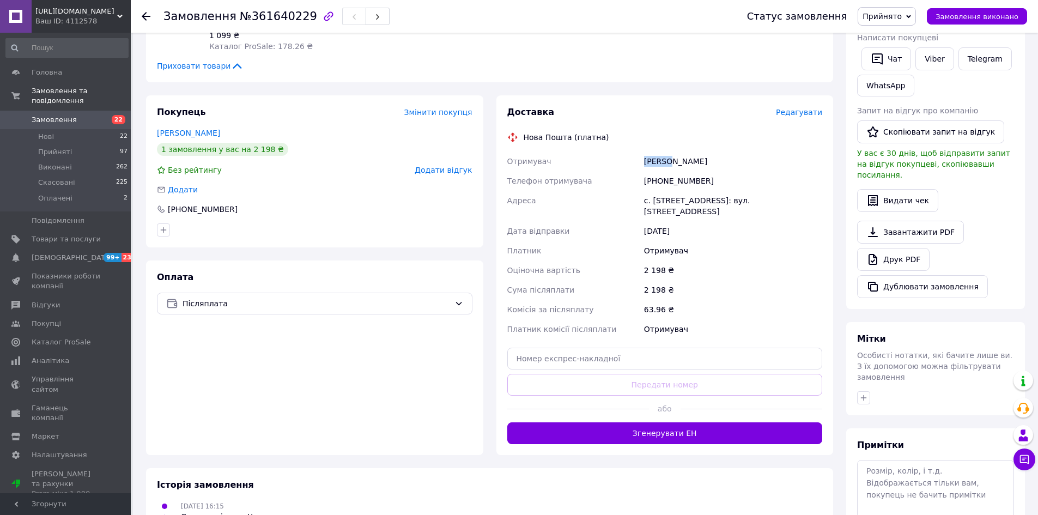
copy div "Отримувач Спузар"
click at [667, 170] on div "Отримувач Спузар Іван Телефон отримувача +380684360072 Адреса с. Нижня Апша, №1…" at bounding box center [665, 244] width 320 height 187
drag, startPoint x: 673, startPoint y: 158, endPoint x: 645, endPoint y: 179, distance: 35.9
click at [626, 192] on div "Адреса" at bounding box center [573, 206] width 137 height 31
drag, startPoint x: 669, startPoint y: 160, endPoint x: 691, endPoint y: 158, distance: 22.4
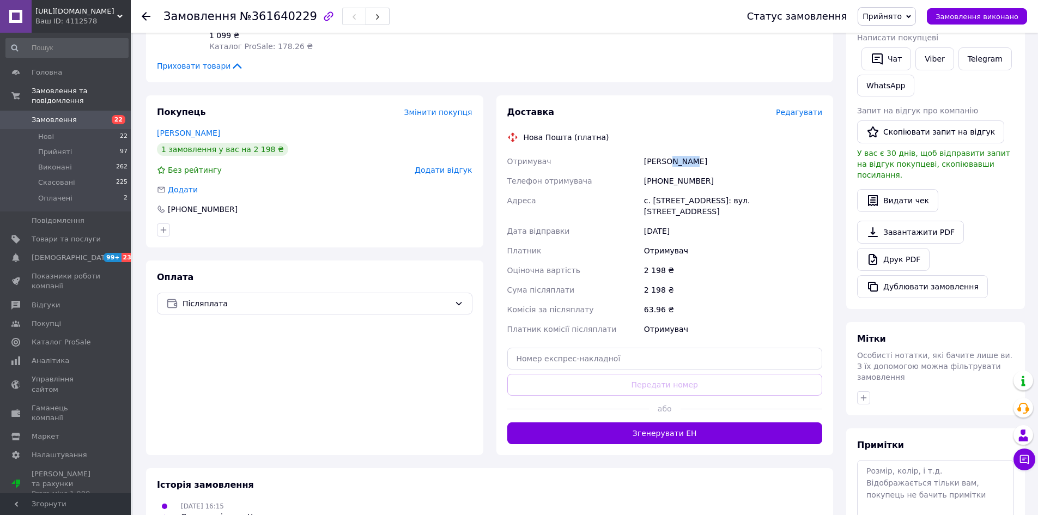
click at [691, 158] on div "Спузар Іван" at bounding box center [733, 161] width 183 height 20
copy div "Іван"
drag, startPoint x: 649, startPoint y: 201, endPoint x: 673, endPoint y: 202, distance: 24.0
click at [673, 202] on div "с. [STREET_ADDRESS]: вул. [STREET_ADDRESS]" at bounding box center [733, 206] width 183 height 31
copy div "Нижня"
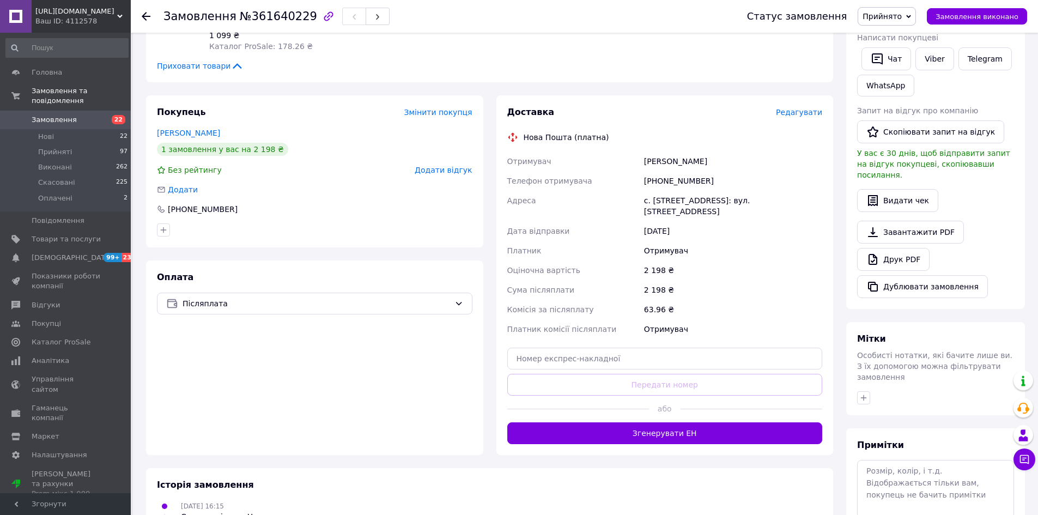
click at [147, 16] on use at bounding box center [146, 16] width 9 height 9
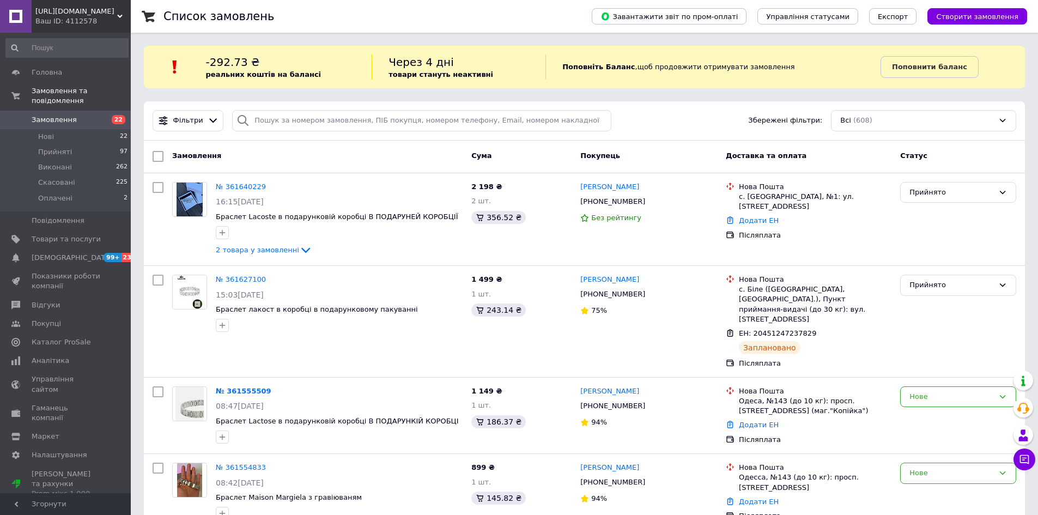
scroll to position [56, 0]
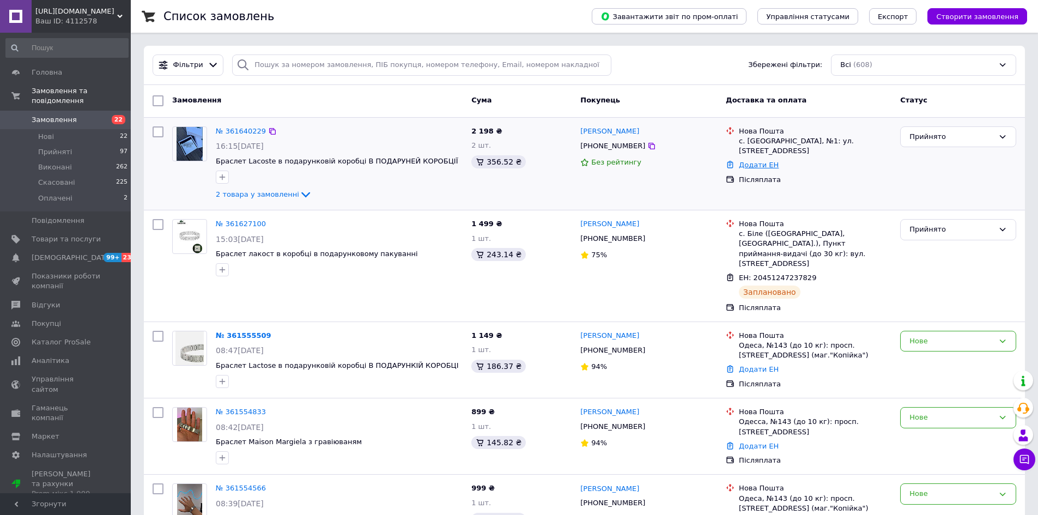
click at [760, 161] on link "Додати ЕН" at bounding box center [759, 165] width 40 height 8
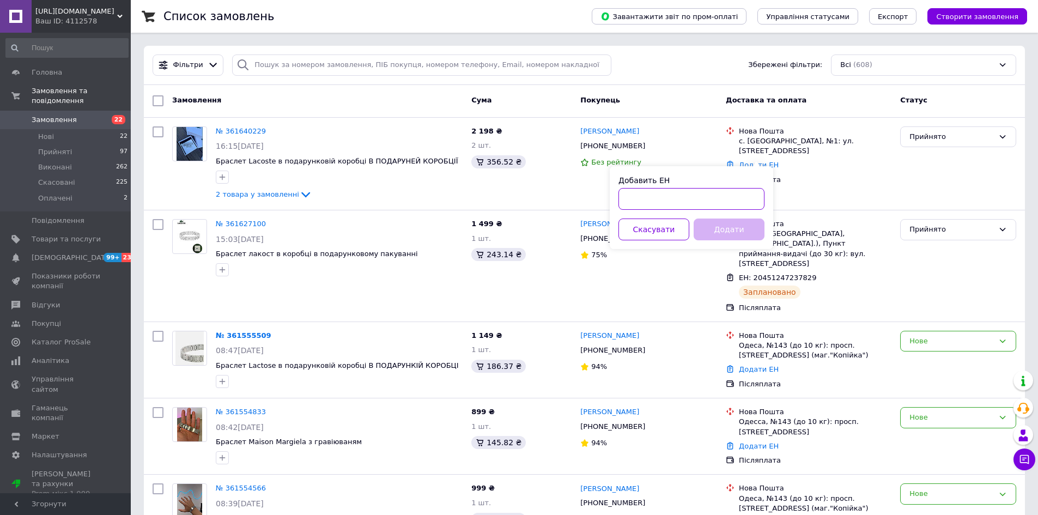
drag, startPoint x: 746, startPoint y: 204, endPoint x: 740, endPoint y: 204, distance: 6.0
click at [745, 204] on input "Добавить ЕН" at bounding box center [691, 199] width 146 height 22
paste input "20451247331490"
type input "20451247331490"
click at [718, 231] on button "Додати" at bounding box center [729, 229] width 71 height 22
